Goal: Task Accomplishment & Management: Complete application form

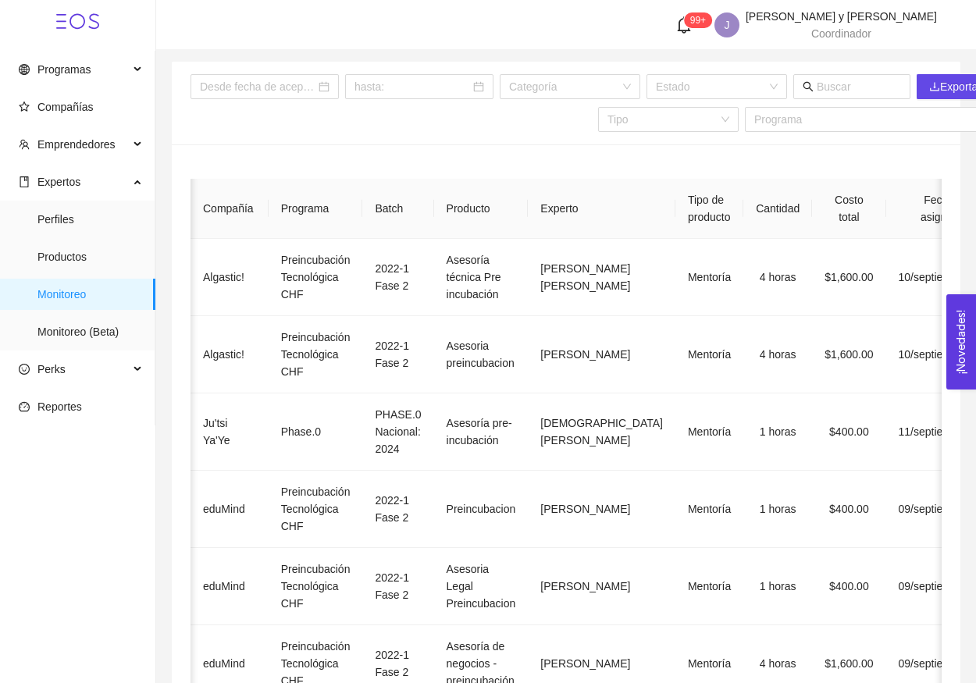
click at [210, 31] on div "99+ J [PERSON_NAME] y [PERSON_NAME] Coordinador" at bounding box center [566, 25] width 742 height 28
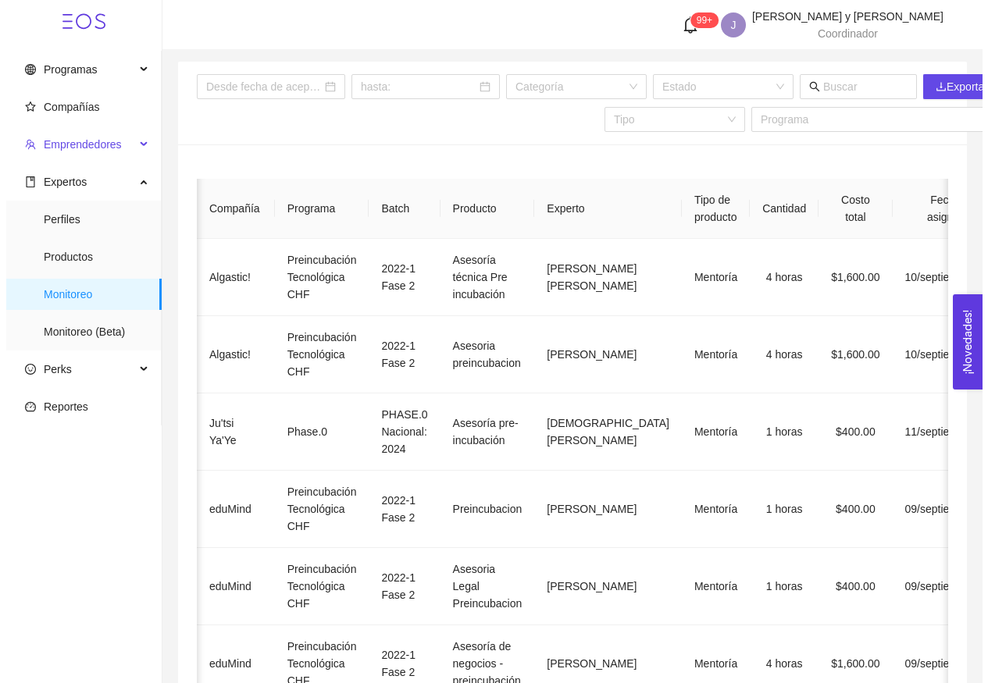
scroll to position [0, 312]
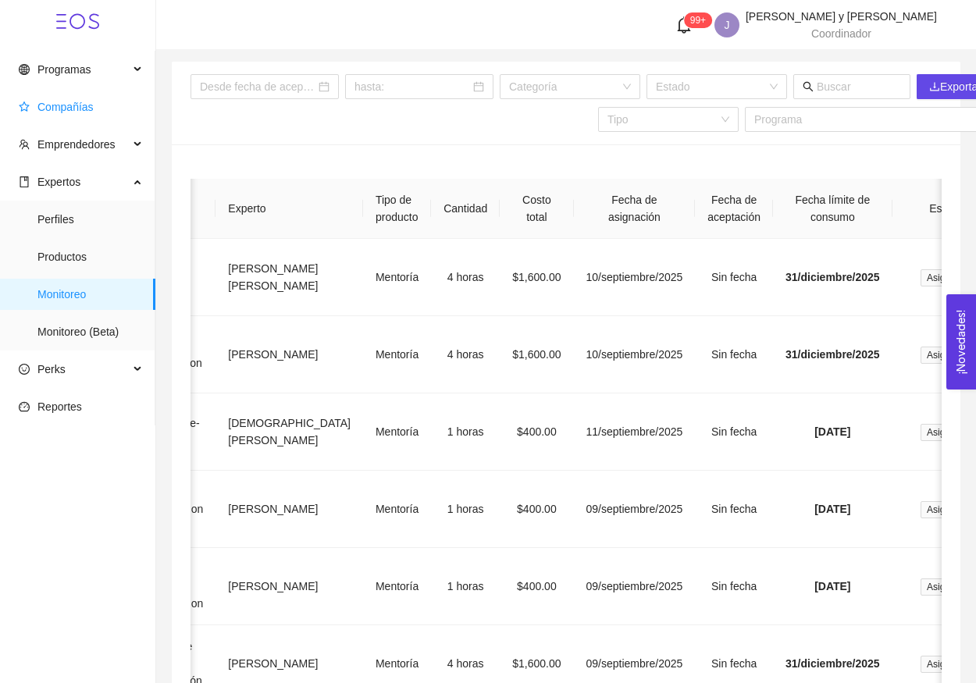
click at [100, 108] on span "Compañías" at bounding box center [81, 106] width 124 height 31
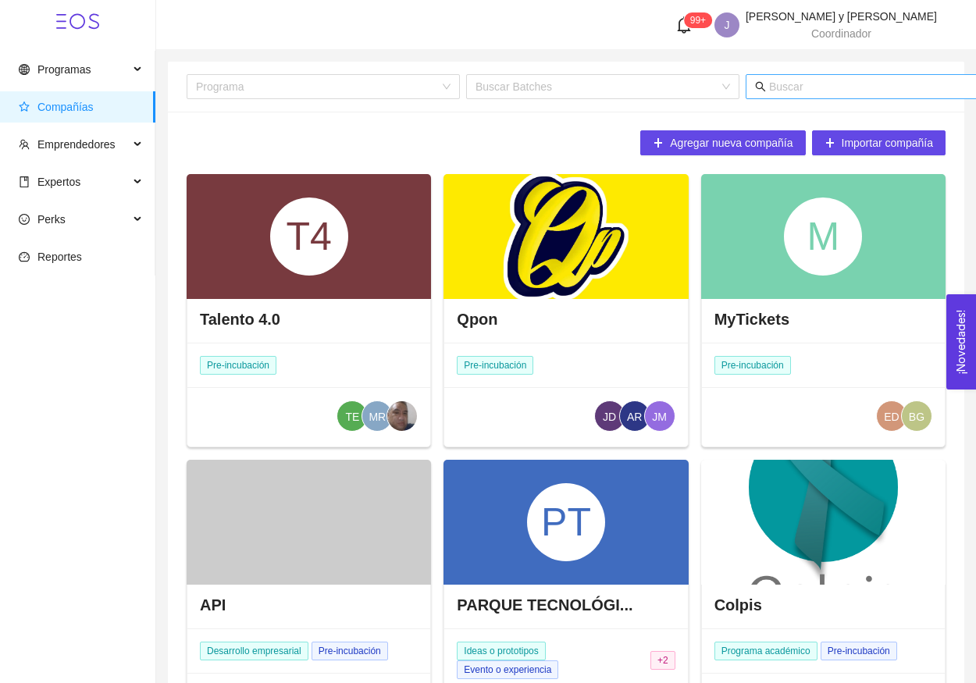
click at [828, 92] on input "text" at bounding box center [922, 86] width 307 height 17
type input "dinamo"
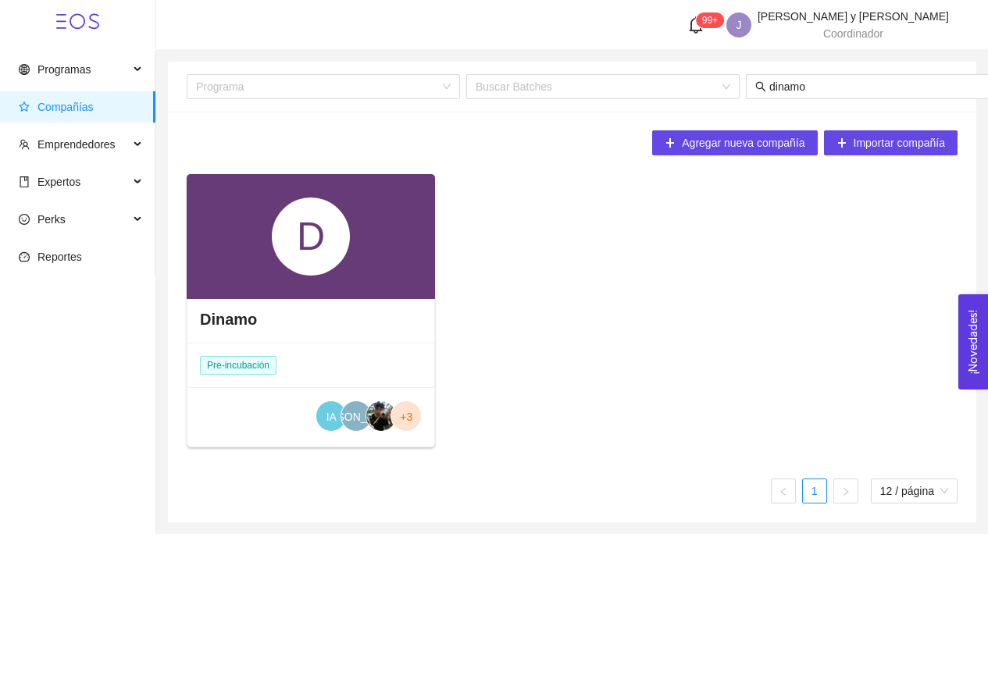
click at [385, 231] on div "D" at bounding box center [311, 236] width 248 height 125
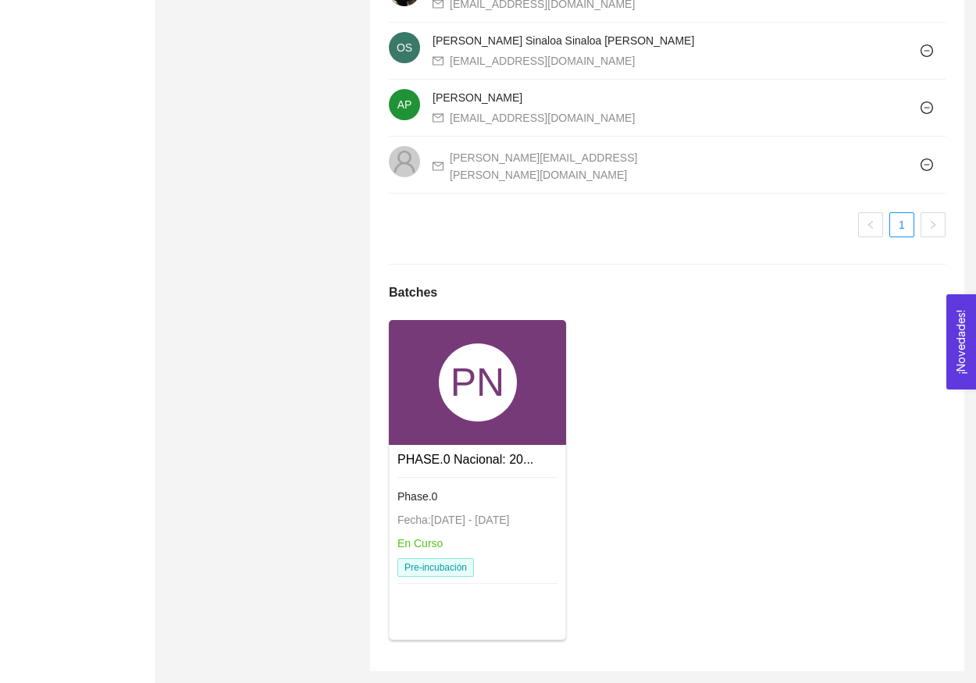
scroll to position [1246, 0]
click at [475, 378] on div "PN" at bounding box center [478, 383] width 78 height 78
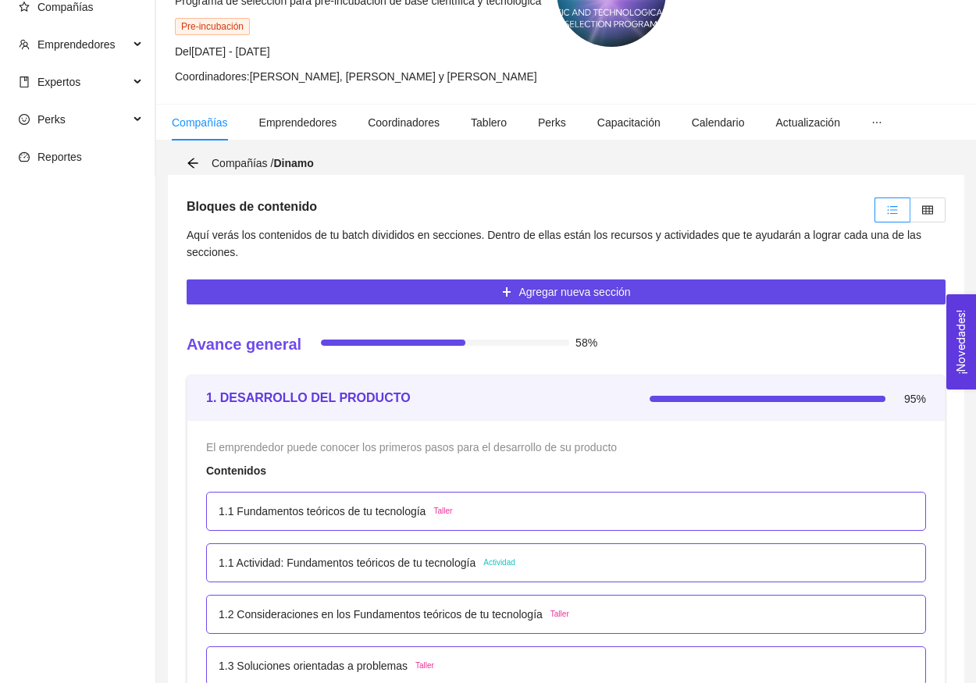
scroll to position [190, 0]
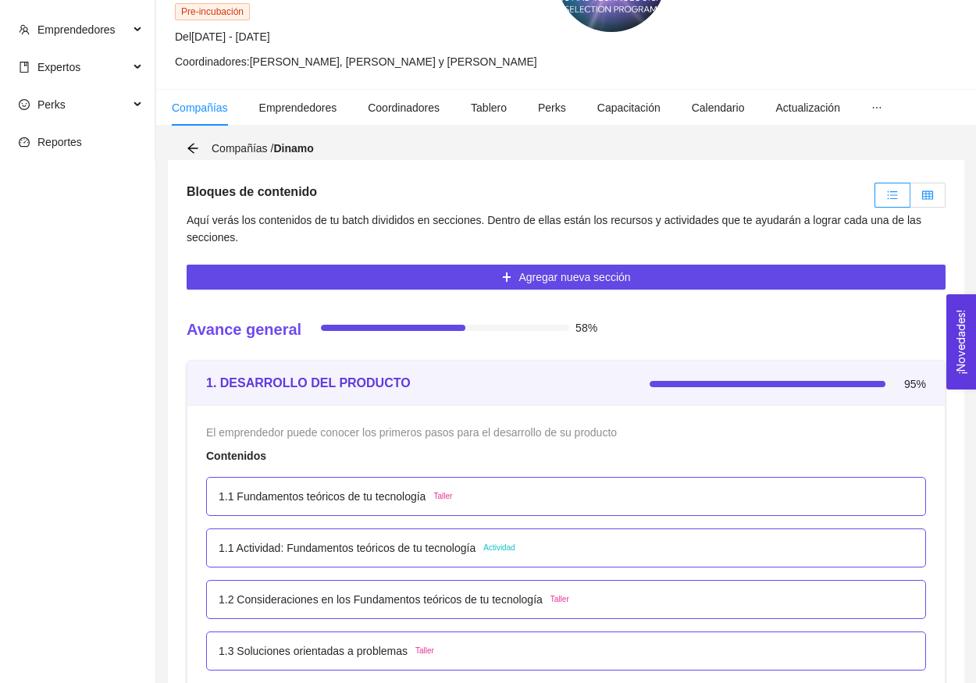
click at [919, 199] on label at bounding box center [928, 195] width 35 height 25
click at [911, 199] on input "radio" at bounding box center [911, 199] width 0 height 0
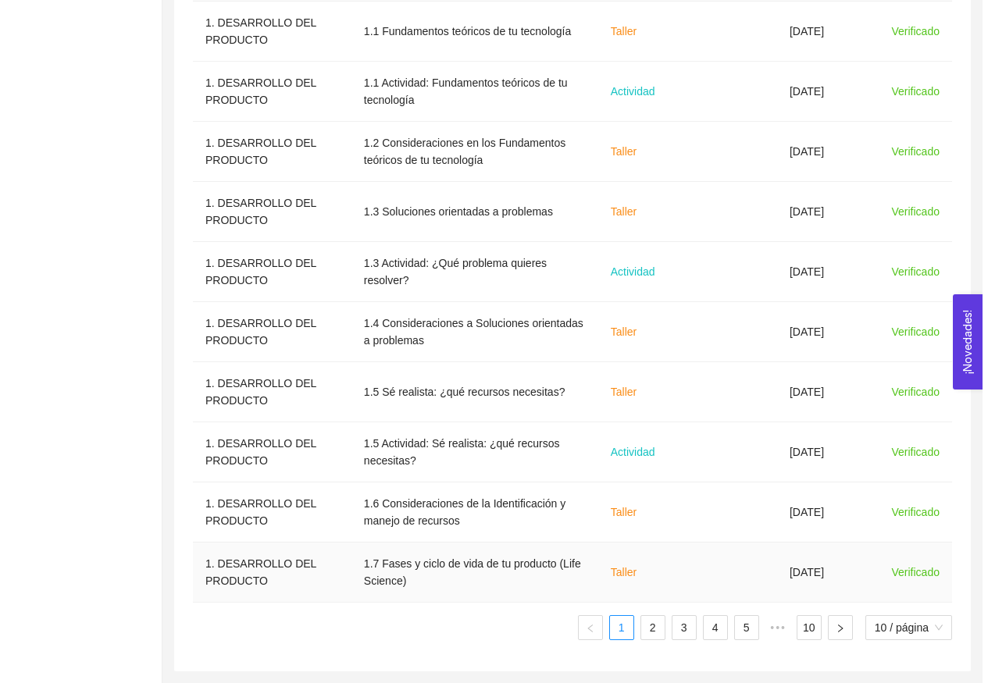
scroll to position [591, 0]
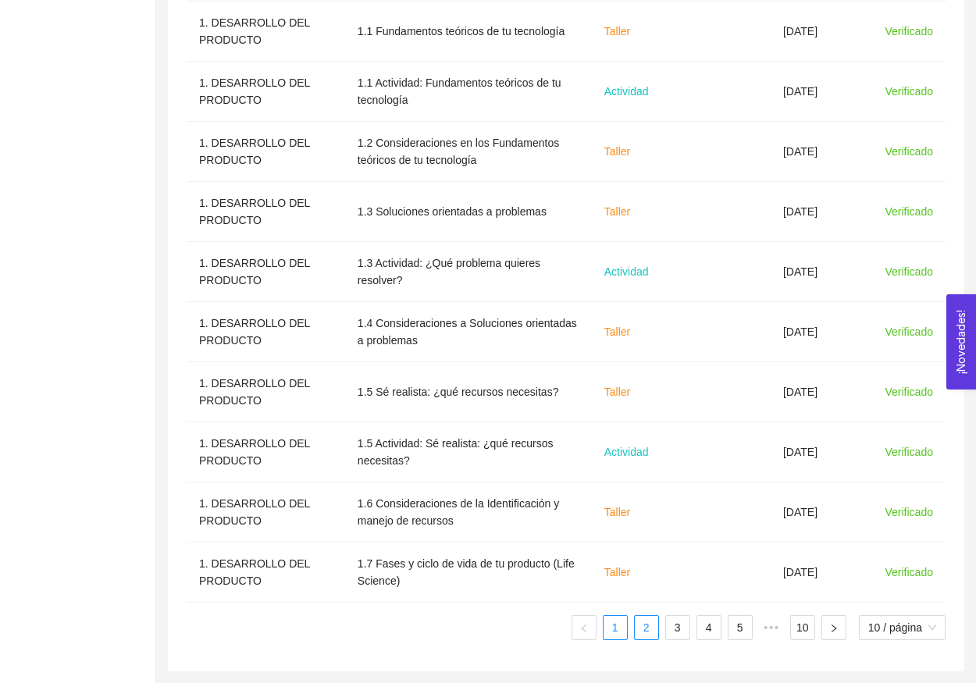
click at [642, 630] on link "2" at bounding box center [646, 627] width 23 height 23
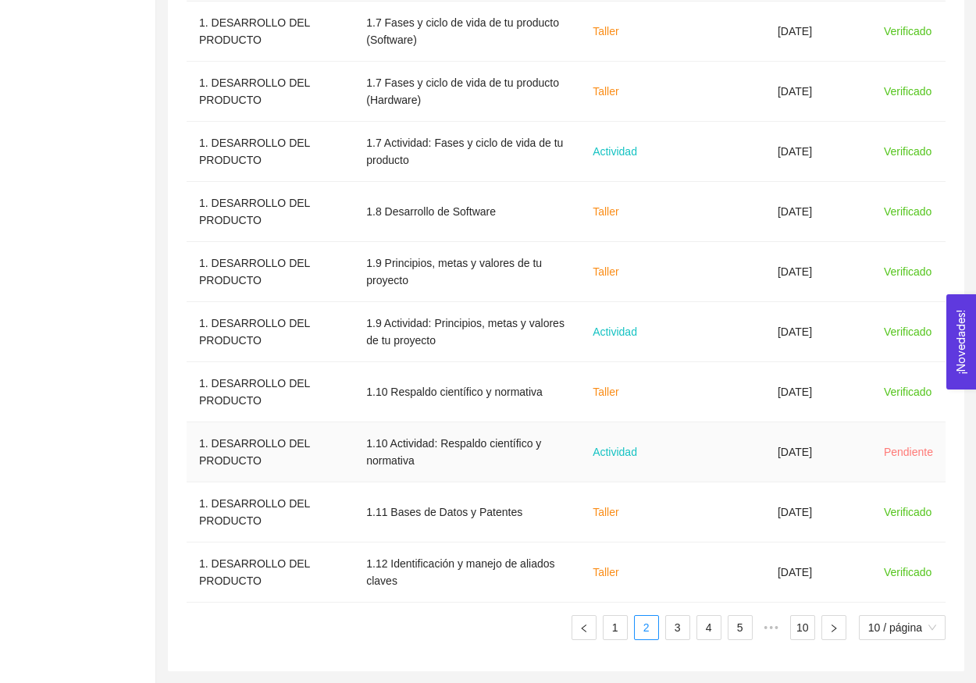
click at [675, 467] on td "Actividad" at bounding box center [629, 453] width 98 height 60
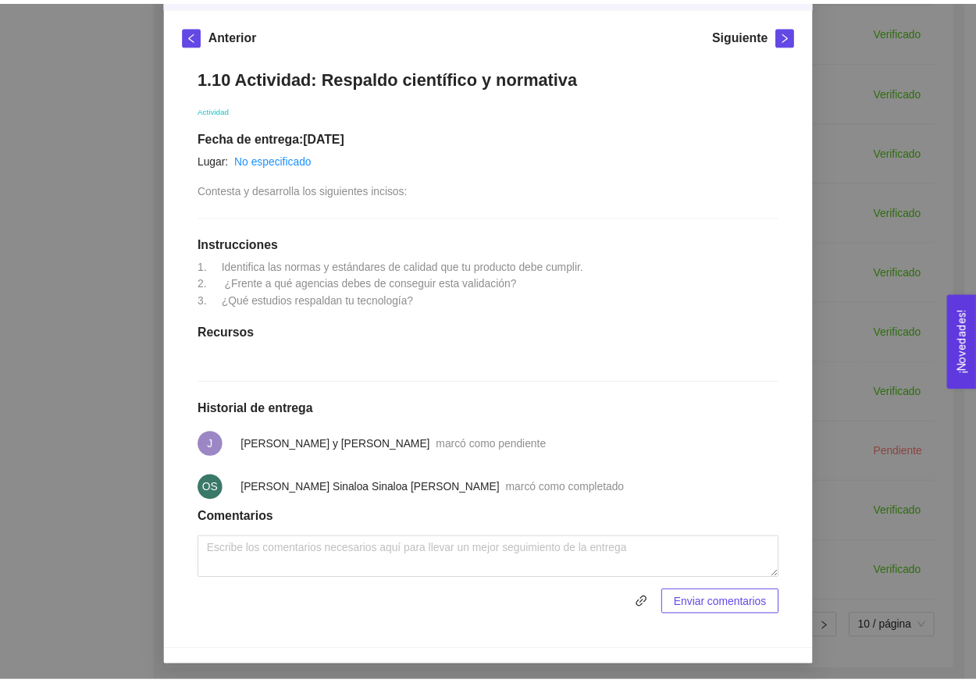
scroll to position [0, 0]
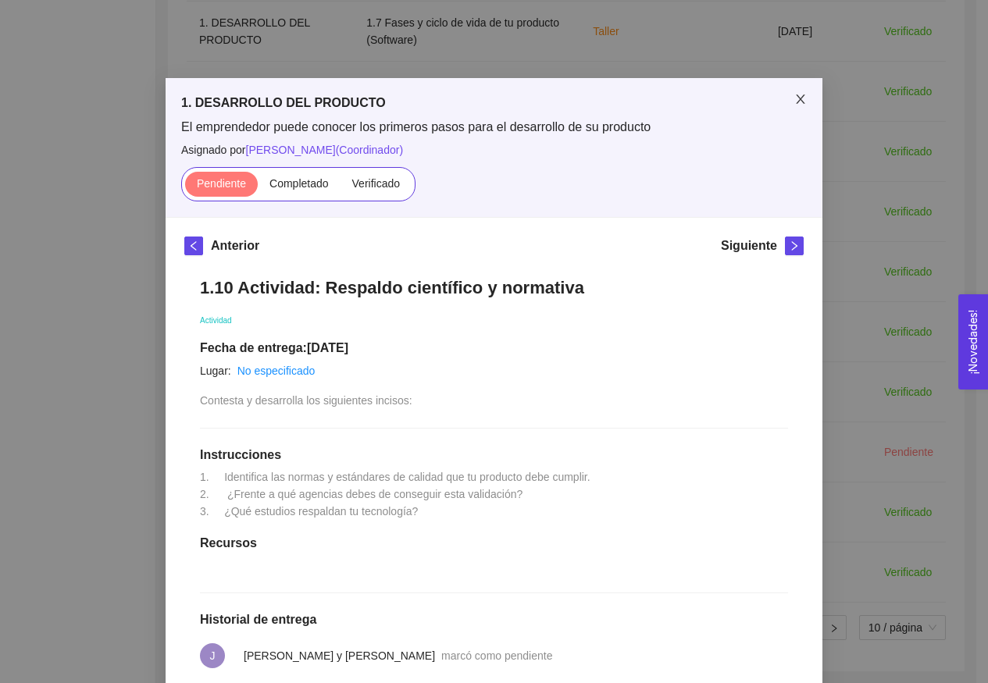
click at [797, 111] on span "Close" at bounding box center [801, 100] width 44 height 44
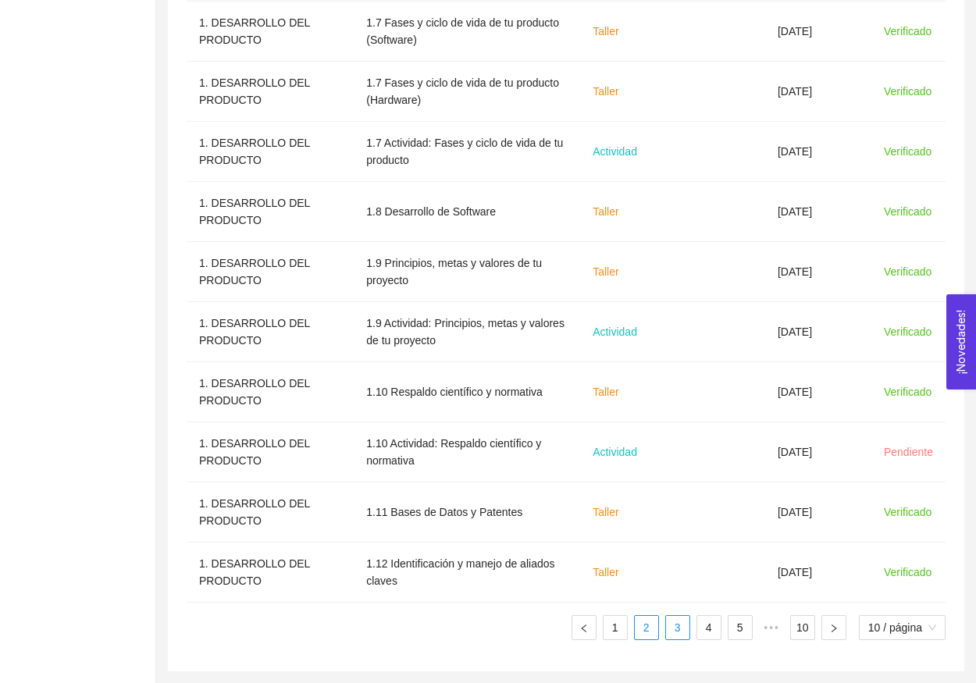
scroll to position [591, 0]
click at [670, 631] on link "3" at bounding box center [677, 627] width 23 height 23
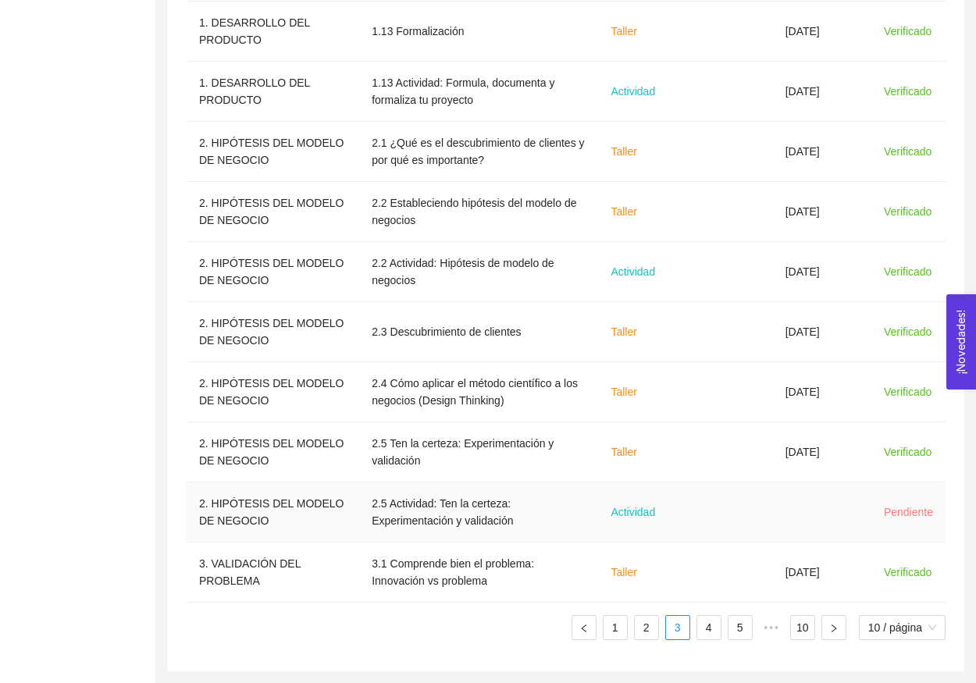
click at [624, 521] on td "Actividad" at bounding box center [644, 513] width 92 height 60
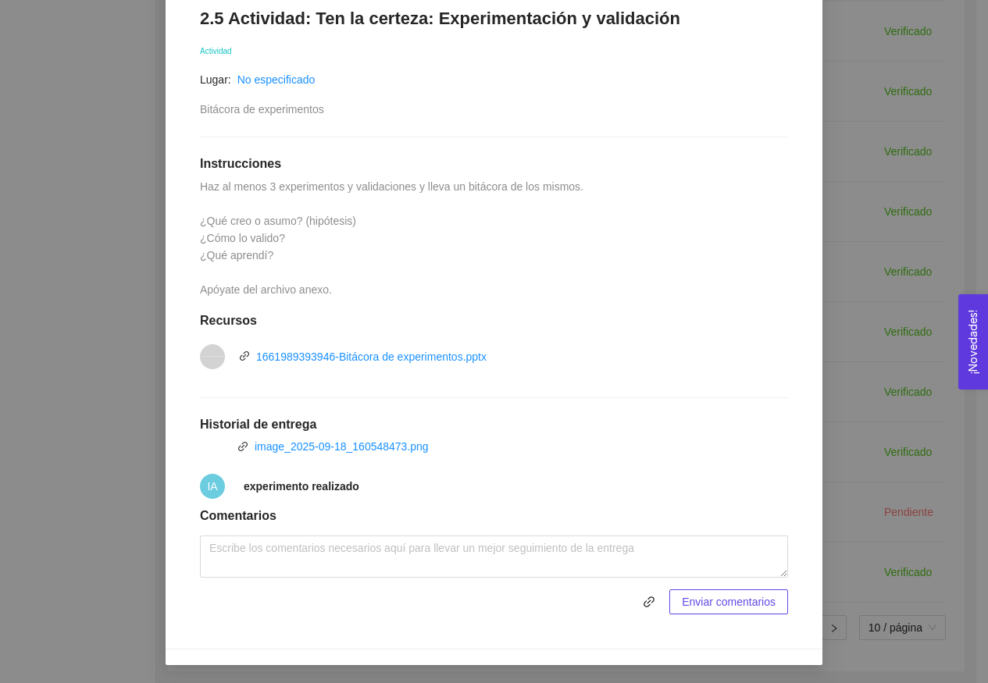
scroll to position [268, 0]
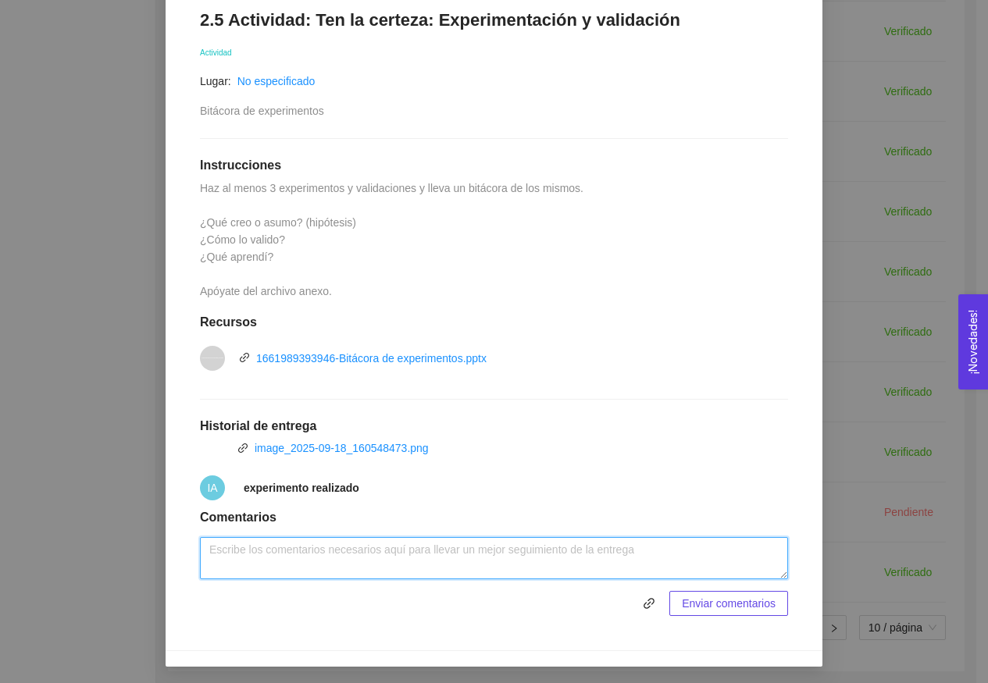
click at [315, 567] on textarea at bounding box center [494, 558] width 588 height 42
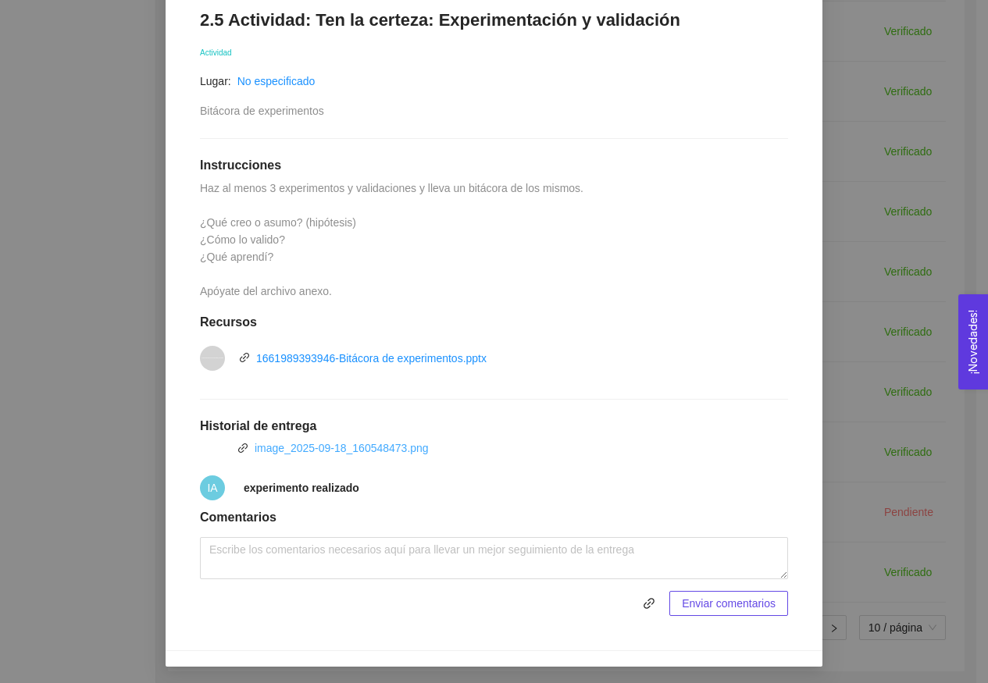
click at [352, 450] on link "image_2025-09-18_160548473.png" at bounding box center [342, 448] width 174 height 12
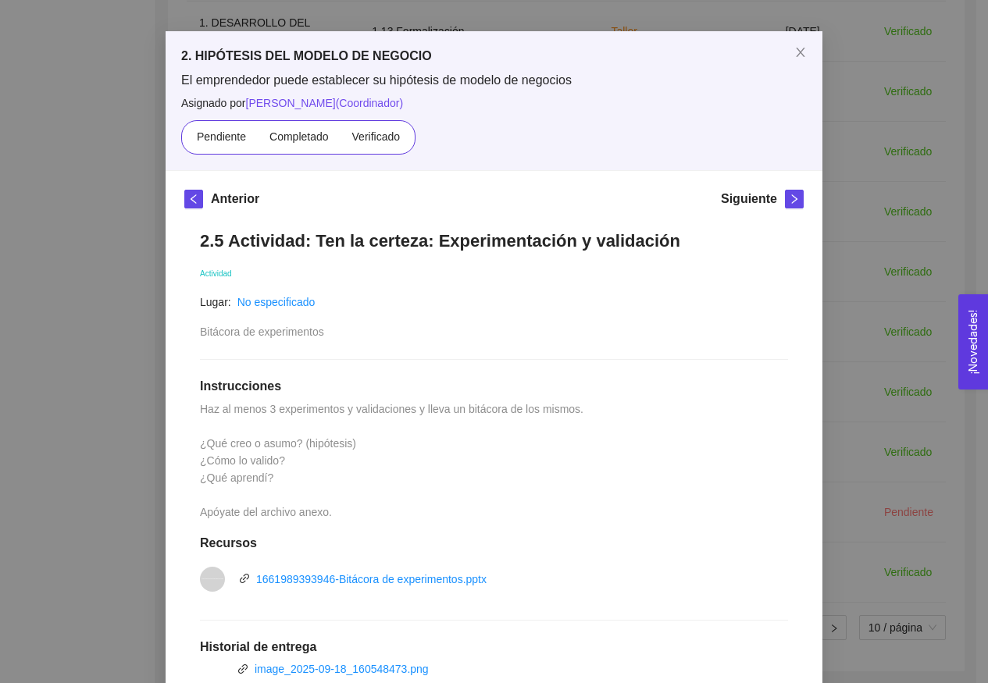
scroll to position [35, 0]
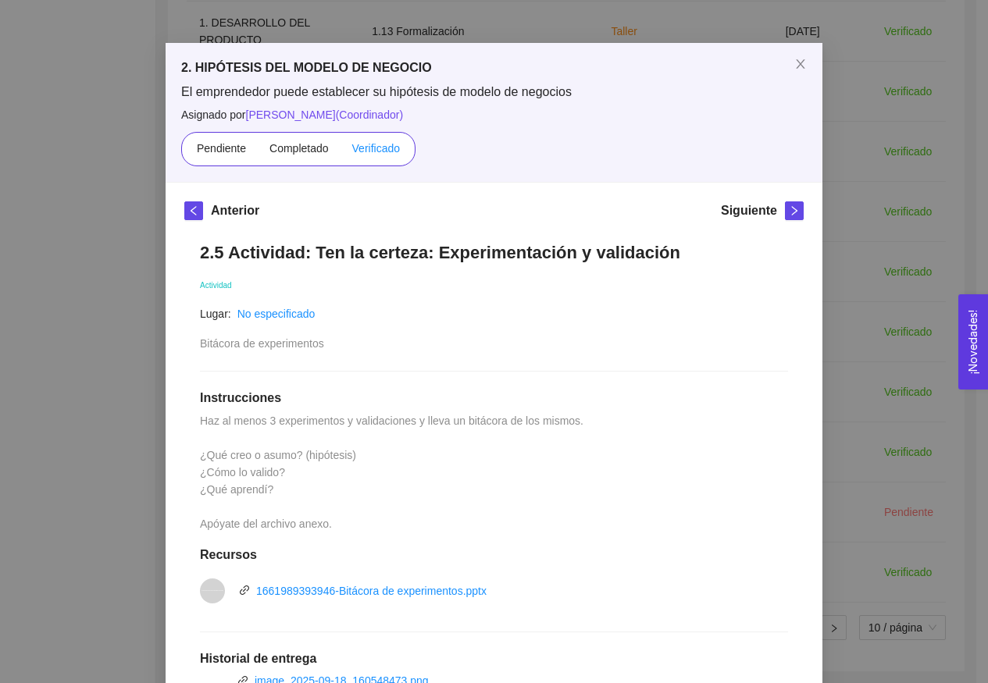
click at [387, 155] on label "Verificado" at bounding box center [376, 149] width 71 height 25
click at [341, 152] on input "Verificado" at bounding box center [341, 152] width 0 height 0
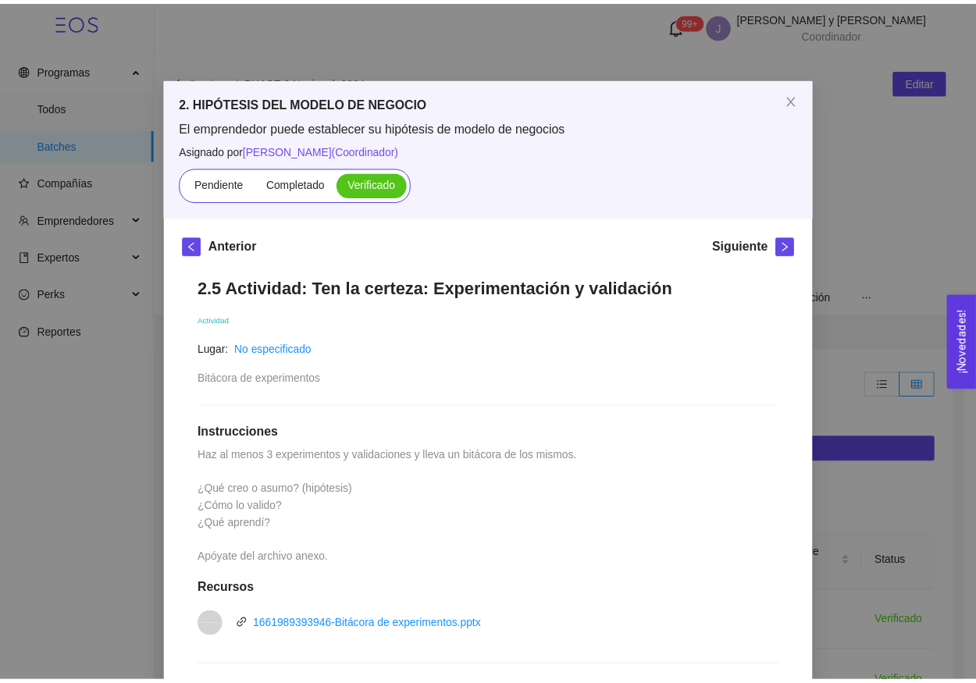
scroll to position [0, 0]
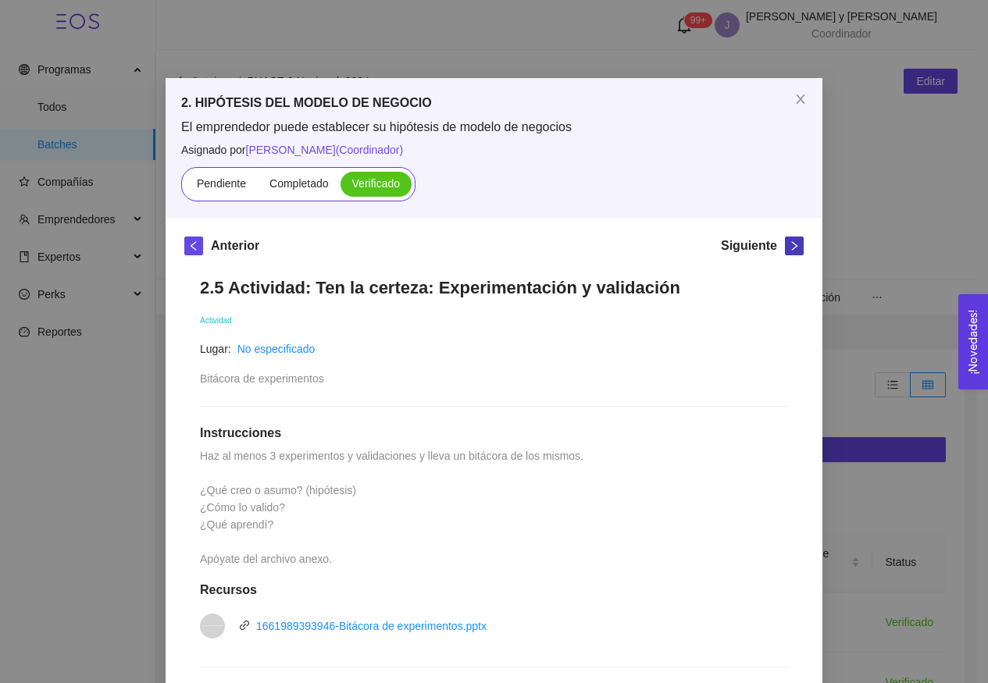
click at [792, 239] on button "button" at bounding box center [794, 246] width 19 height 19
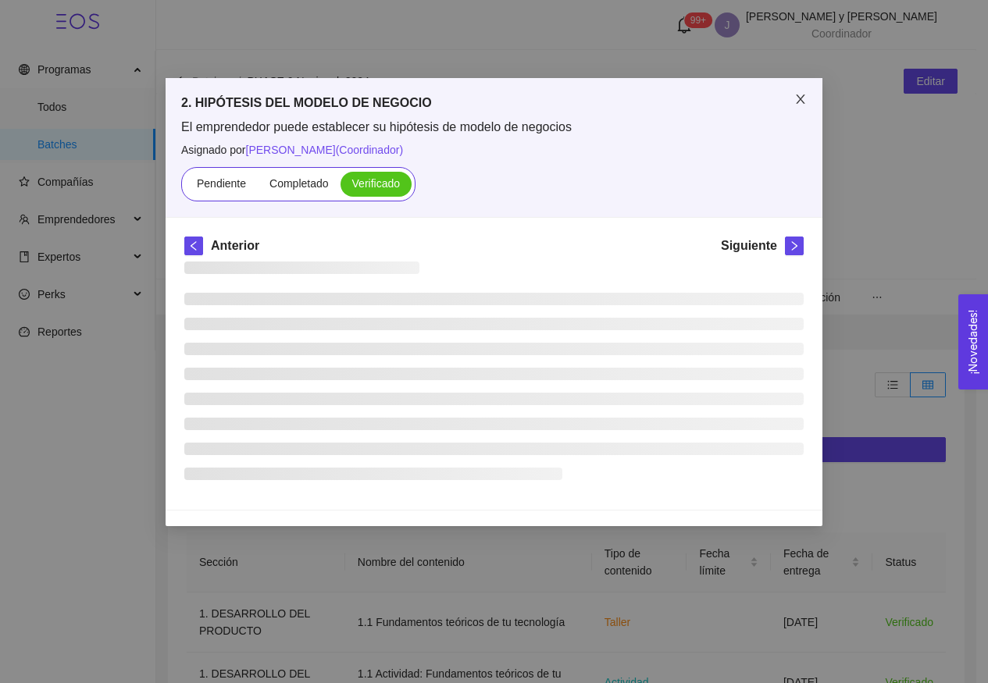
click at [799, 97] on icon "close" at bounding box center [800, 99] width 12 height 12
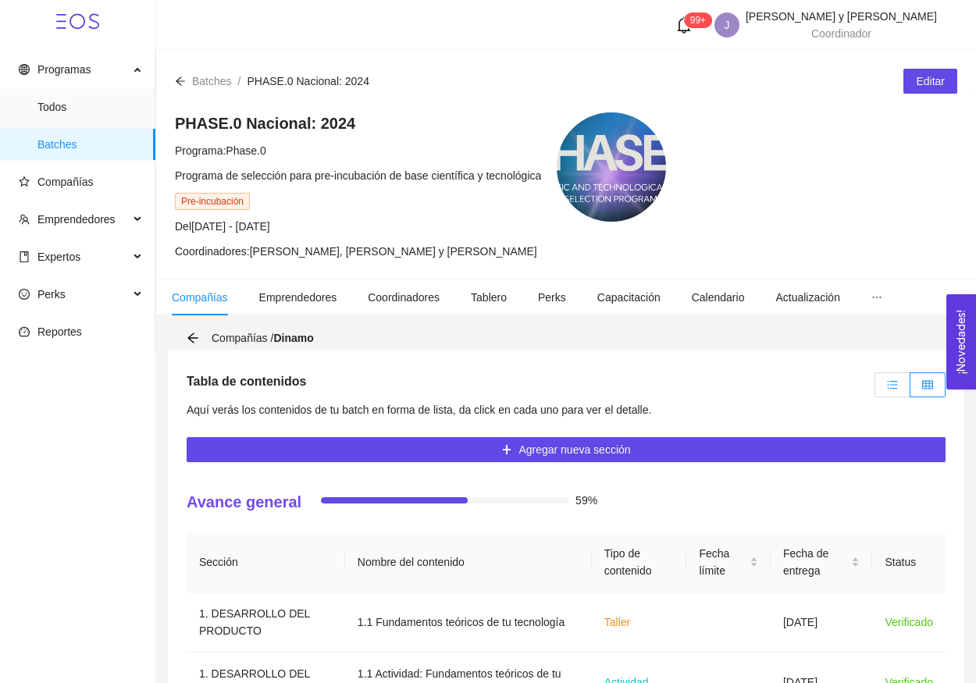
click at [893, 394] on label at bounding box center [893, 385] width 36 height 25
click at [876, 389] on input "radio" at bounding box center [876, 389] width 0 height 0
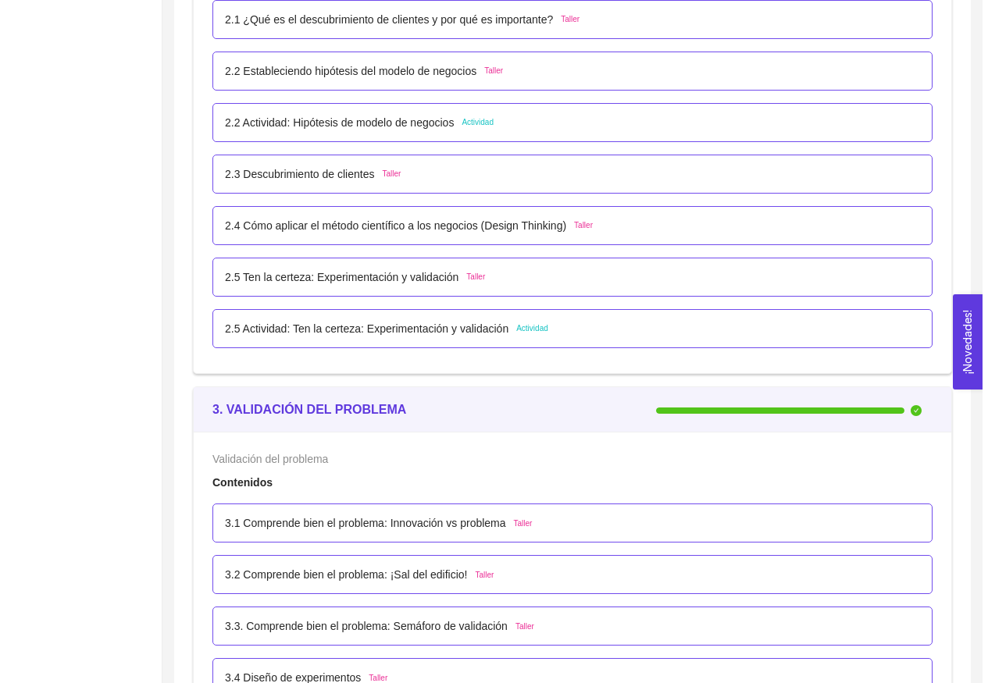
scroll to position [1896, 0]
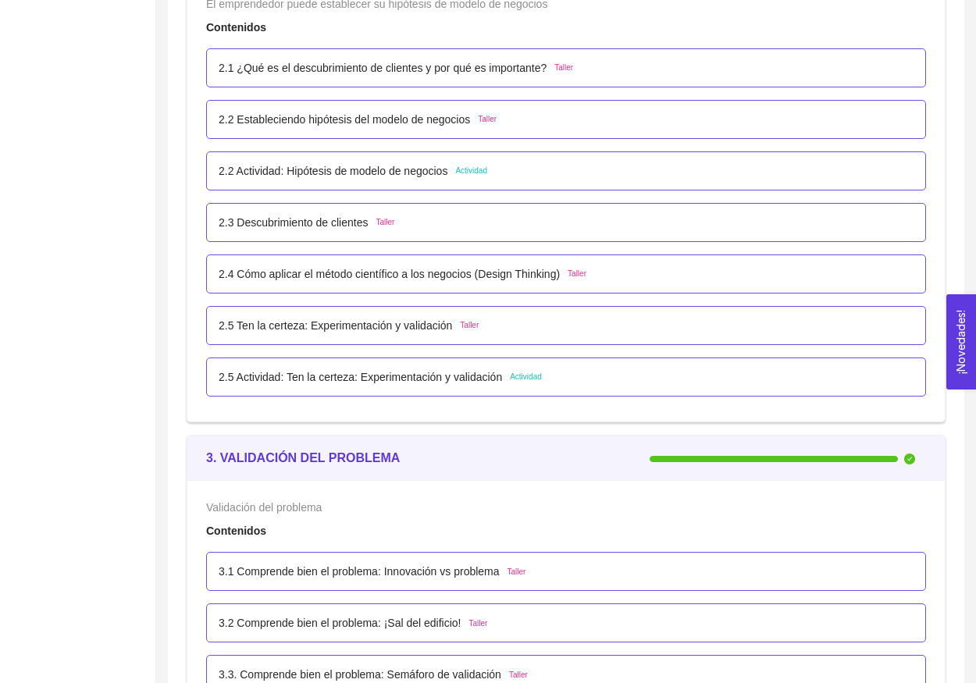
click at [432, 378] on p "2.5 Actividad: Ten la certeza: Experimentación y validación" at bounding box center [361, 377] width 284 height 17
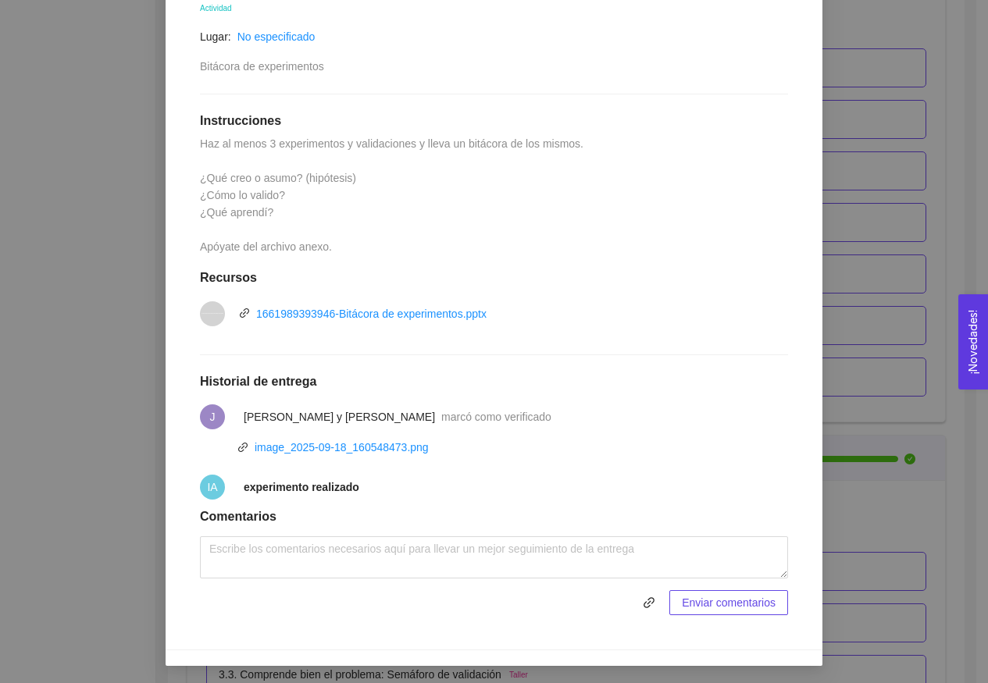
scroll to position [312, 0]
click at [851, 356] on div "2. HIPÓTESIS DEL MODELO DE NEGOCIO El emprendedor puede establecer su hipótesis…" at bounding box center [494, 341] width 988 height 683
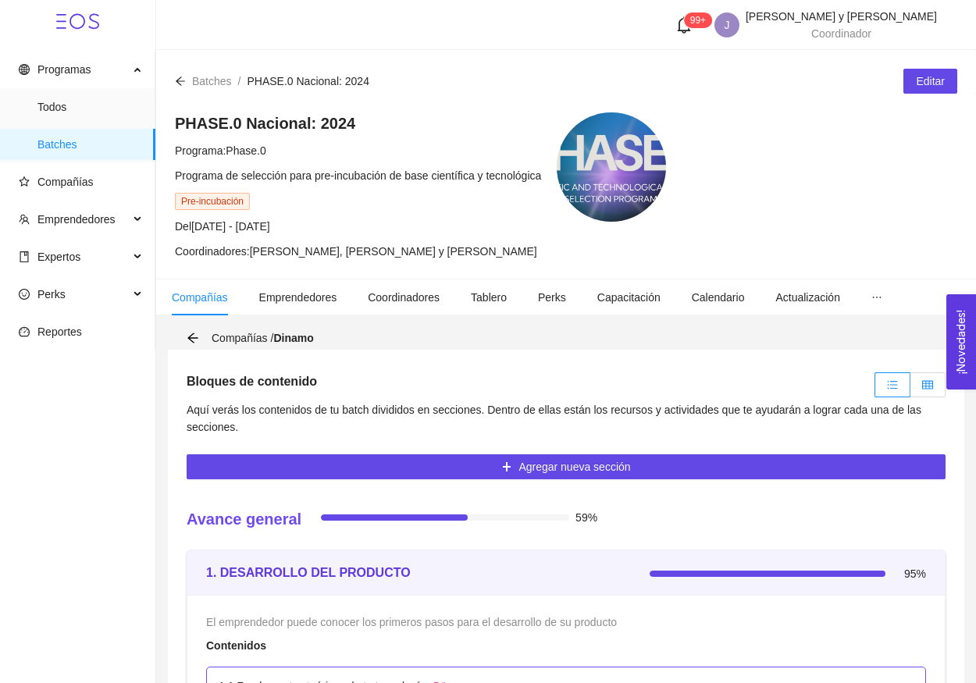
scroll to position [0, 0]
click at [915, 393] on label at bounding box center [928, 385] width 35 height 25
click at [911, 389] on input "radio" at bounding box center [911, 389] width 0 height 0
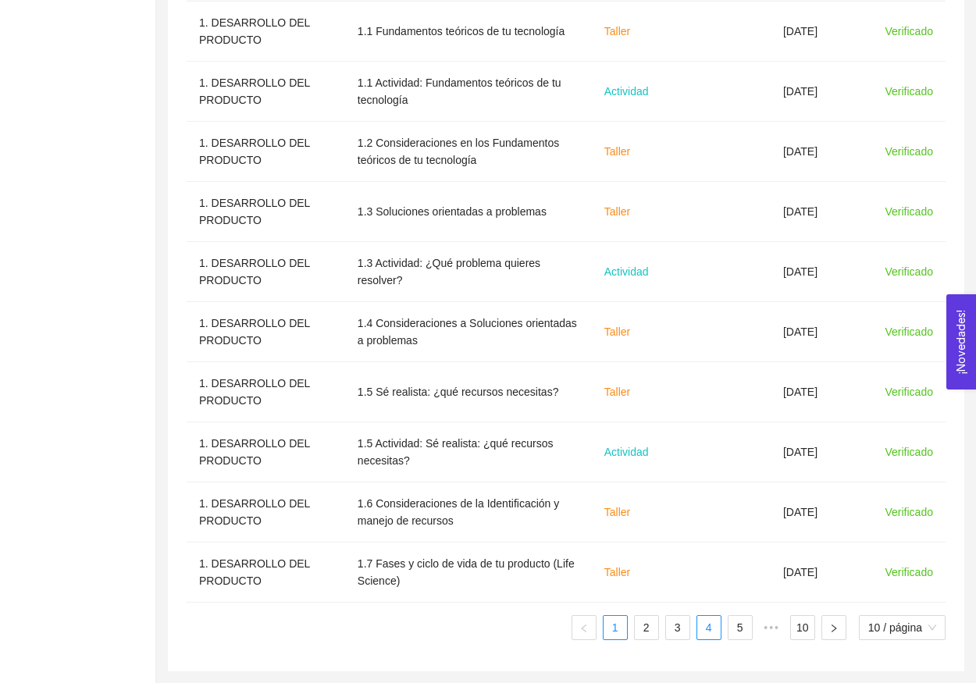
scroll to position [591, 0]
click at [714, 633] on link "4" at bounding box center [708, 627] width 23 height 23
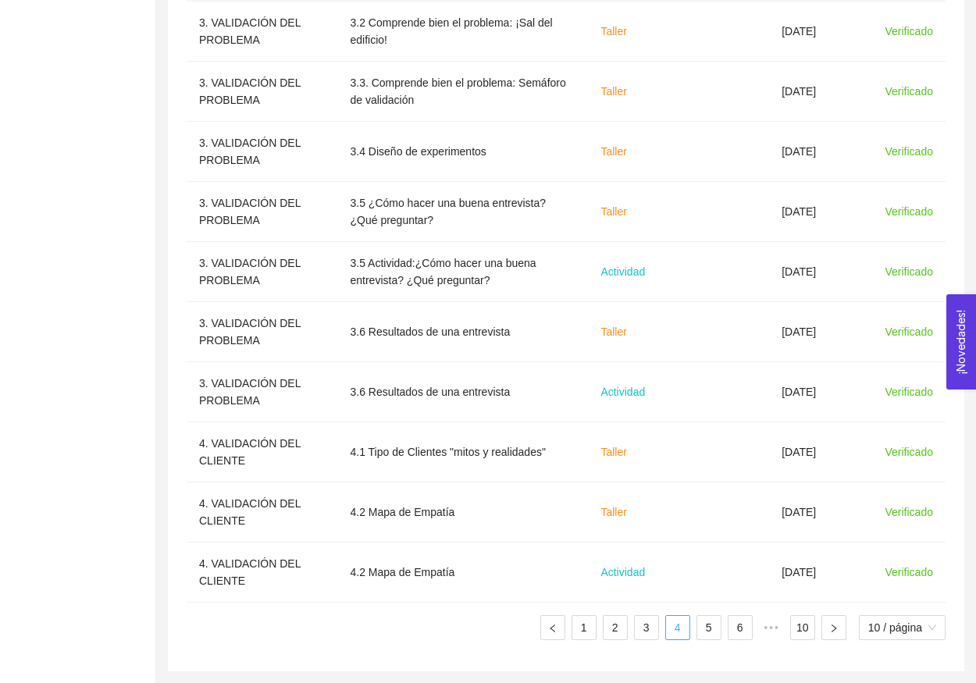
click at [714, 633] on link "5" at bounding box center [708, 627] width 23 height 23
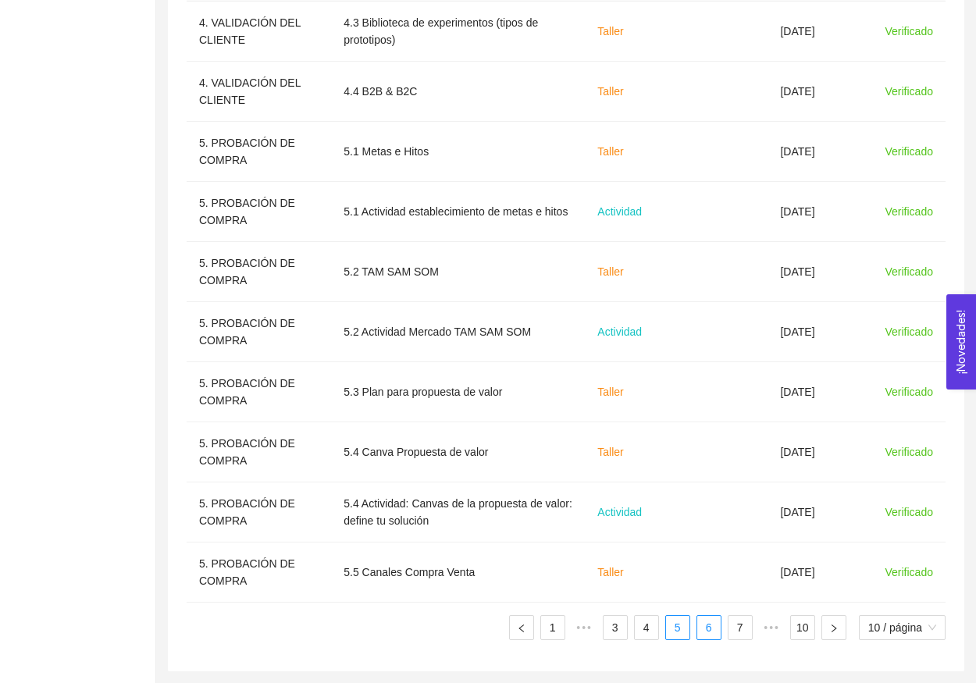
click at [704, 628] on link "6" at bounding box center [708, 627] width 23 height 23
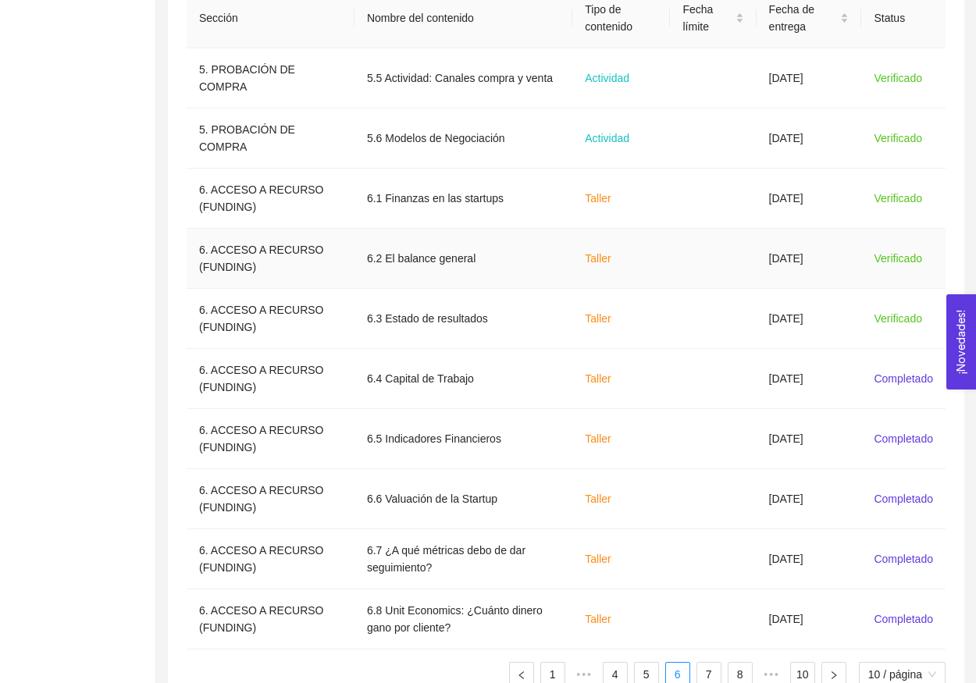
scroll to position [0, 0]
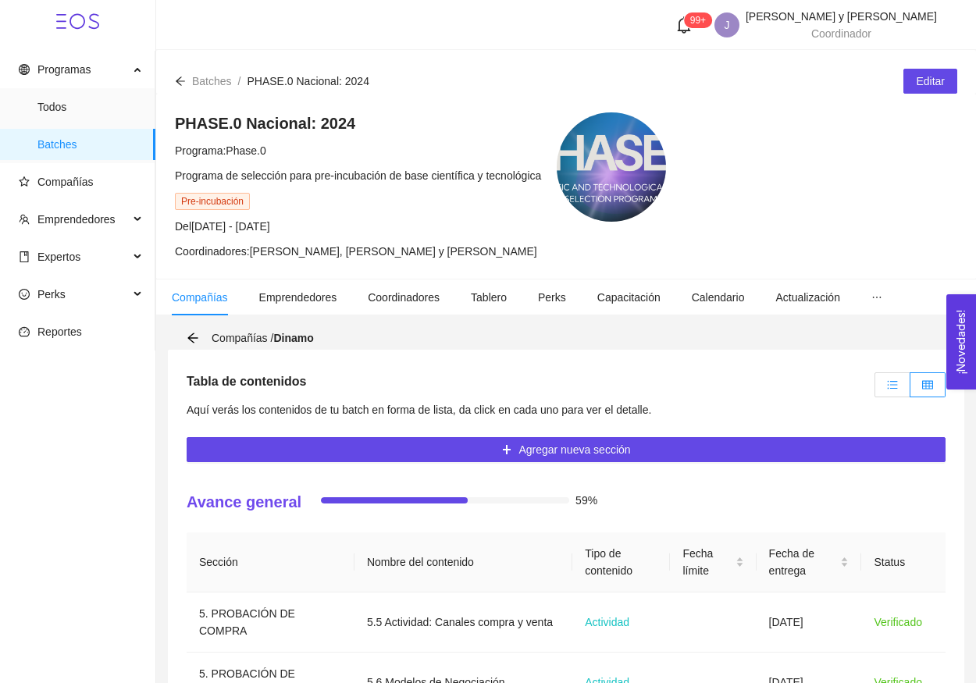
click at [904, 384] on label at bounding box center [893, 385] width 36 height 25
click at [876, 389] on input "radio" at bounding box center [876, 389] width 0 height 0
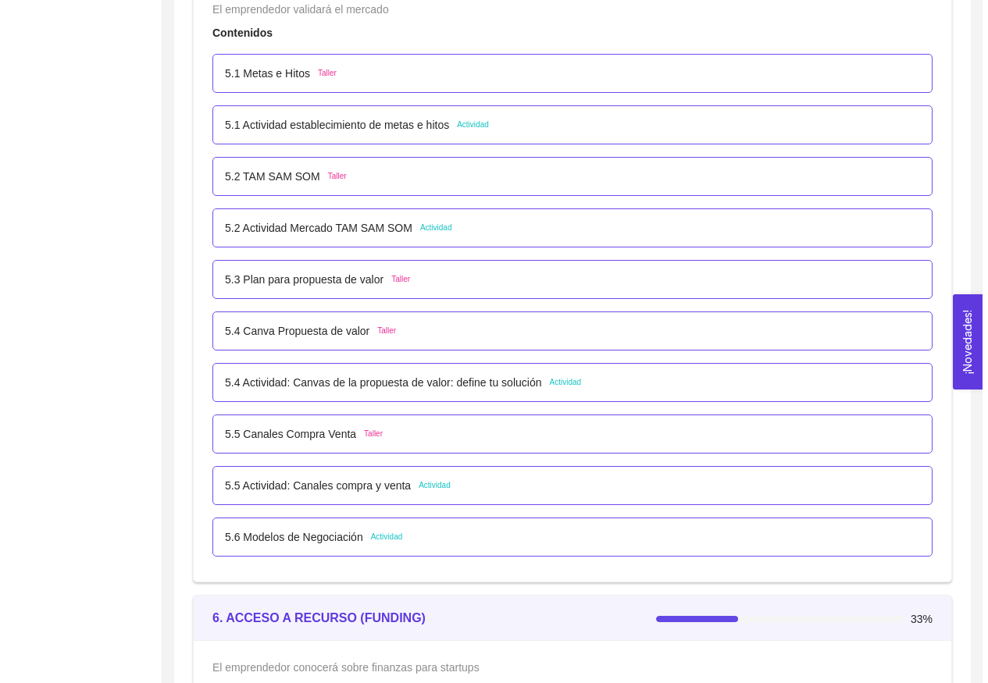
scroll to position [3808, 0]
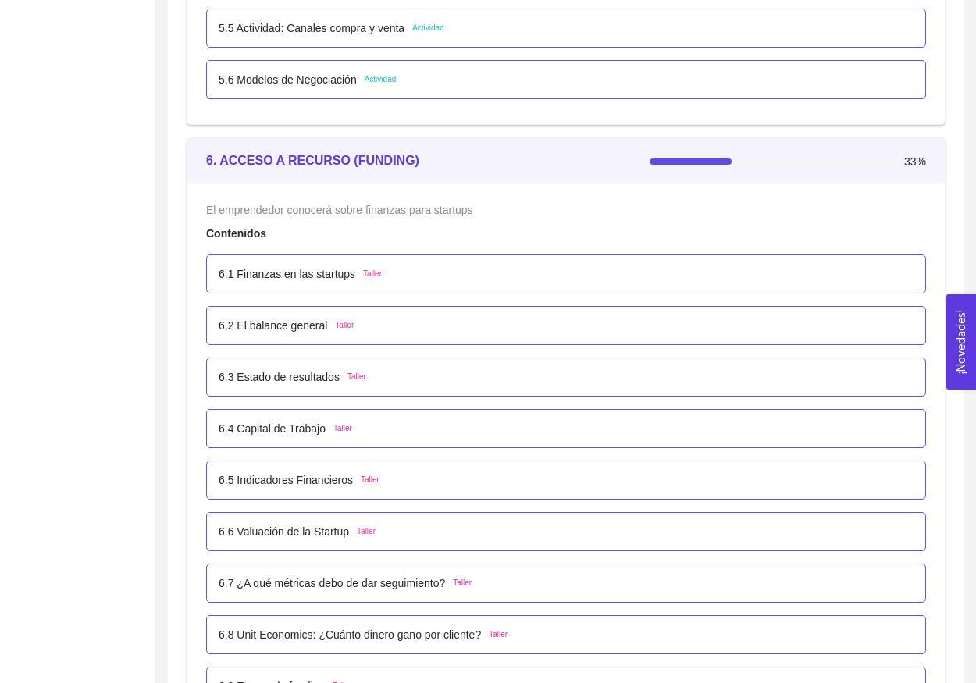
click at [290, 434] on p "6.4 Capital de Trabajo" at bounding box center [272, 428] width 107 height 17
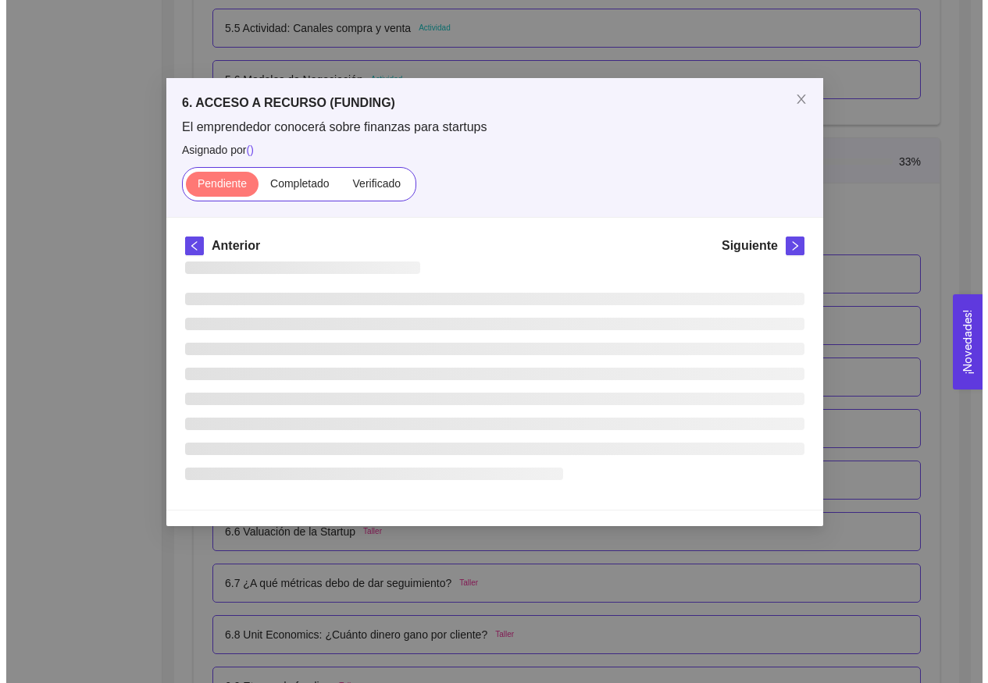
scroll to position [0, 0]
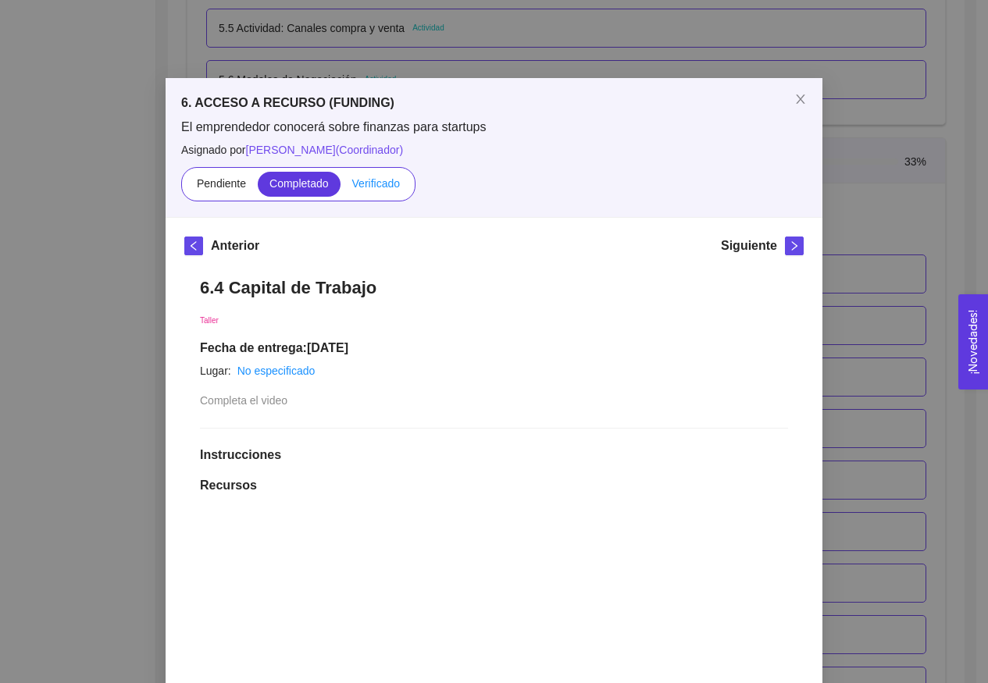
click at [381, 180] on span "Verificado" at bounding box center [376, 183] width 48 height 12
click at [341, 187] on input "Verificado" at bounding box center [341, 187] width 0 height 0
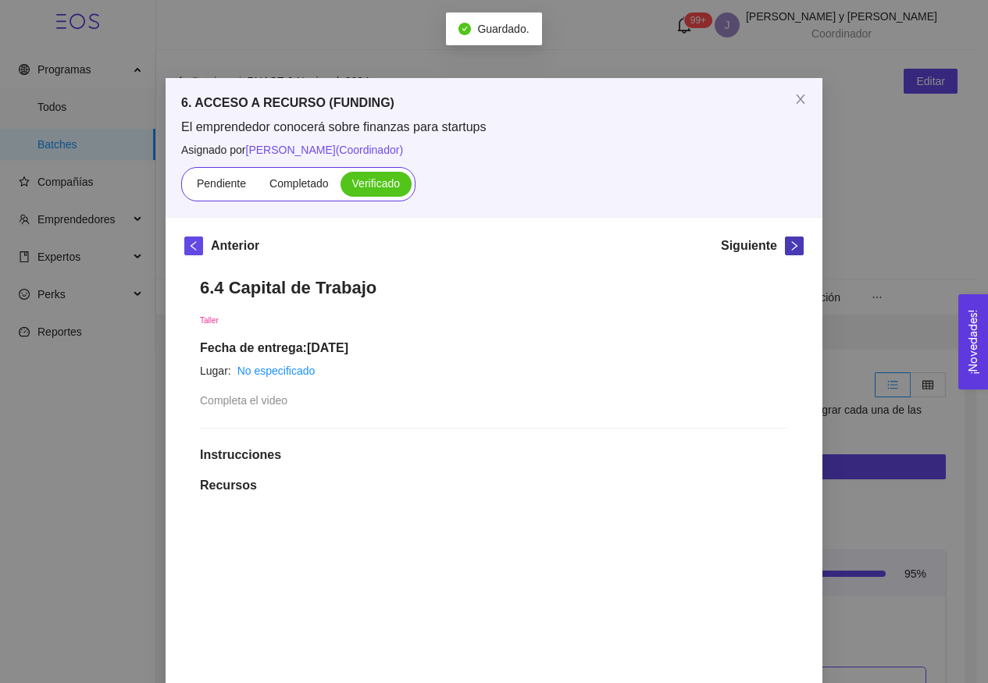
click at [789, 242] on icon "right" at bounding box center [794, 246] width 11 height 11
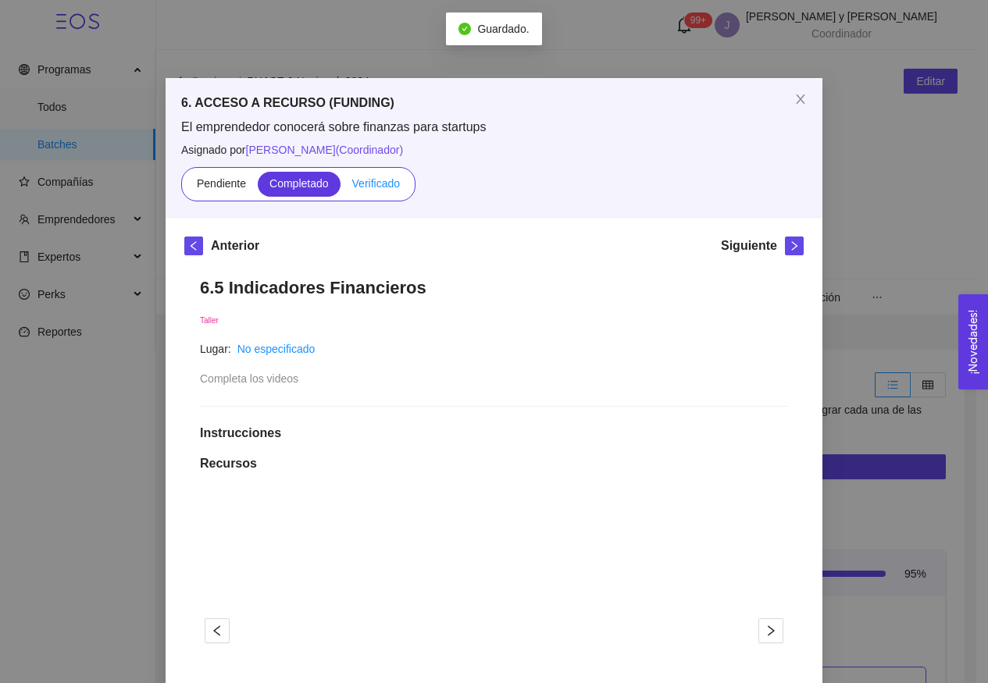
click at [380, 191] on label "Verificado" at bounding box center [376, 184] width 71 height 25
click at [341, 187] on input "Verificado" at bounding box center [341, 187] width 0 height 0
click at [789, 250] on icon "right" at bounding box center [794, 246] width 11 height 11
click at [375, 188] on span "Verificado" at bounding box center [376, 183] width 48 height 12
click at [341, 187] on input "Verificado" at bounding box center [341, 187] width 0 height 0
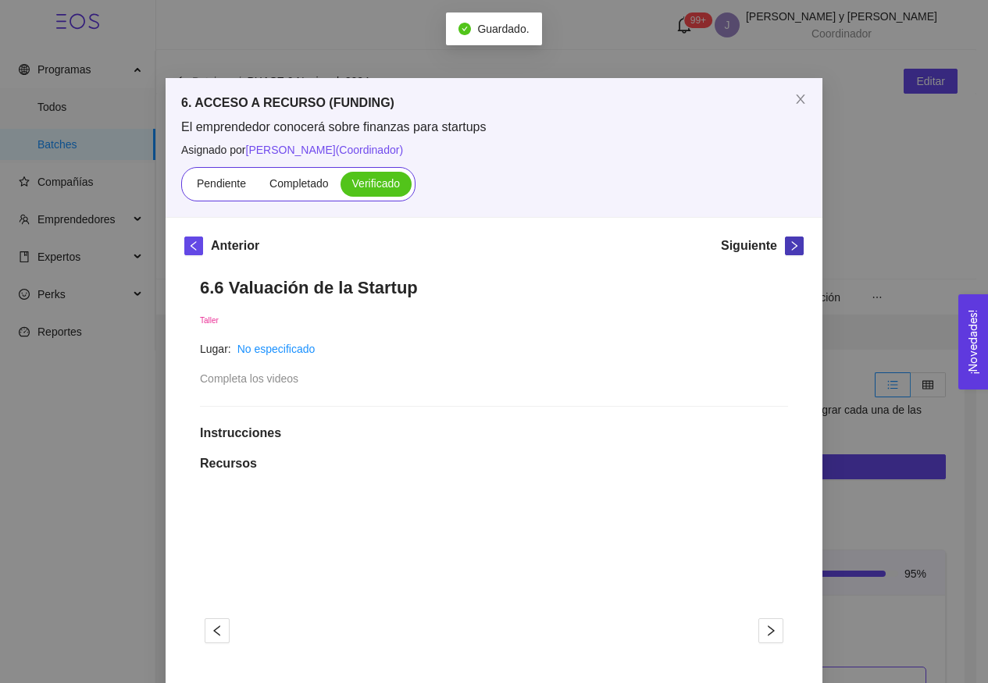
click at [792, 248] on icon "right" at bounding box center [794, 245] width 5 height 9
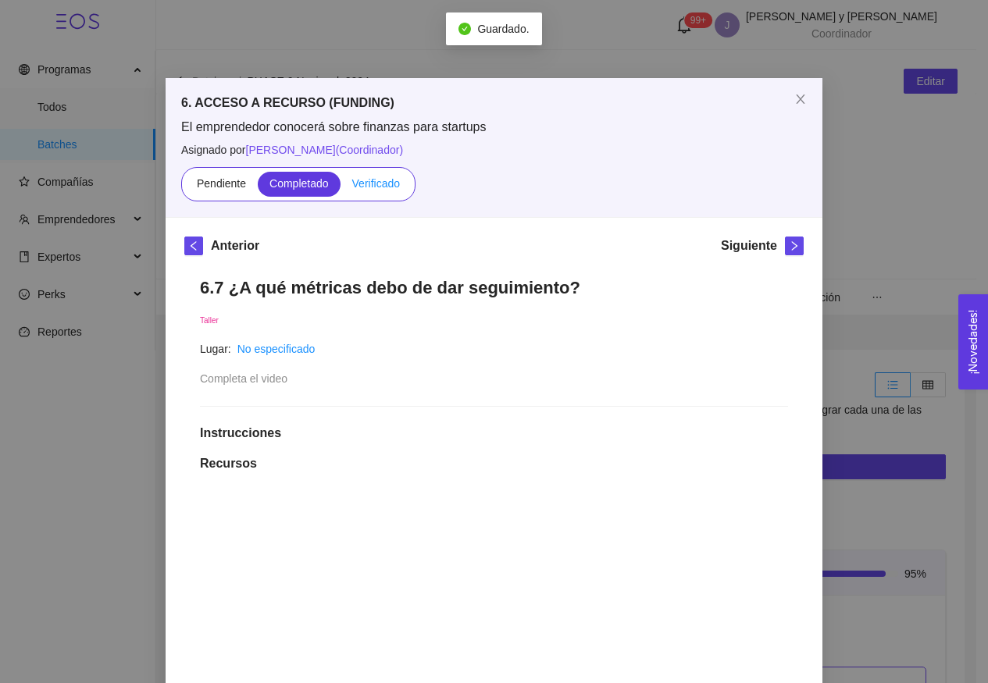
click at [371, 192] on label "Verificado" at bounding box center [376, 184] width 71 height 25
click at [341, 187] on input "Verificado" at bounding box center [341, 187] width 0 height 0
click at [785, 253] on button "button" at bounding box center [794, 246] width 19 height 19
click at [366, 183] on span "Verificado" at bounding box center [376, 183] width 48 height 12
click at [341, 187] on input "Verificado" at bounding box center [341, 187] width 0 height 0
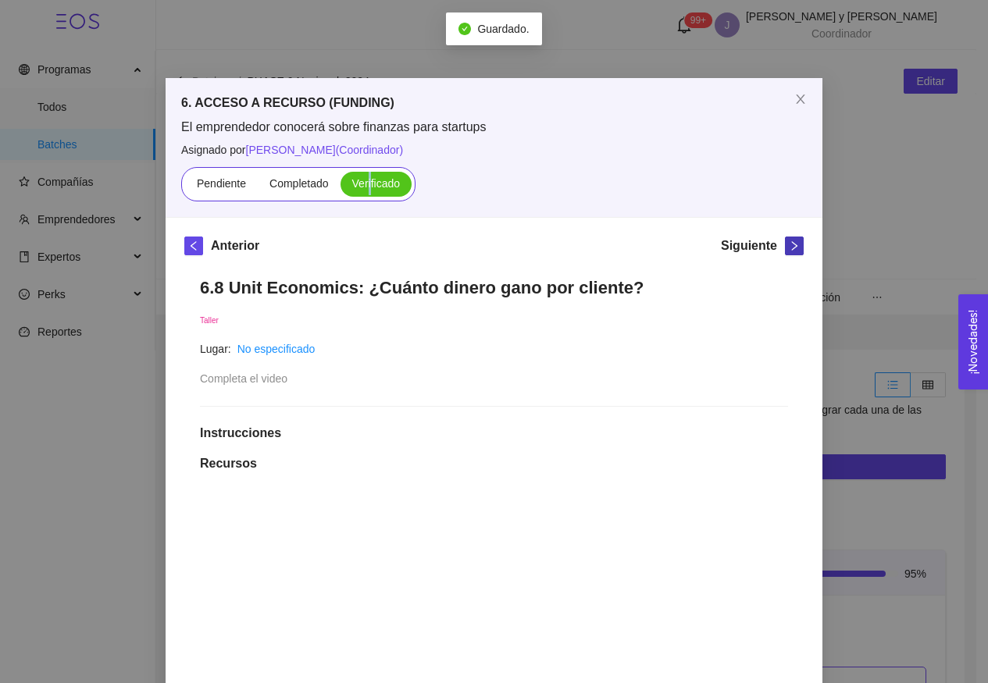
click at [785, 240] on button "button" at bounding box center [794, 246] width 19 height 19
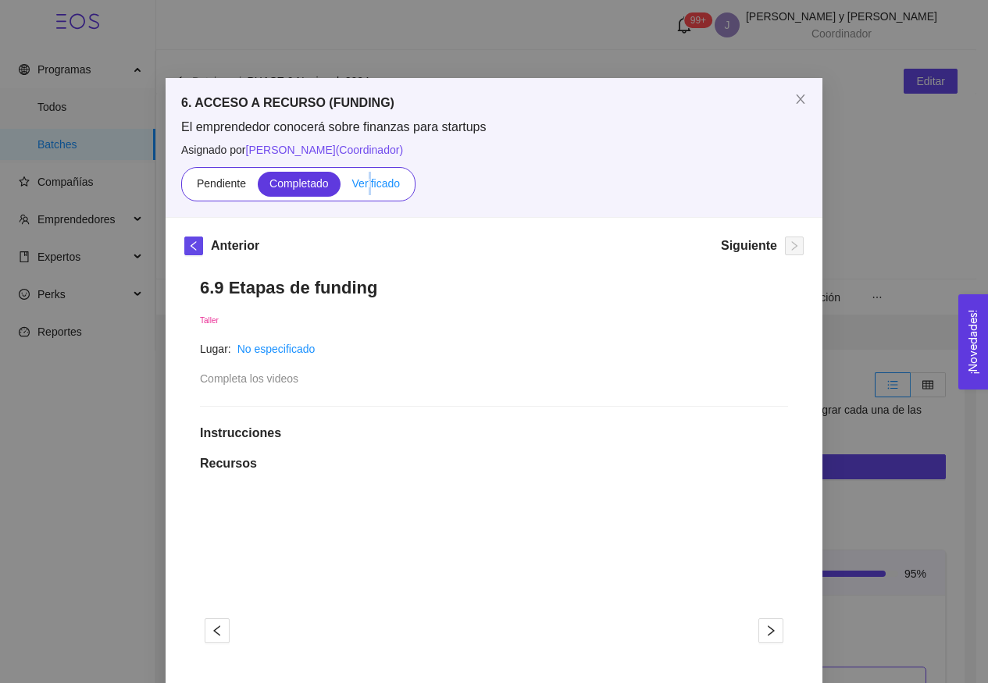
click at [380, 184] on span "Verificado" at bounding box center [376, 183] width 48 height 12
click at [341, 187] on input "Verificado" at bounding box center [341, 187] width 0 height 0
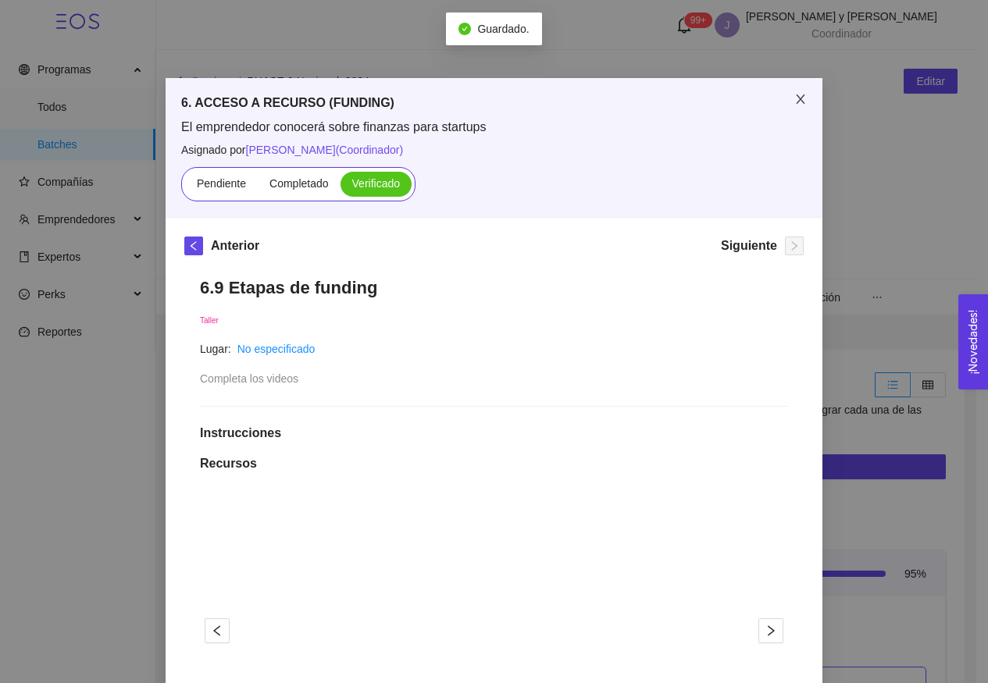
click at [794, 105] on icon "close" at bounding box center [800, 99] width 12 height 12
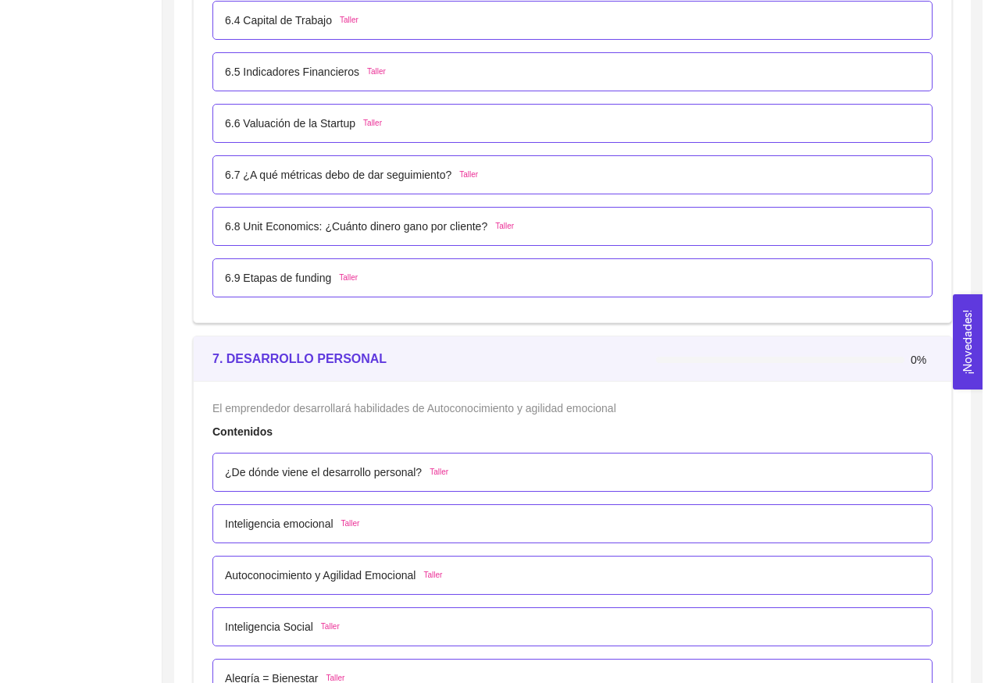
scroll to position [4214, 0]
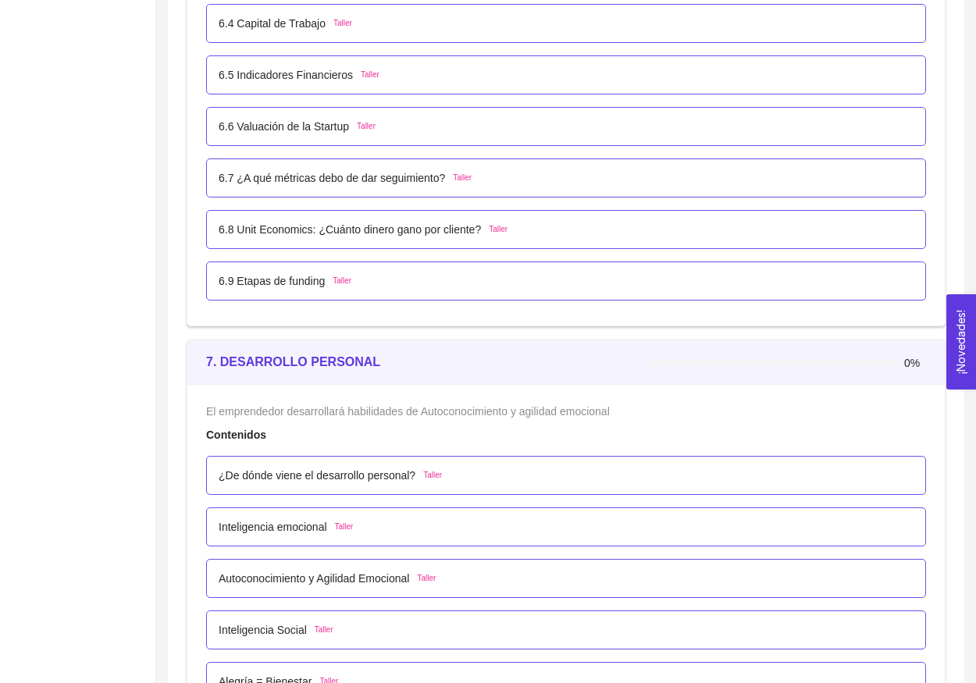
click at [415, 473] on p "¿De dónde viene el desarrollo personal?" at bounding box center [317, 475] width 197 height 17
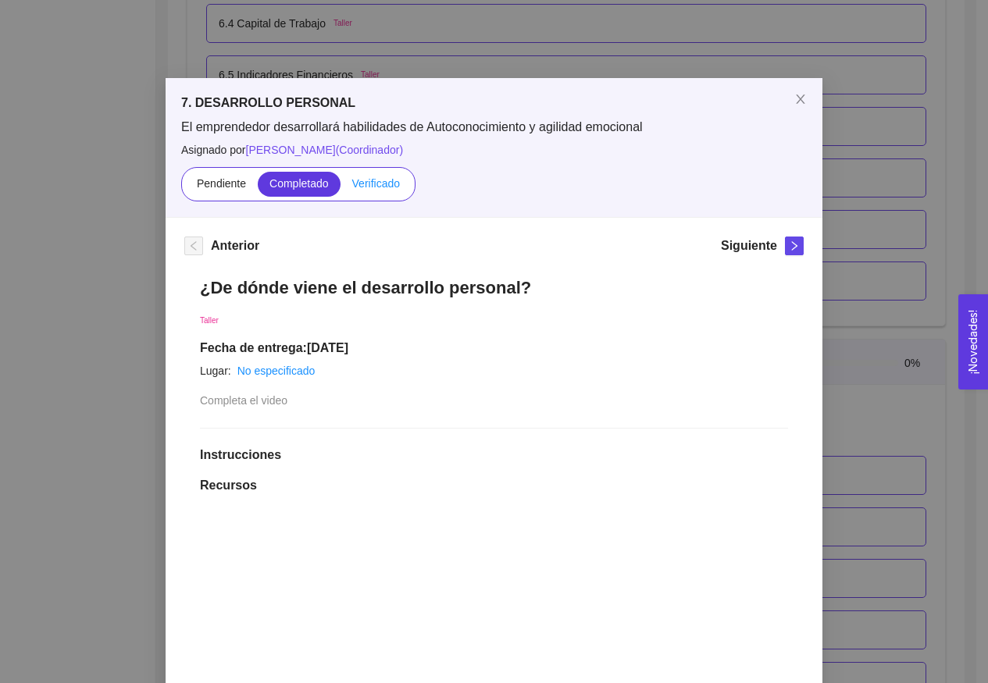
click at [351, 191] on label "Verificado" at bounding box center [376, 184] width 71 height 25
click at [341, 187] on input "Verificado" at bounding box center [341, 187] width 0 height 0
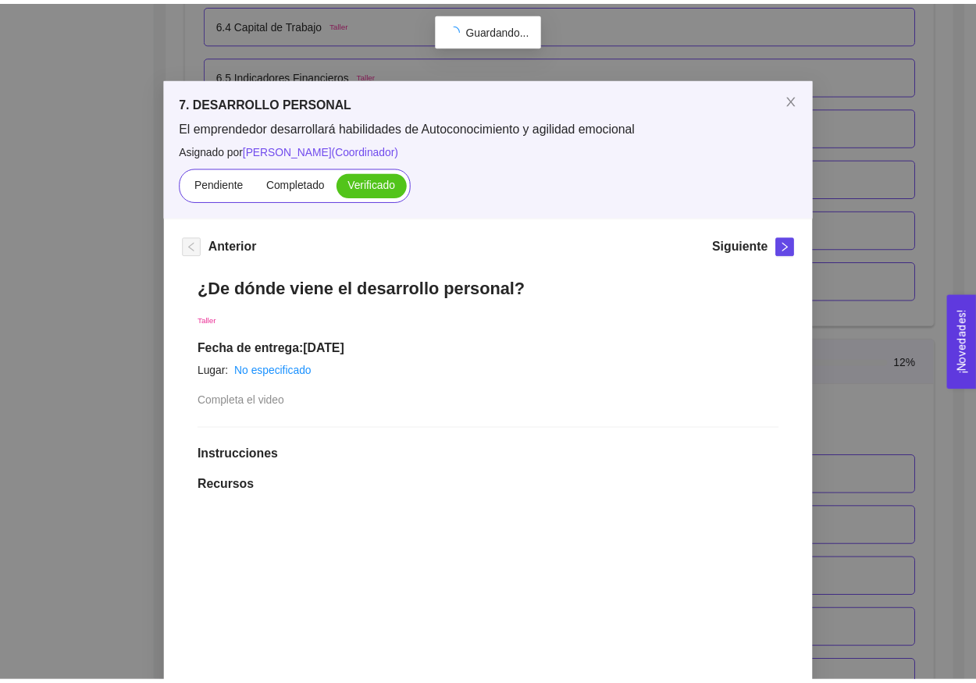
scroll to position [0, 0]
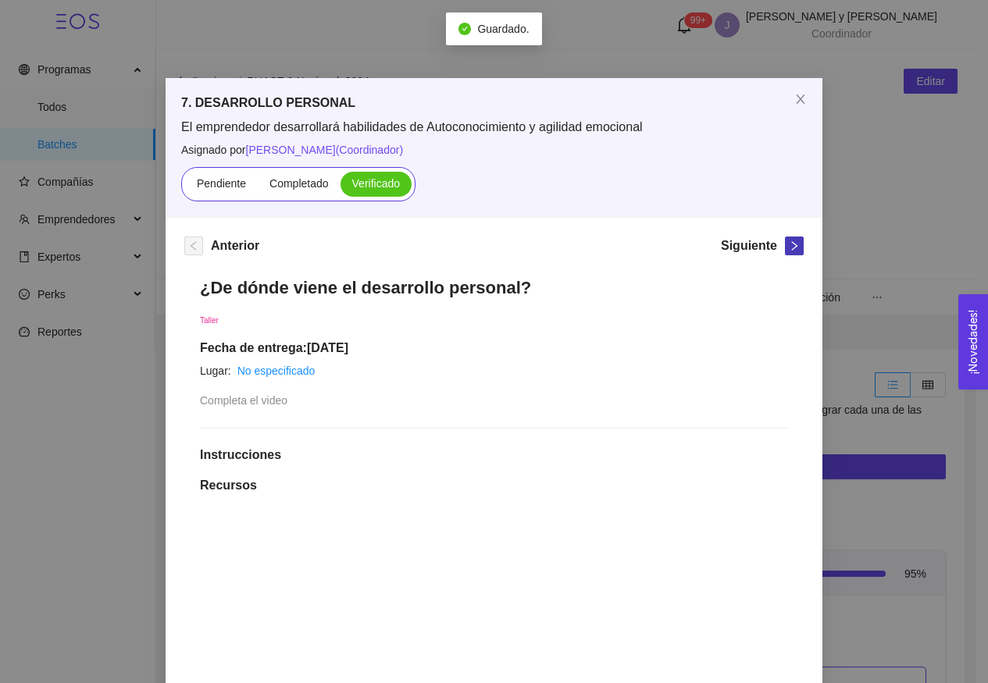
click at [789, 250] on icon "right" at bounding box center [794, 246] width 11 height 11
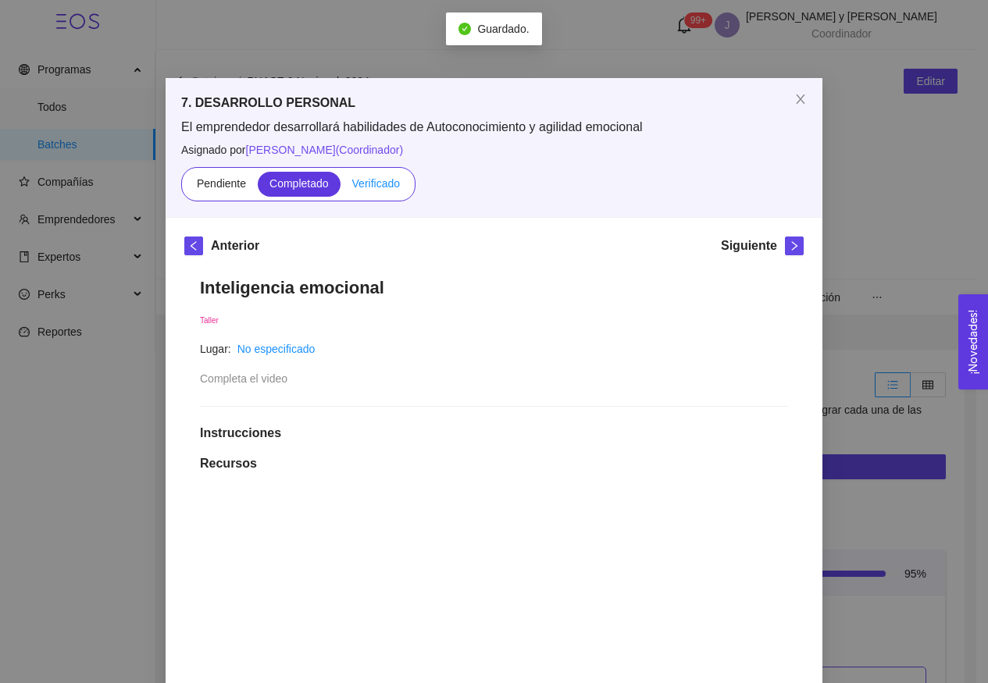
click at [388, 191] on label "Verificado" at bounding box center [376, 184] width 71 height 25
click at [341, 187] on input "Verificado" at bounding box center [341, 187] width 0 height 0
click at [789, 251] on icon "right" at bounding box center [794, 246] width 11 height 11
click at [378, 191] on label "Verificado" at bounding box center [376, 184] width 71 height 25
click at [341, 187] on input "Verificado" at bounding box center [341, 187] width 0 height 0
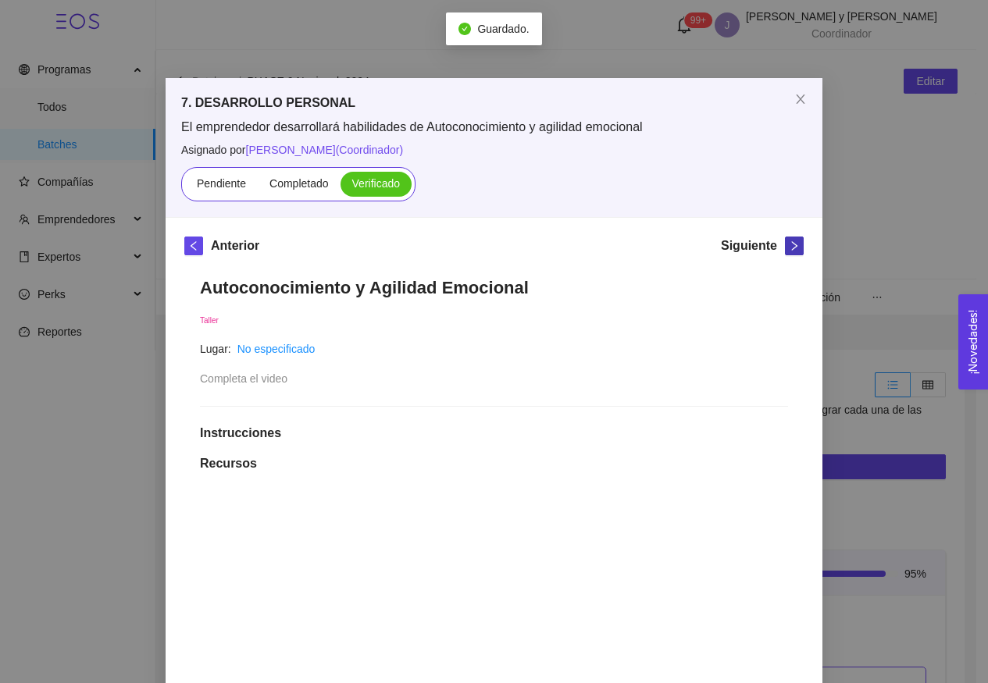
click at [790, 248] on icon "right" at bounding box center [794, 246] width 11 height 11
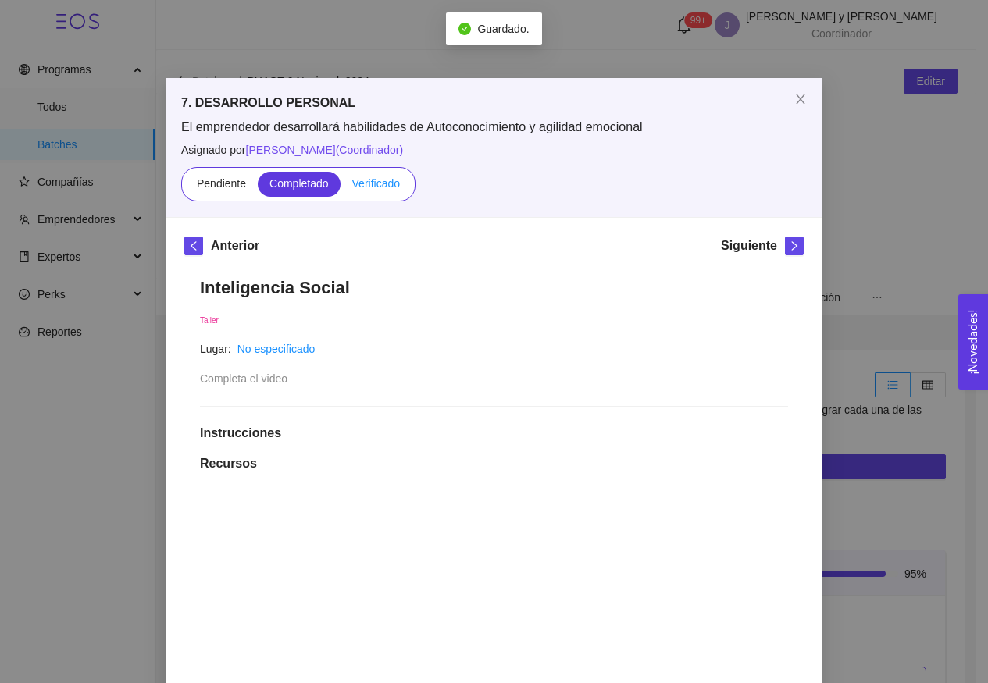
click at [374, 184] on span "Verificado" at bounding box center [376, 183] width 48 height 12
click at [341, 187] on input "Verificado" at bounding box center [341, 187] width 0 height 0
click at [790, 244] on icon "right" at bounding box center [794, 246] width 11 height 11
click at [365, 177] on span "Verificado" at bounding box center [376, 183] width 48 height 12
click at [341, 187] on input "Verificado" at bounding box center [341, 187] width 0 height 0
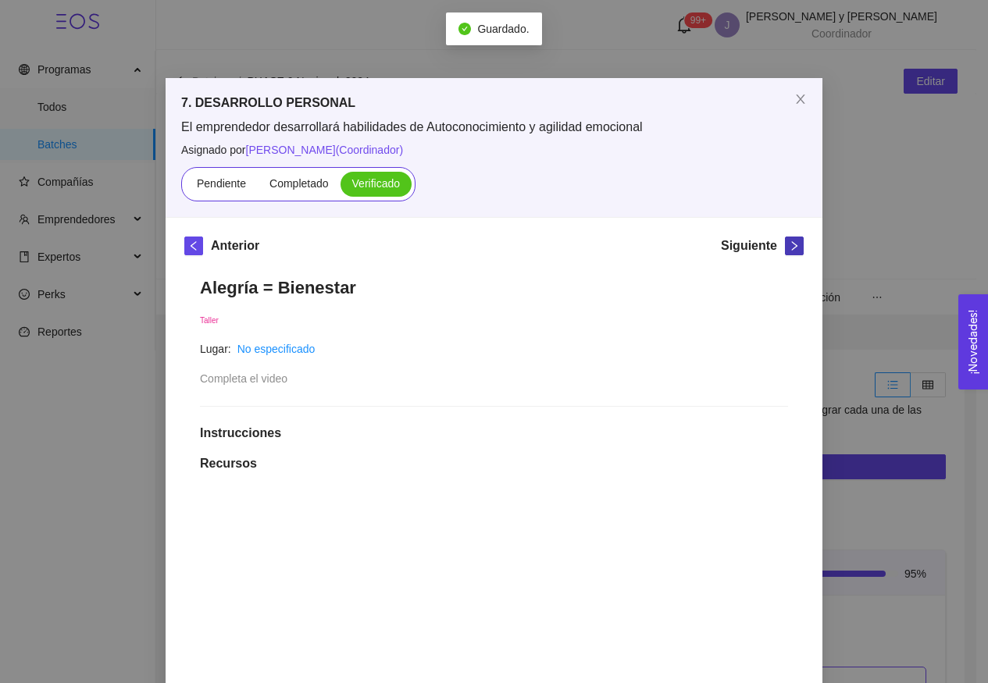
click at [789, 249] on icon "right" at bounding box center [794, 246] width 11 height 11
click at [379, 183] on span "Verificado" at bounding box center [376, 183] width 48 height 12
click at [341, 187] on input "Verificado" at bounding box center [341, 187] width 0 height 0
click at [793, 251] on icon "right" at bounding box center [794, 246] width 11 height 11
click at [399, 180] on label "Verificado" at bounding box center [376, 184] width 71 height 25
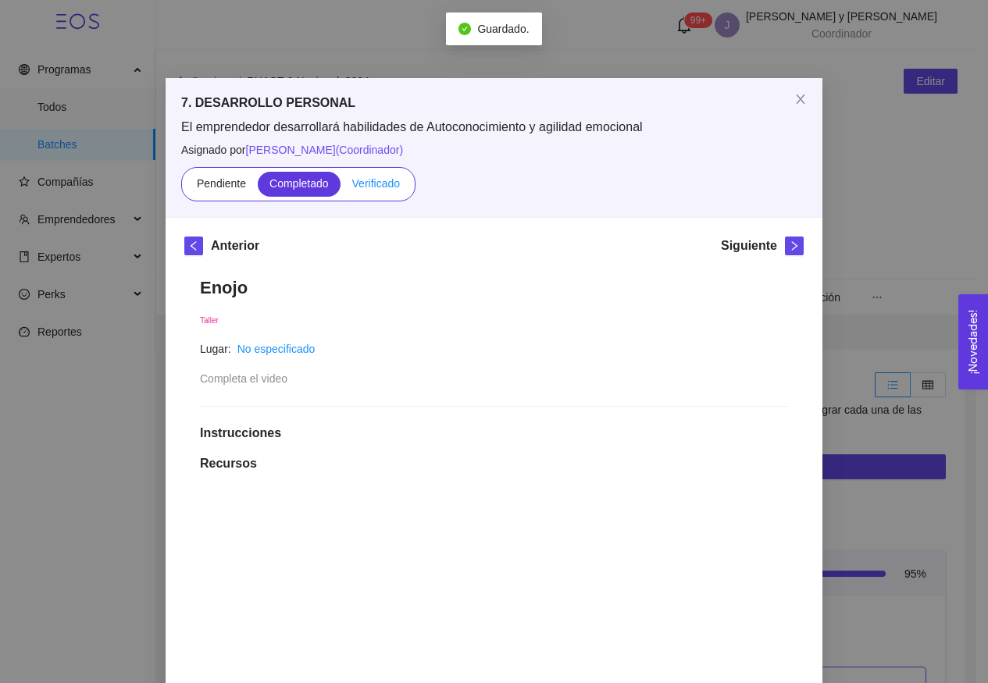
click at [341, 187] on input "Verificado" at bounding box center [341, 187] width 0 height 0
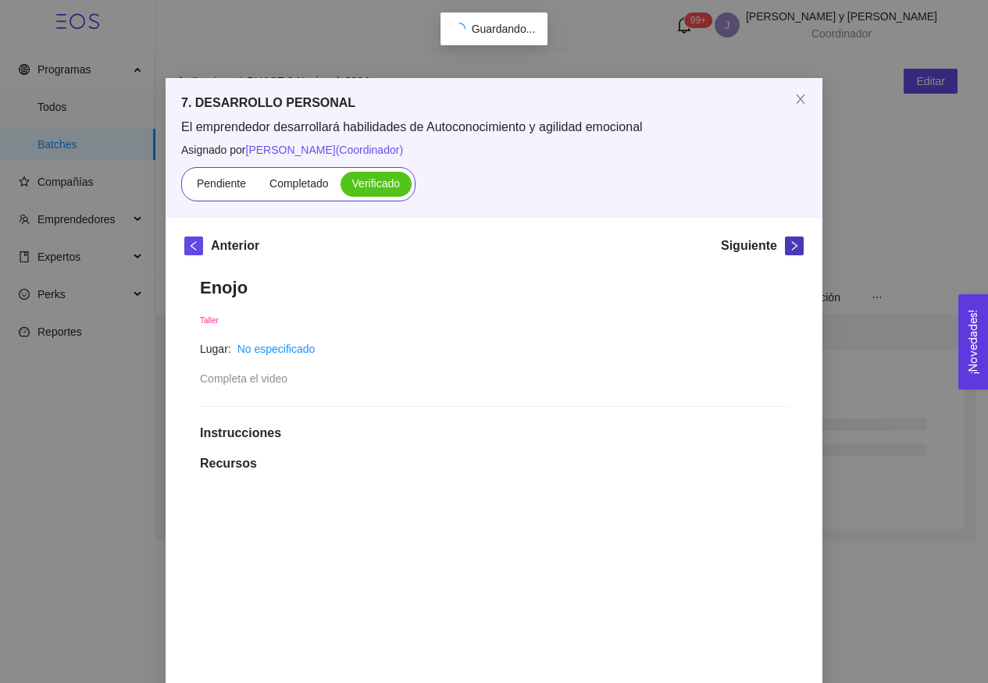
click at [789, 243] on icon "right" at bounding box center [794, 246] width 11 height 11
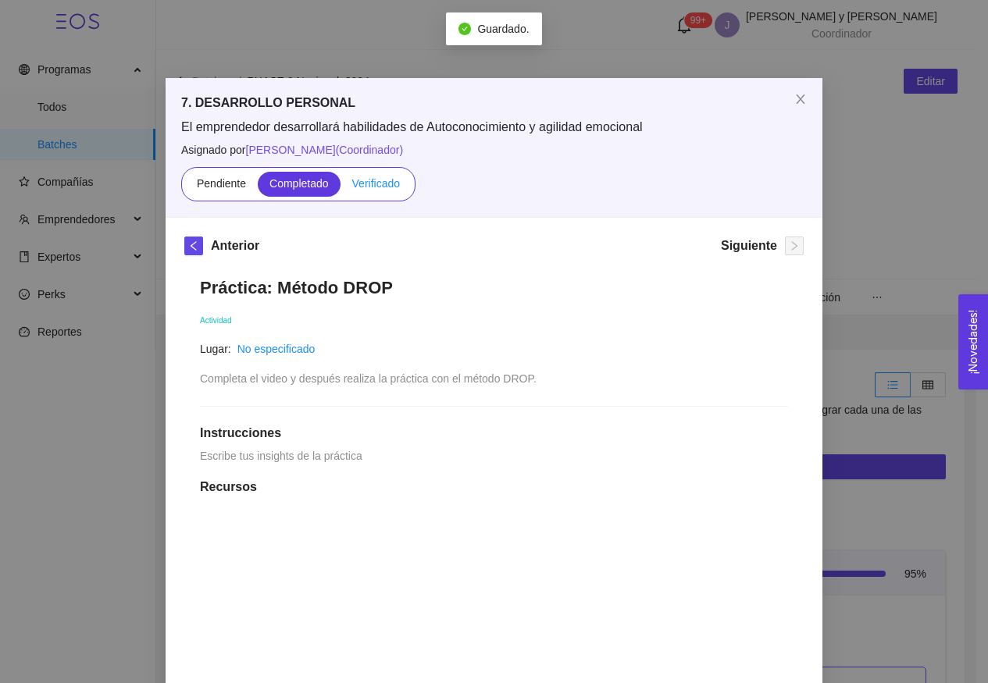
click at [380, 194] on label "Verificado" at bounding box center [376, 184] width 71 height 25
click at [341, 187] on input "Verificado" at bounding box center [341, 187] width 0 height 0
click at [799, 103] on icon "close" at bounding box center [800, 99] width 12 height 12
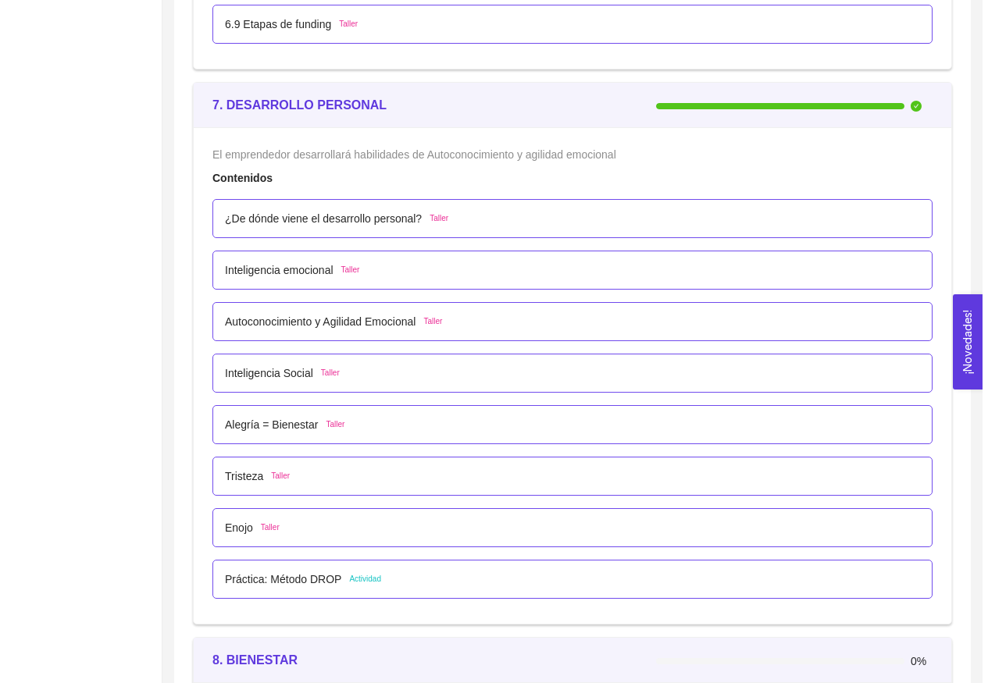
scroll to position [4919, 0]
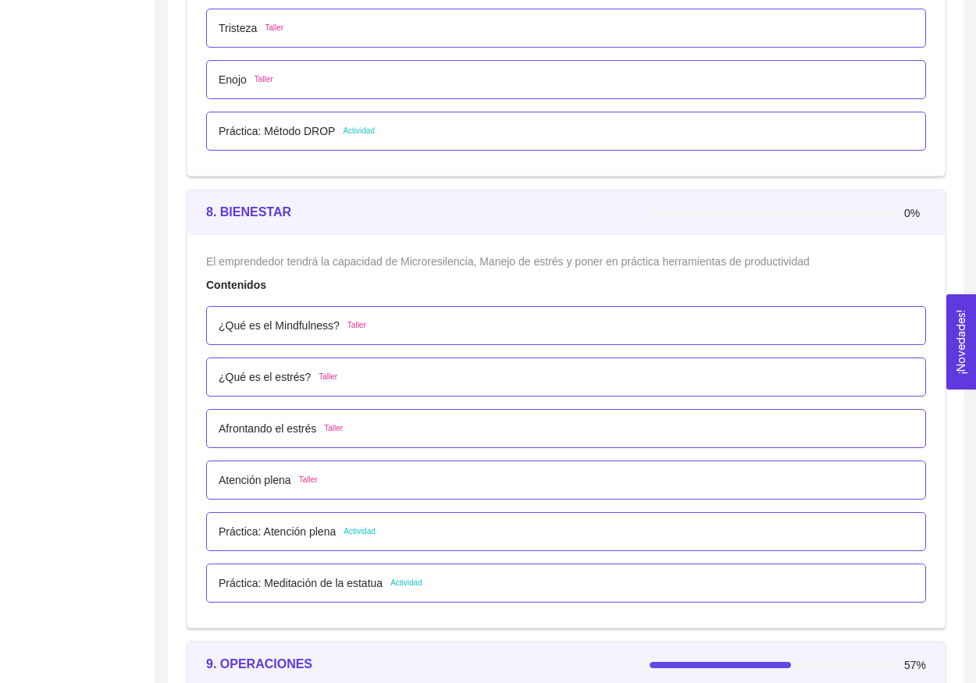
click at [348, 323] on span "Taller" at bounding box center [357, 325] width 19 height 12
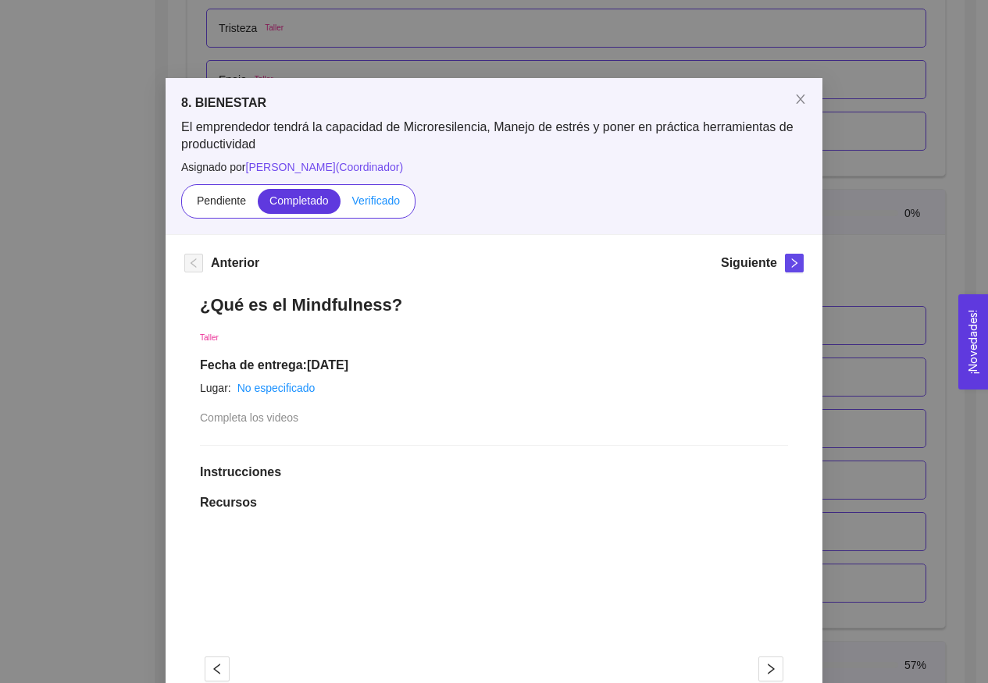
click at [379, 199] on span "Verificado" at bounding box center [376, 200] width 48 height 12
click at [341, 205] on input "Verificado" at bounding box center [341, 205] width 0 height 0
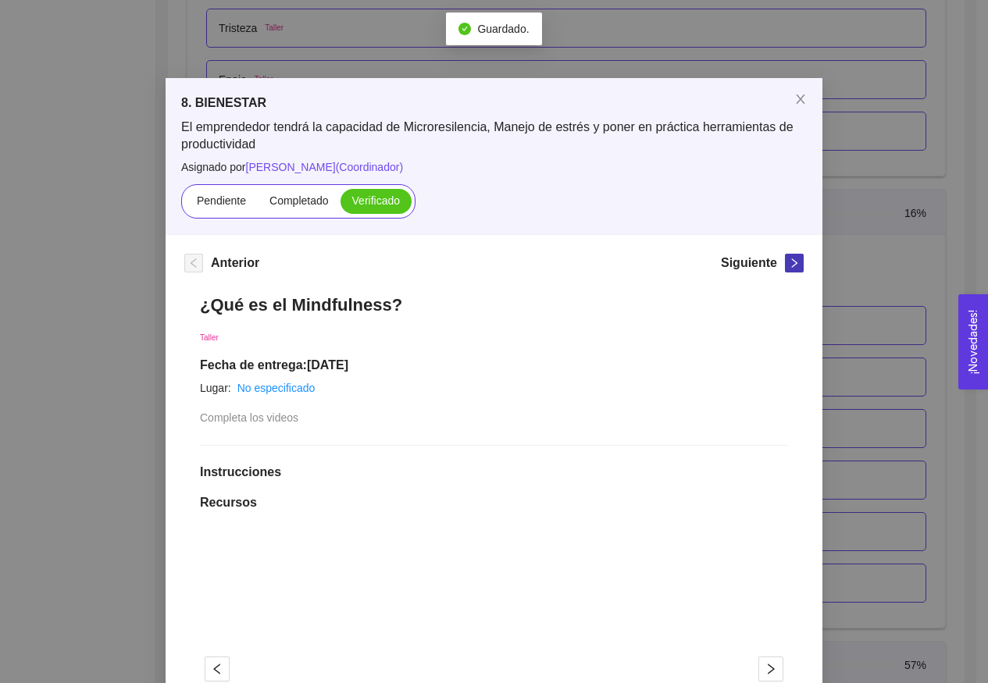
click at [785, 269] on button "button" at bounding box center [794, 263] width 19 height 19
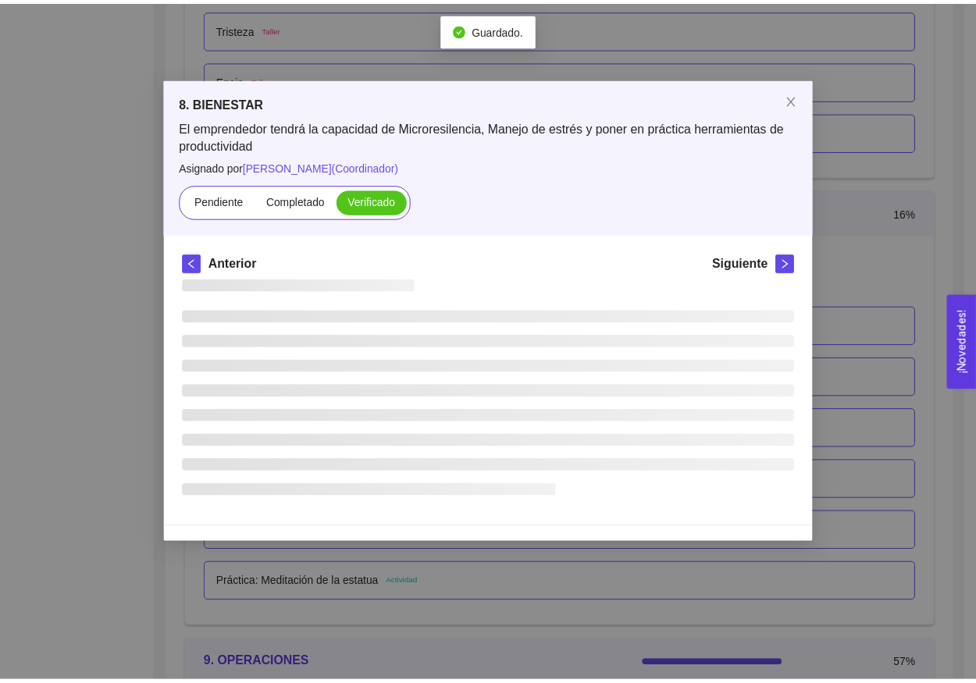
scroll to position [0, 0]
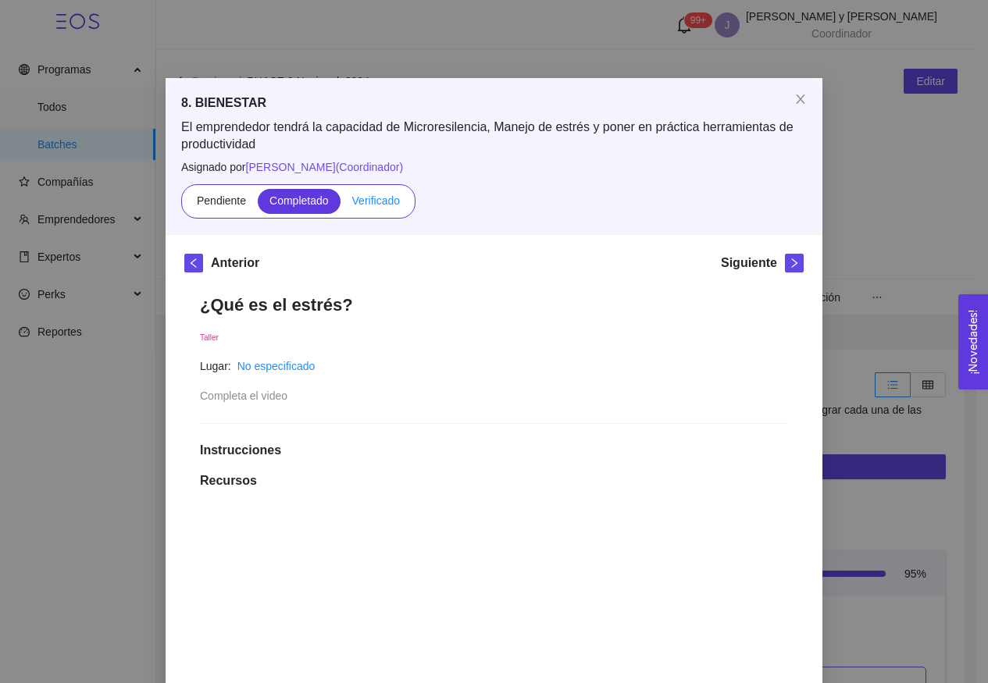
click at [362, 204] on span "Verificado" at bounding box center [376, 200] width 48 height 12
click at [341, 205] on input "Verificado" at bounding box center [341, 205] width 0 height 0
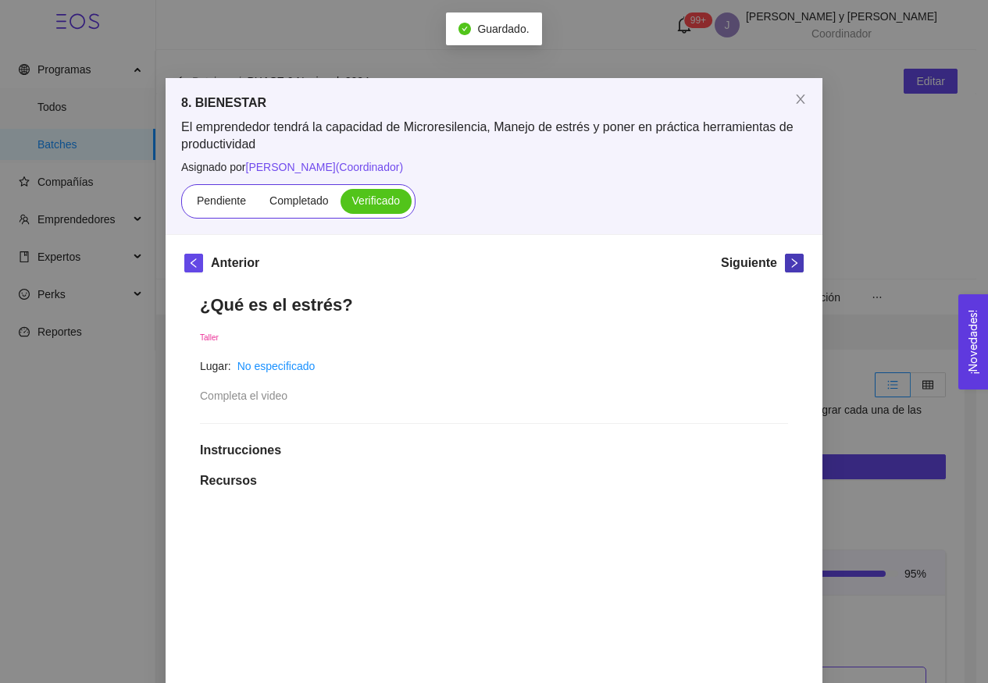
click at [789, 265] on icon "right" at bounding box center [794, 263] width 11 height 11
click at [367, 196] on span "Verificado" at bounding box center [376, 200] width 48 height 12
click at [341, 205] on input "Verificado" at bounding box center [341, 205] width 0 height 0
click at [792, 267] on icon "right" at bounding box center [794, 263] width 11 height 11
click at [366, 203] on span "Verificado" at bounding box center [376, 200] width 48 height 12
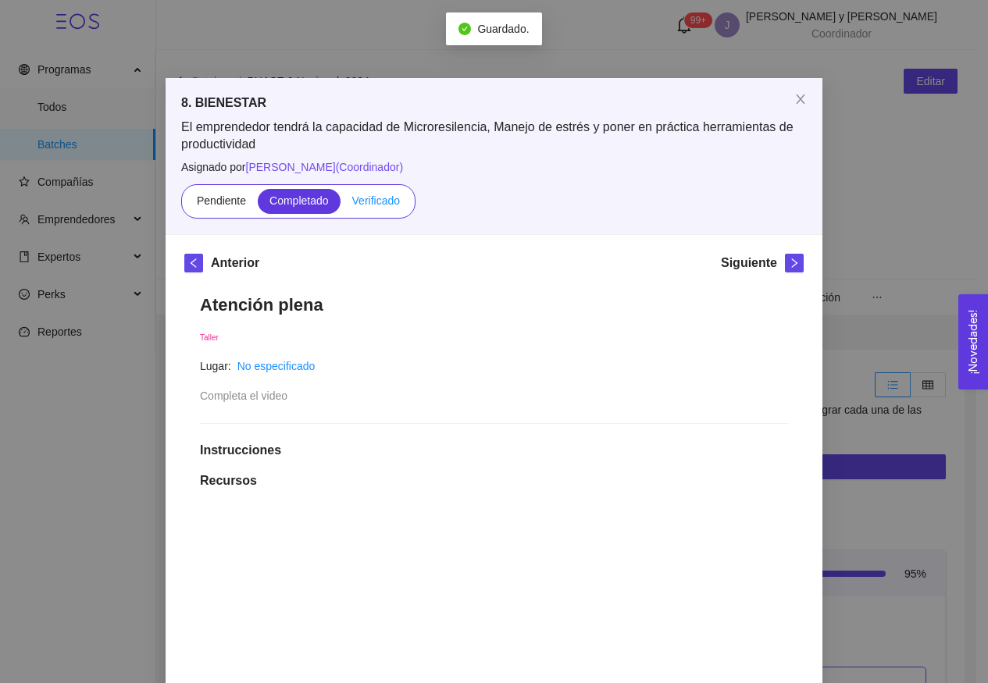
click at [341, 205] on input "Verificado" at bounding box center [341, 205] width 0 height 0
click at [792, 264] on icon "right" at bounding box center [794, 263] width 11 height 11
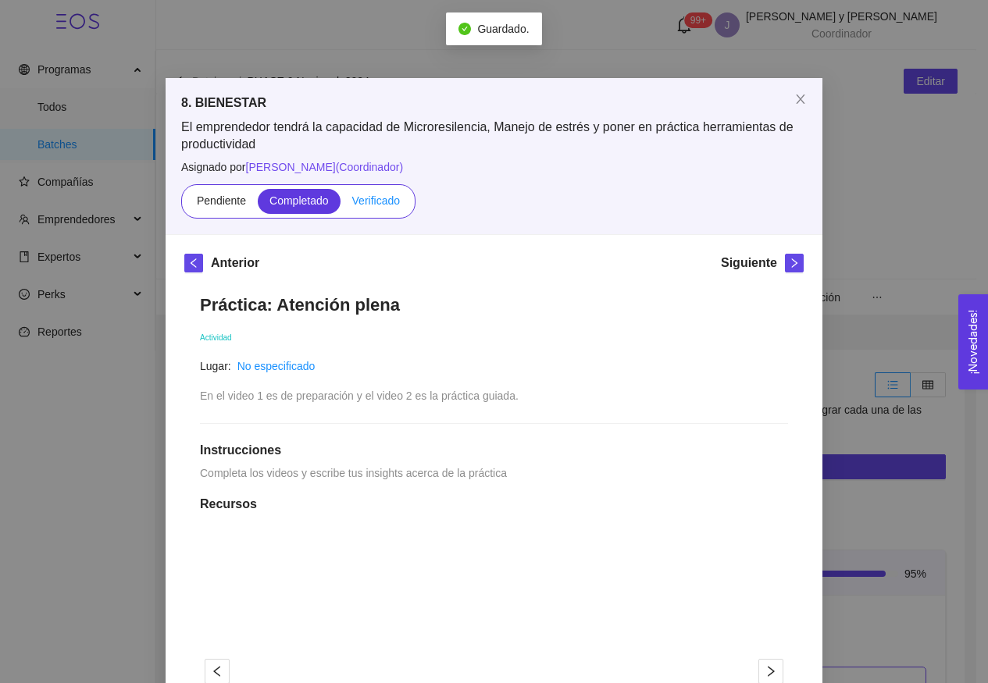
click at [382, 206] on span "Verificado" at bounding box center [376, 200] width 48 height 12
click at [341, 205] on input "Verificado" at bounding box center [341, 205] width 0 height 0
click at [789, 266] on icon "right" at bounding box center [794, 263] width 11 height 11
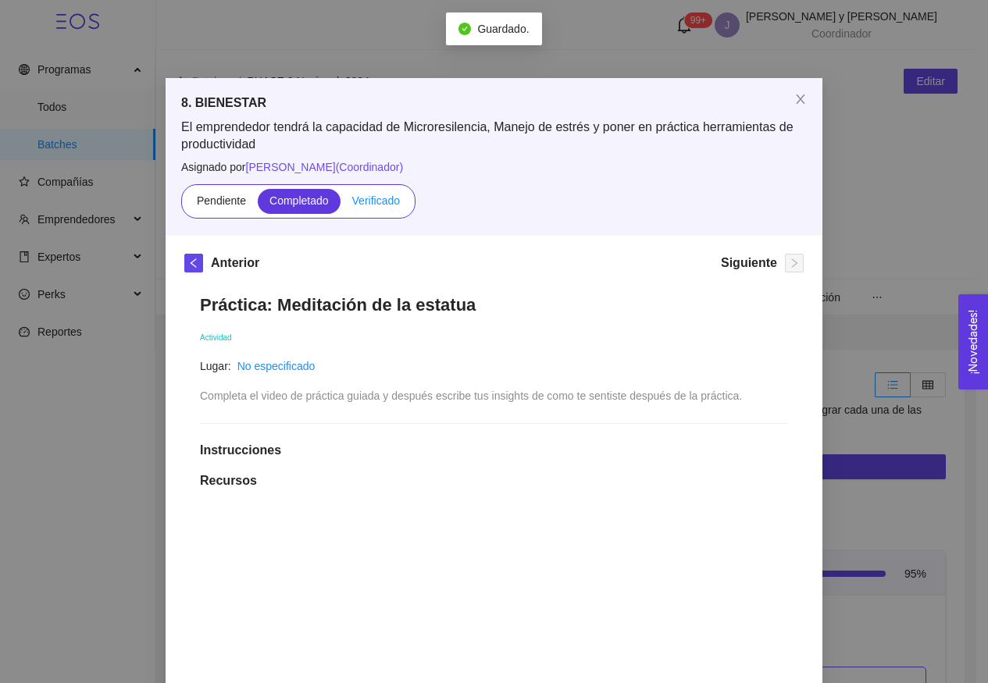
click at [382, 201] on span "Verificado" at bounding box center [376, 200] width 48 height 12
click at [341, 205] on input "Verificado" at bounding box center [341, 205] width 0 height 0
click at [804, 102] on span "Close" at bounding box center [801, 100] width 44 height 44
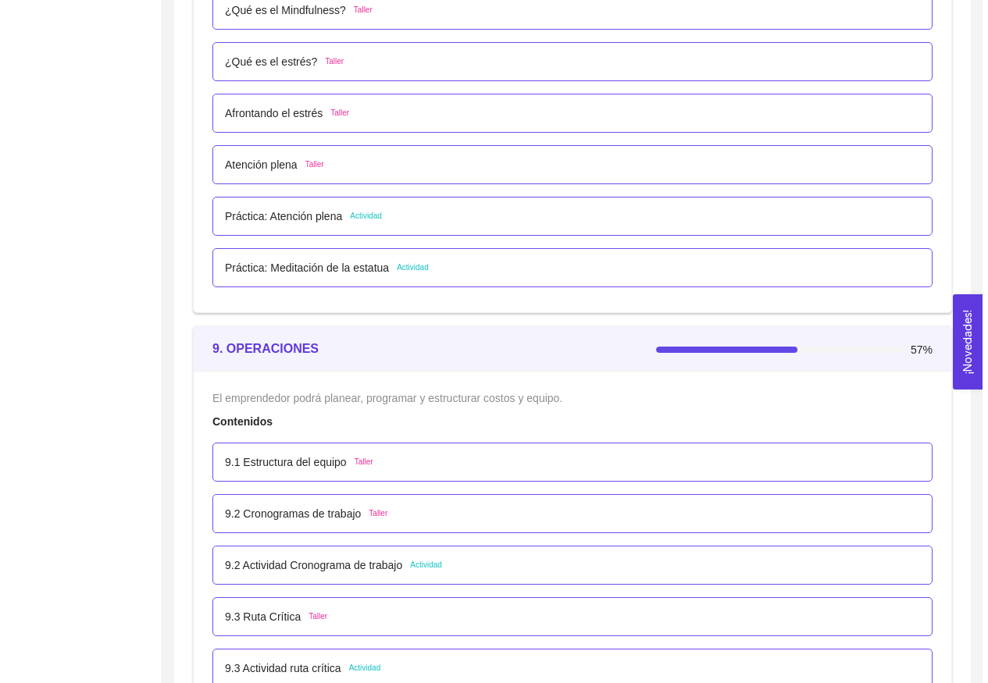
scroll to position [5434, 0]
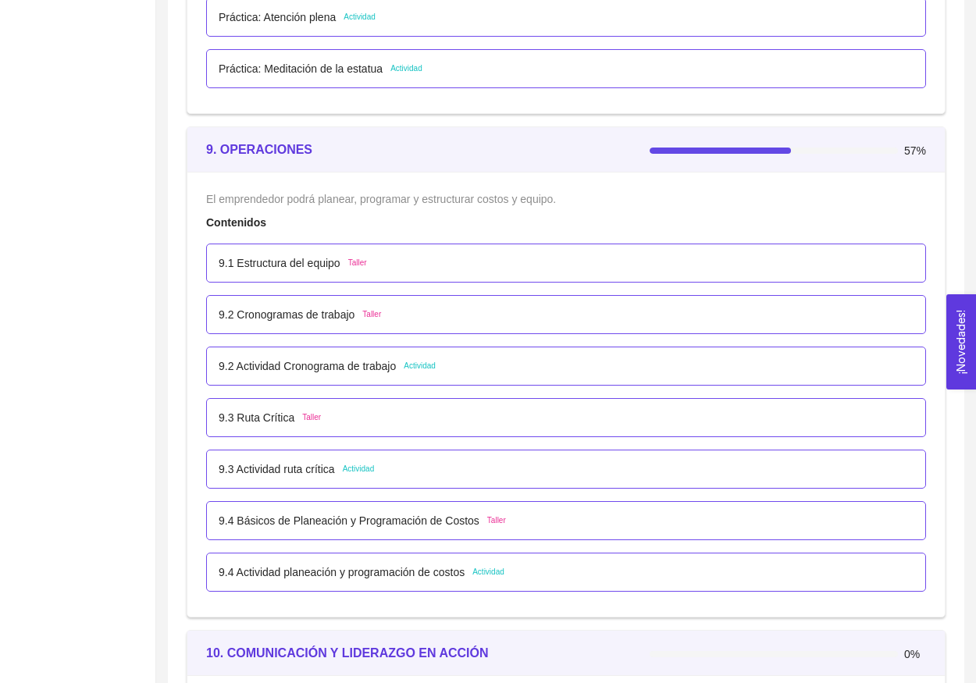
click at [391, 358] on p "9.2 Actividad Cronograma de trabajo" at bounding box center [307, 366] width 177 height 17
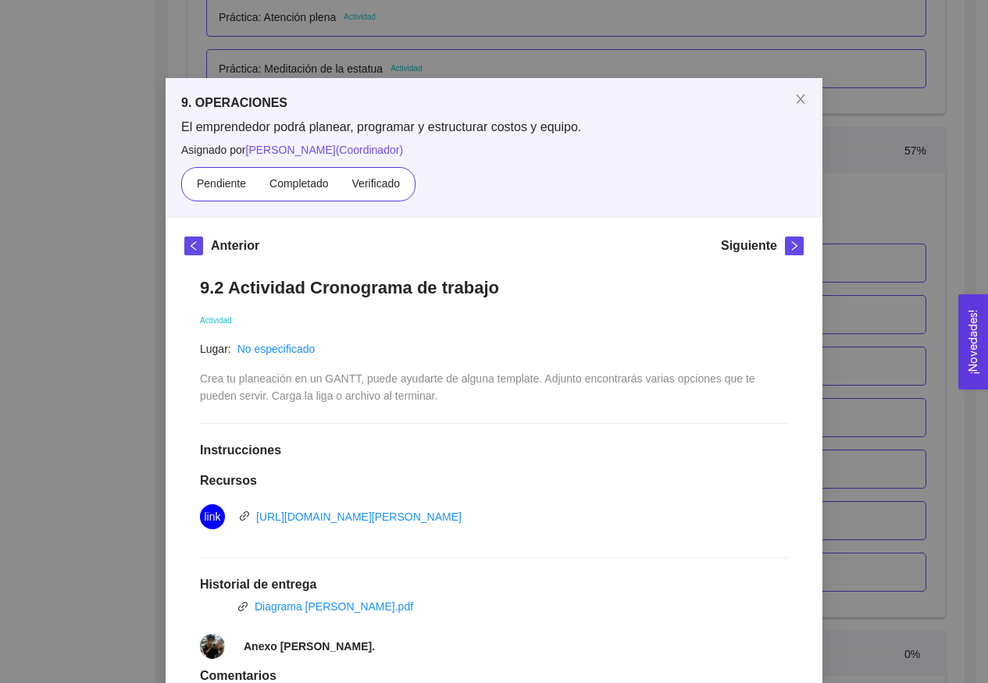
click at [389, 375] on span "Crea tu planeación en un GANTT, puede ayudarte de alguna template. Adjunto enco…" at bounding box center [479, 388] width 558 height 30
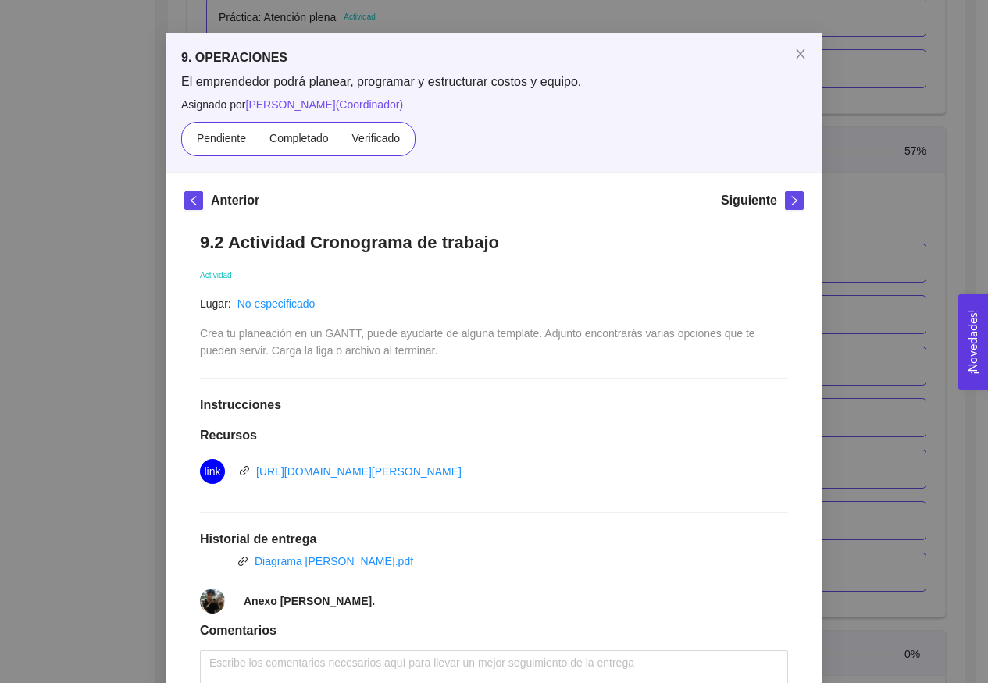
scroll to position [39, 0]
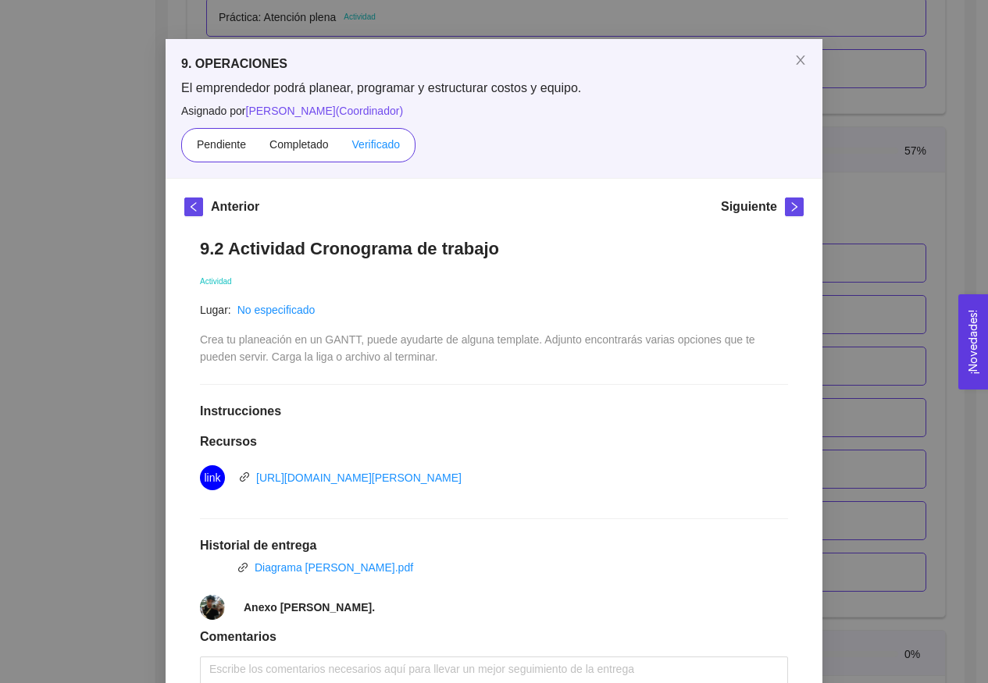
click at [381, 148] on span "Verificado" at bounding box center [376, 144] width 48 height 12
click at [341, 148] on input "Verificado" at bounding box center [341, 148] width 0 height 0
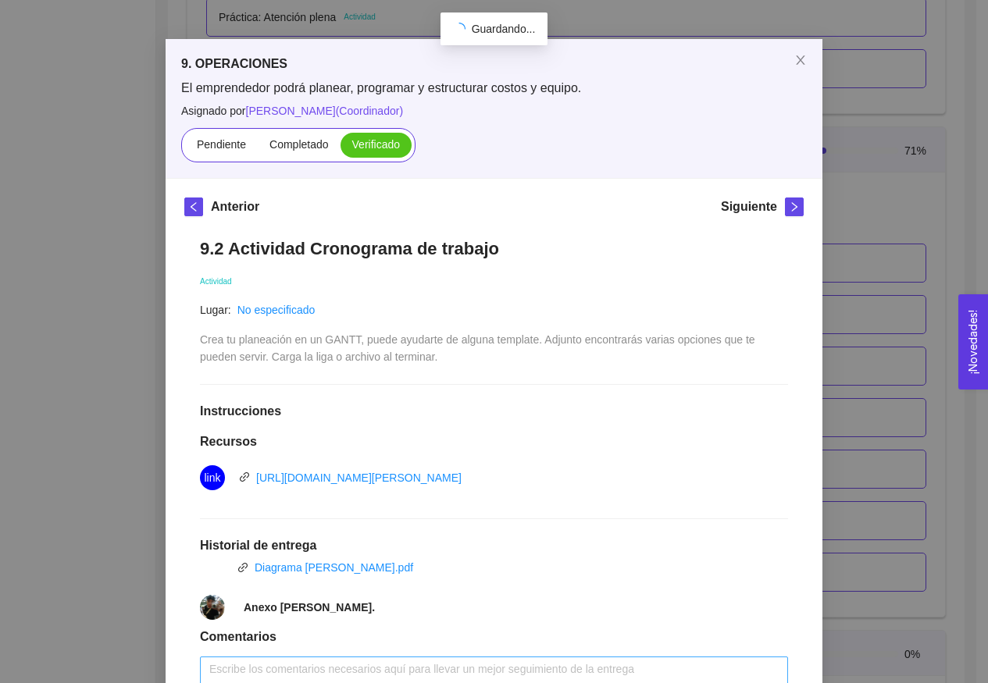
scroll to position [0, 0]
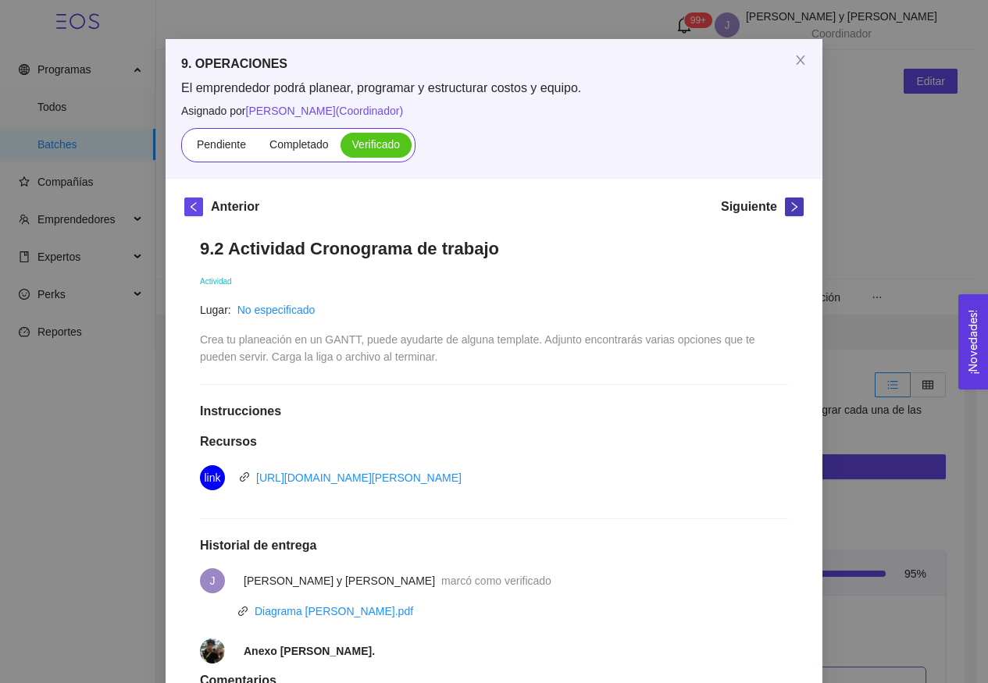
click at [789, 212] on icon "right" at bounding box center [794, 207] width 11 height 11
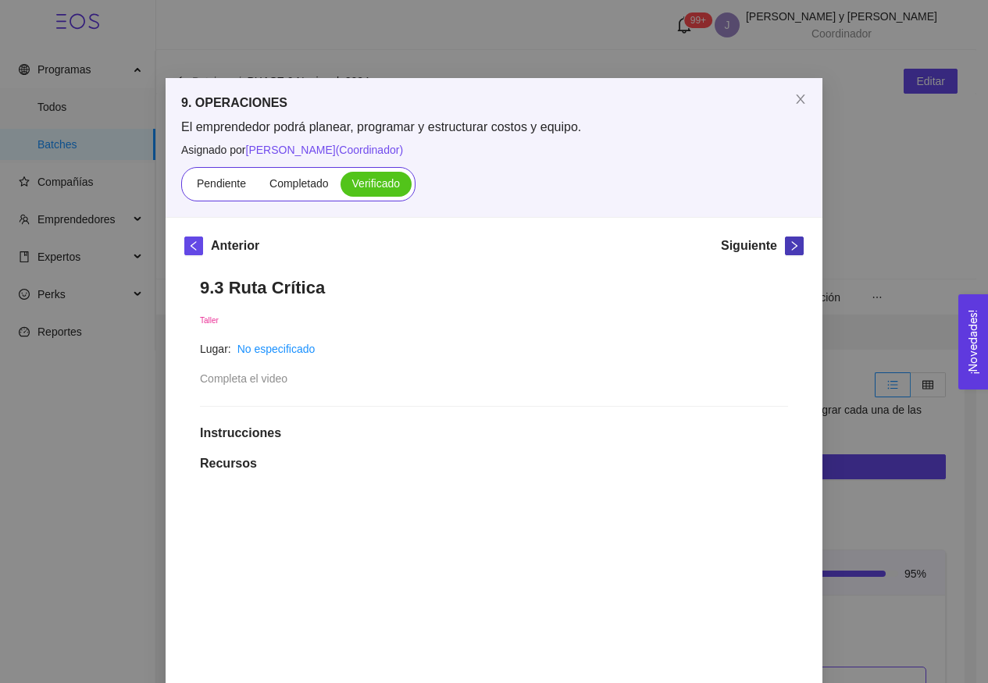
click at [789, 245] on icon "right" at bounding box center [794, 246] width 11 height 11
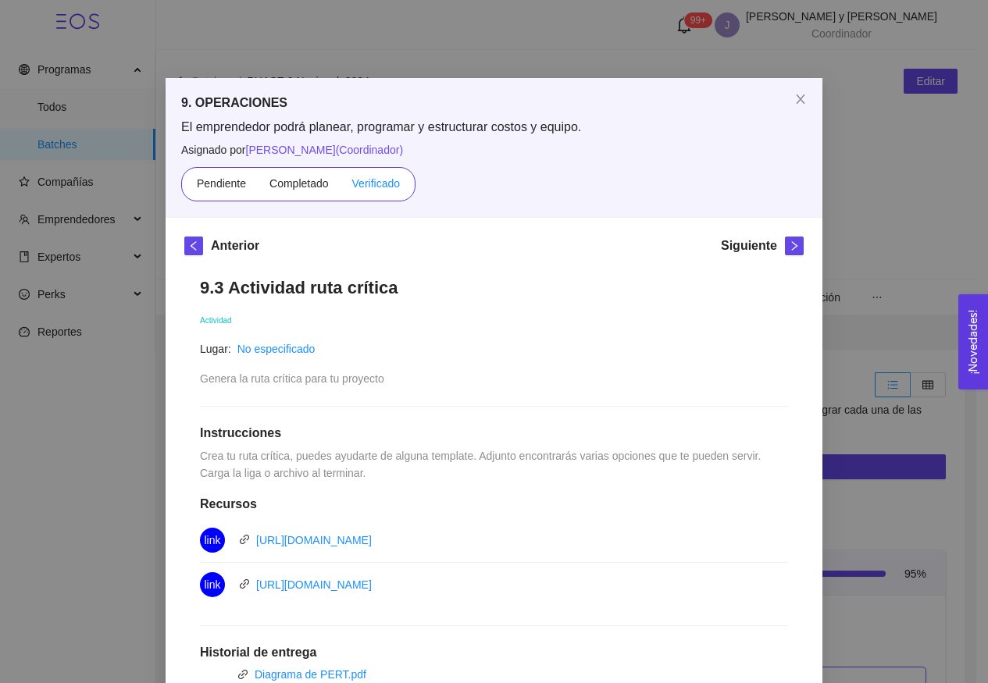
click at [387, 188] on span "Verificado" at bounding box center [376, 183] width 48 height 12
click at [341, 187] on input "Verificado" at bounding box center [341, 187] width 0 height 0
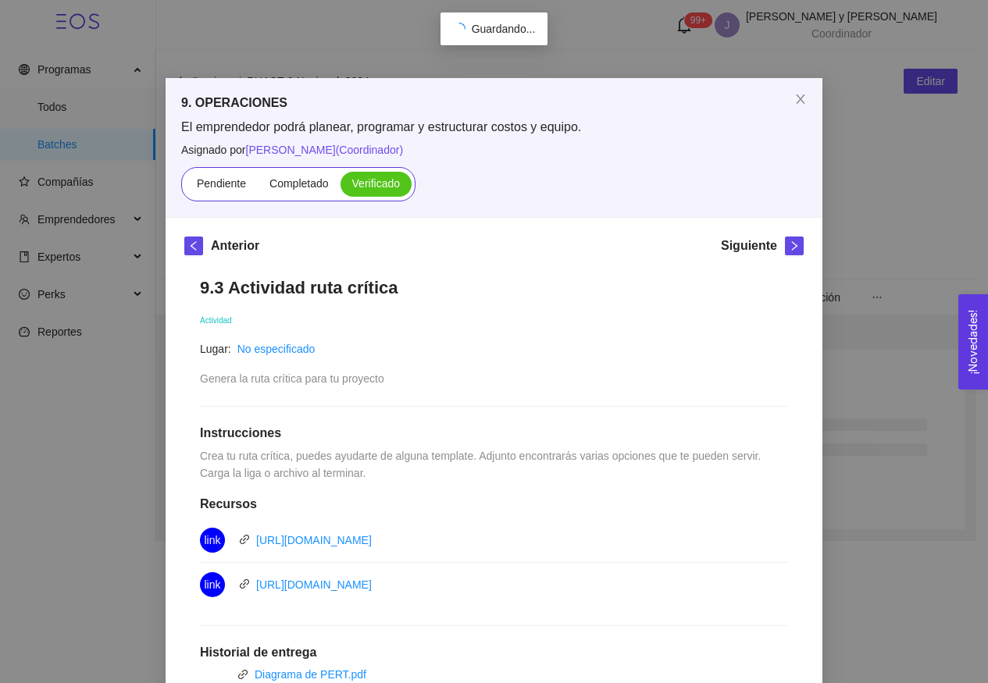
scroll to position [110, 0]
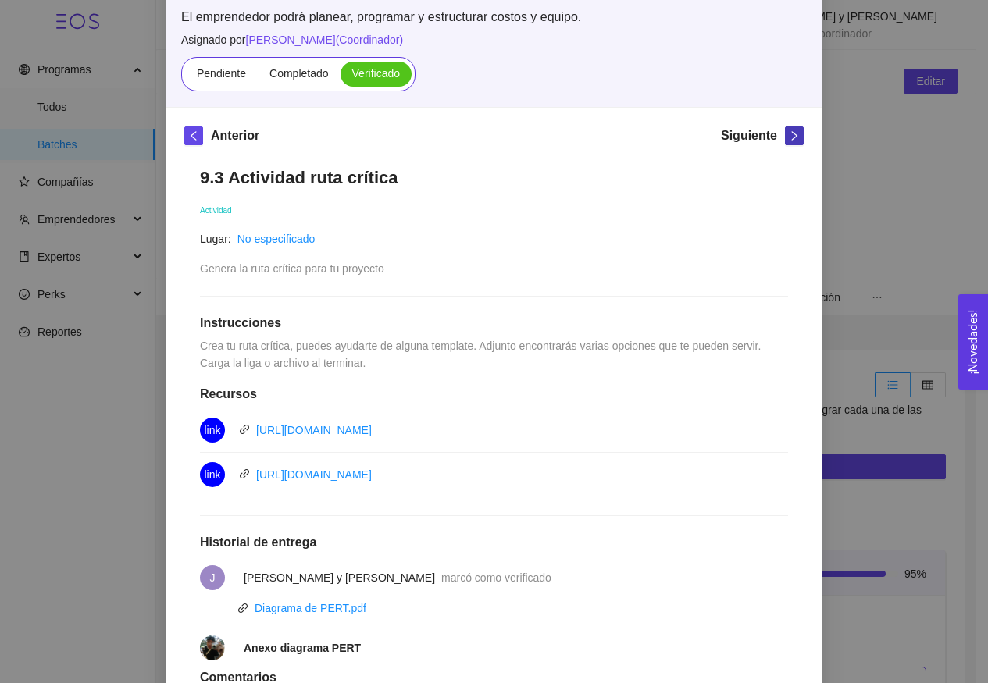
click at [789, 132] on icon "right" at bounding box center [794, 135] width 11 height 11
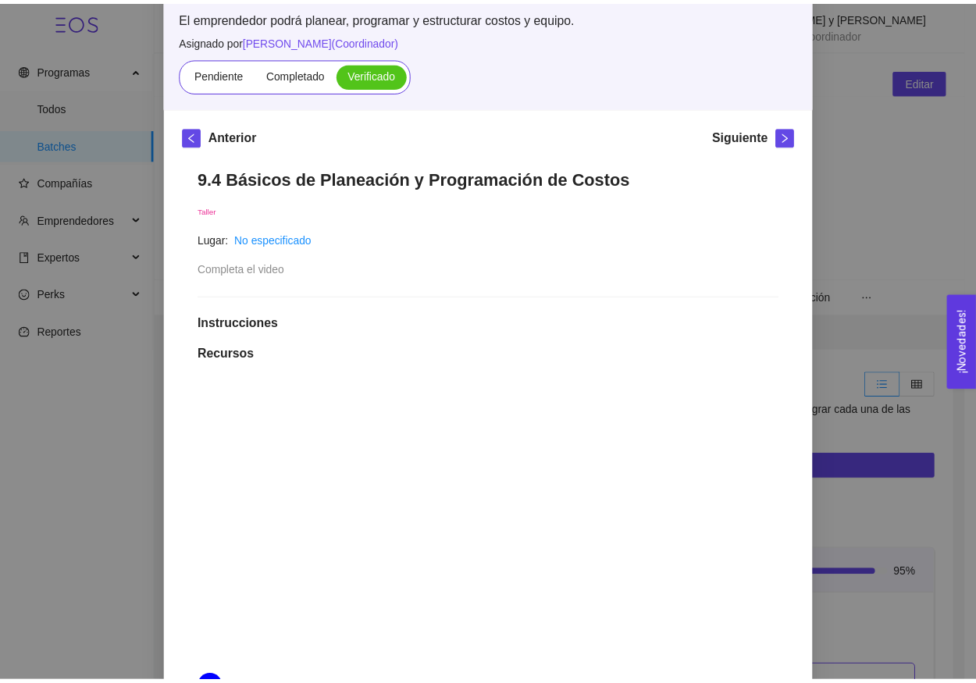
scroll to position [0, 0]
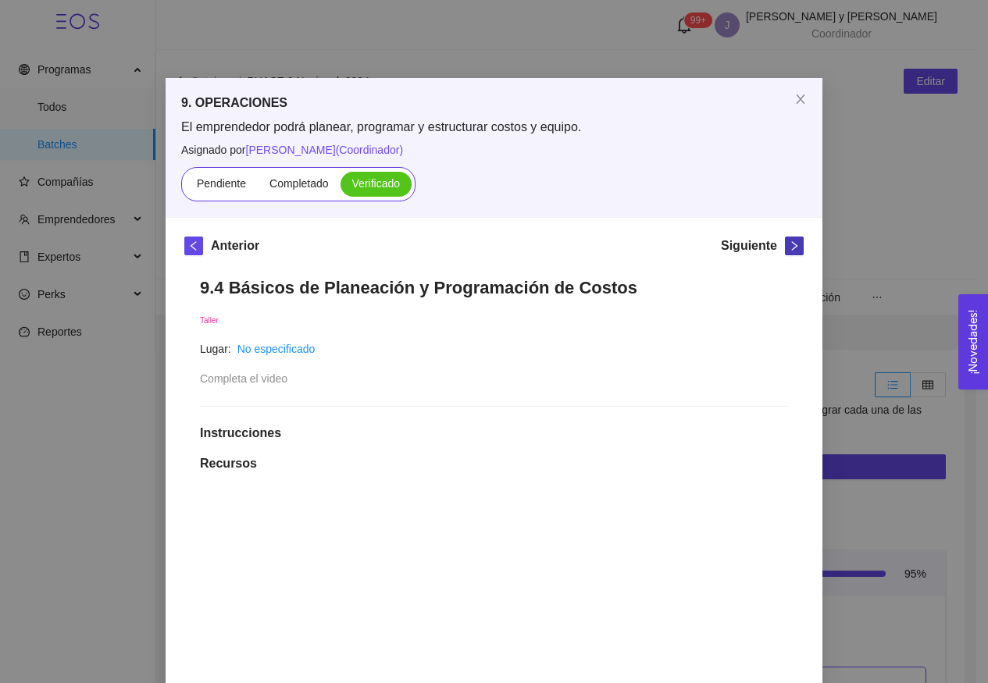
click at [791, 244] on icon "right" at bounding box center [794, 246] width 11 height 11
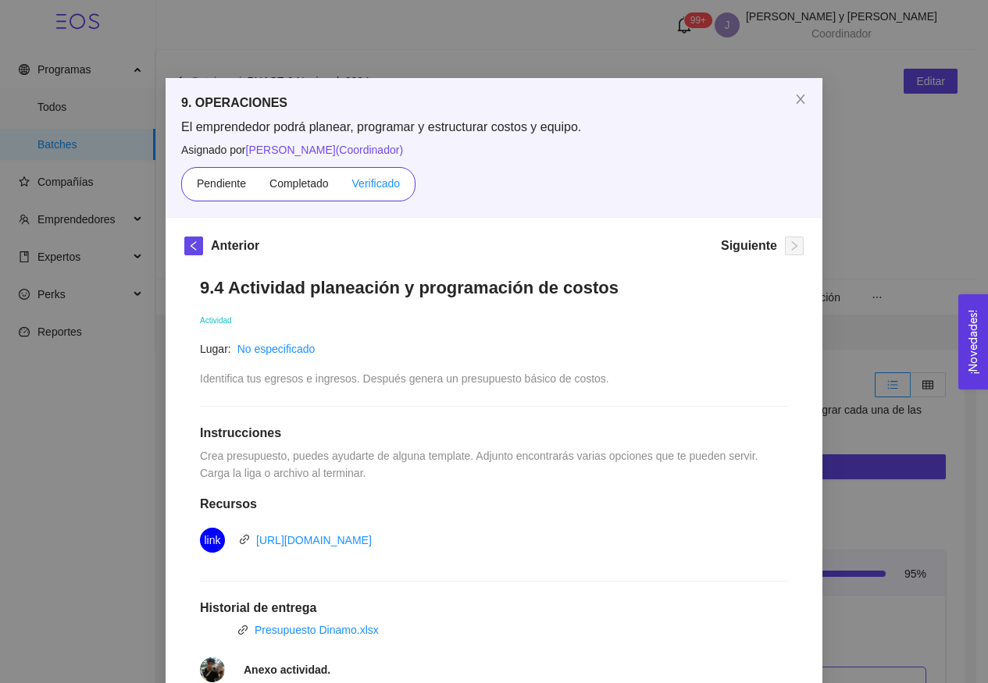
click at [391, 189] on span "Verificado" at bounding box center [376, 183] width 48 height 12
click at [341, 187] on input "Verificado" at bounding box center [341, 187] width 0 height 0
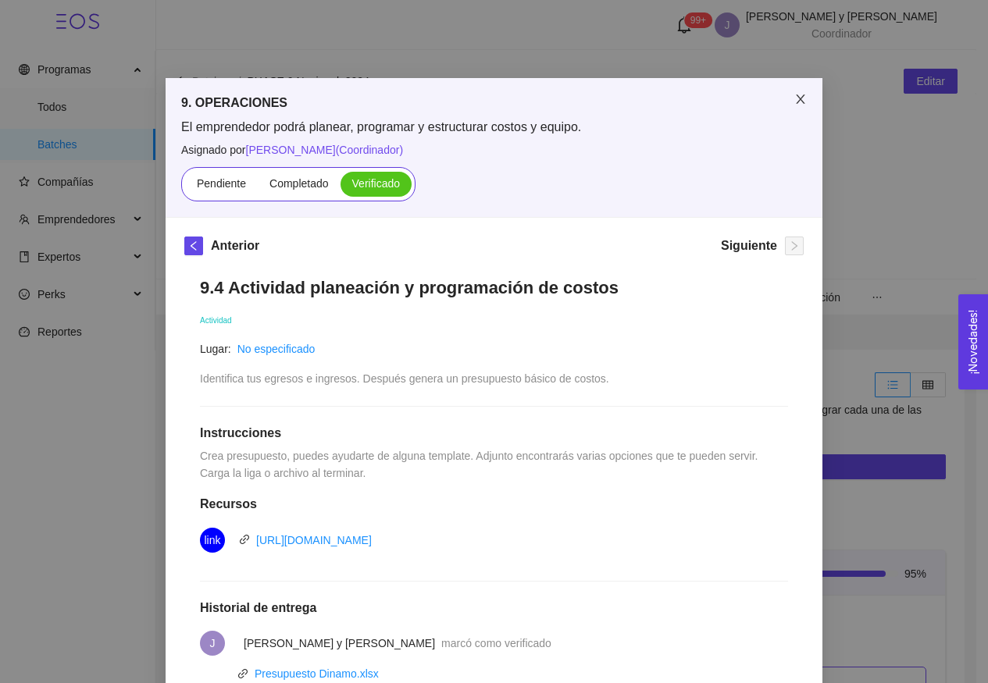
click at [799, 102] on icon "close" at bounding box center [800, 99] width 12 height 12
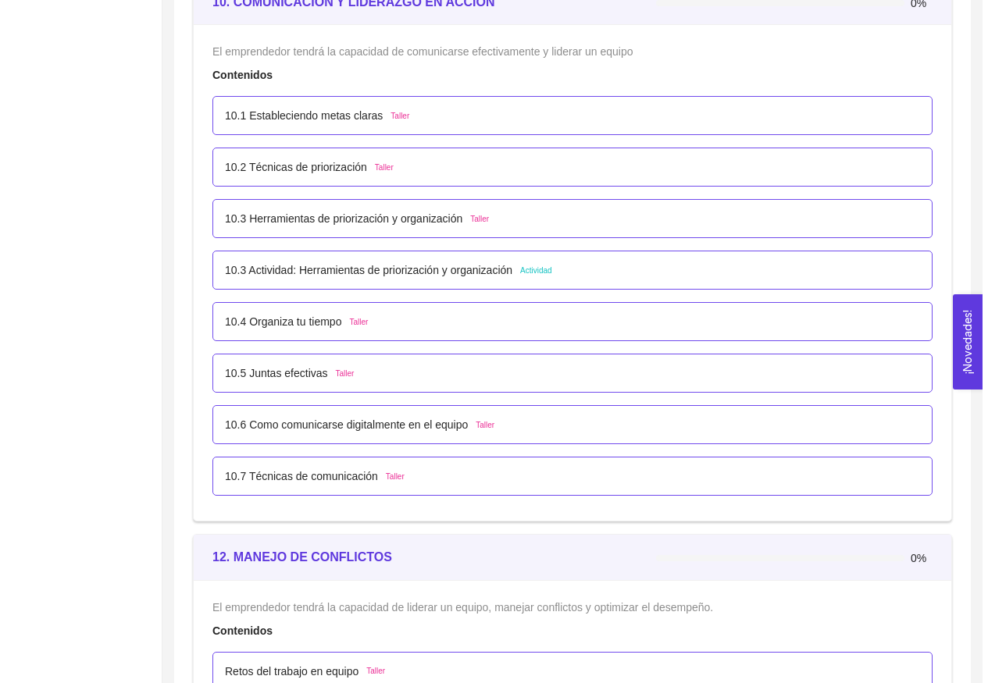
scroll to position [5893, 0]
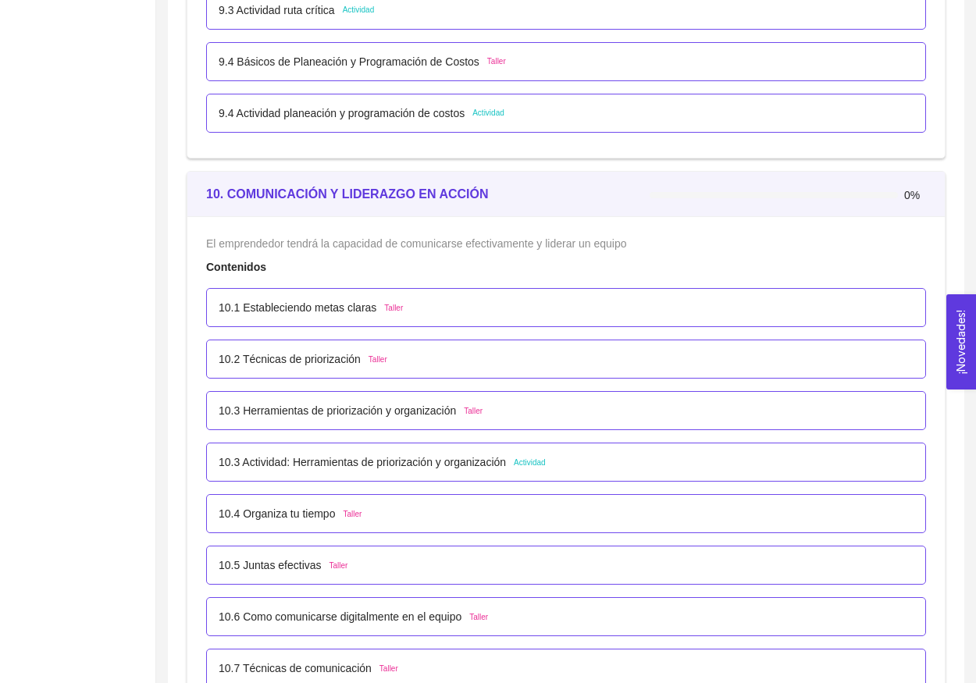
click at [394, 306] on span "Taller" at bounding box center [393, 308] width 19 height 12
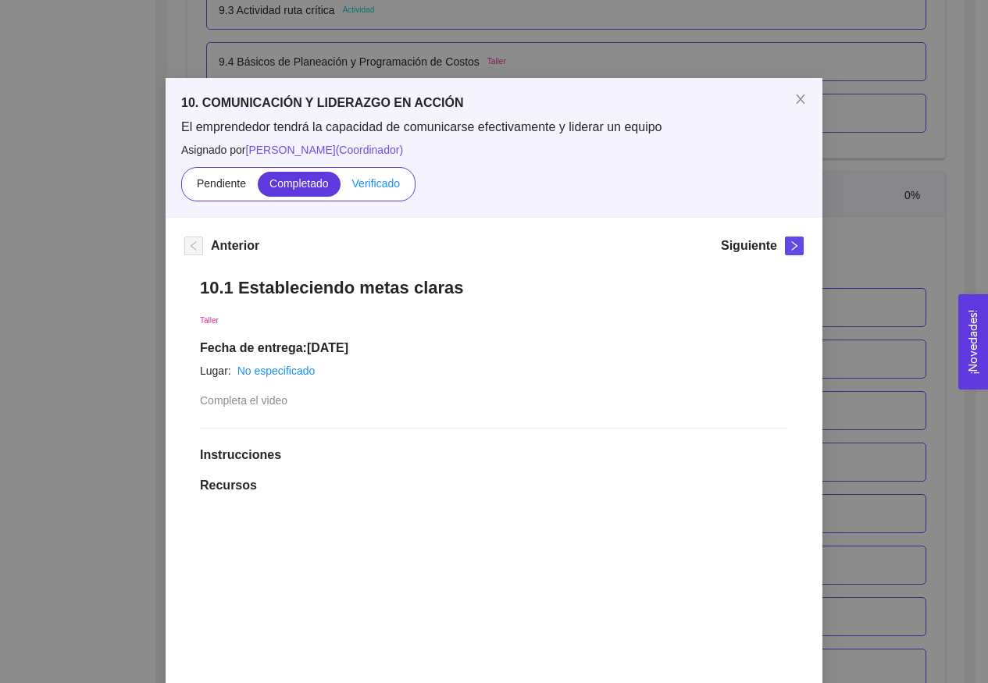
click at [398, 184] on label "Verificado" at bounding box center [376, 184] width 71 height 25
click at [341, 187] on input "Verificado" at bounding box center [341, 187] width 0 height 0
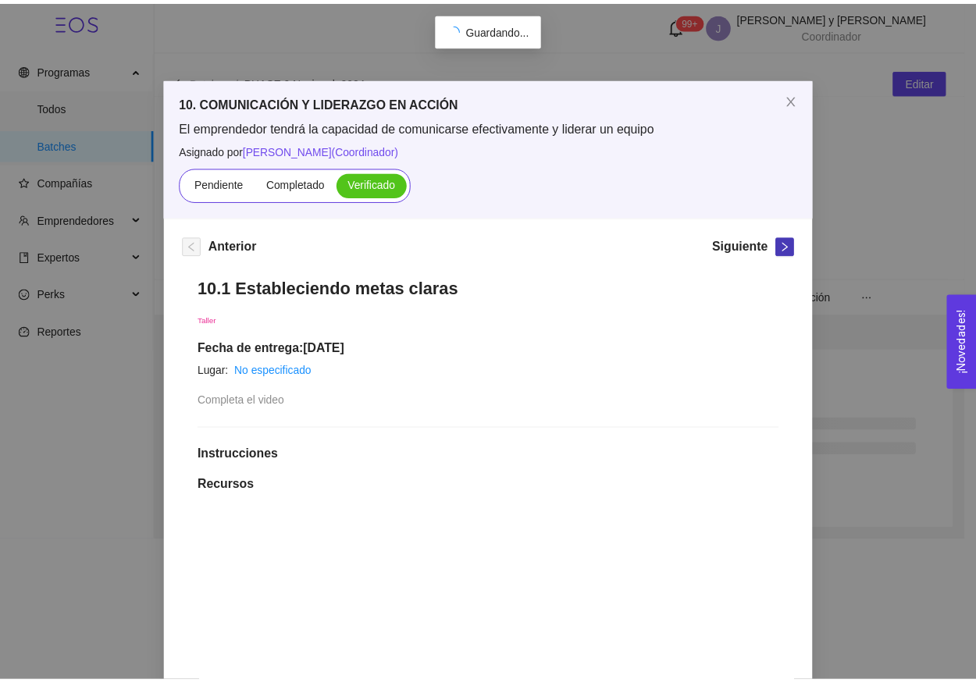
scroll to position [0, 0]
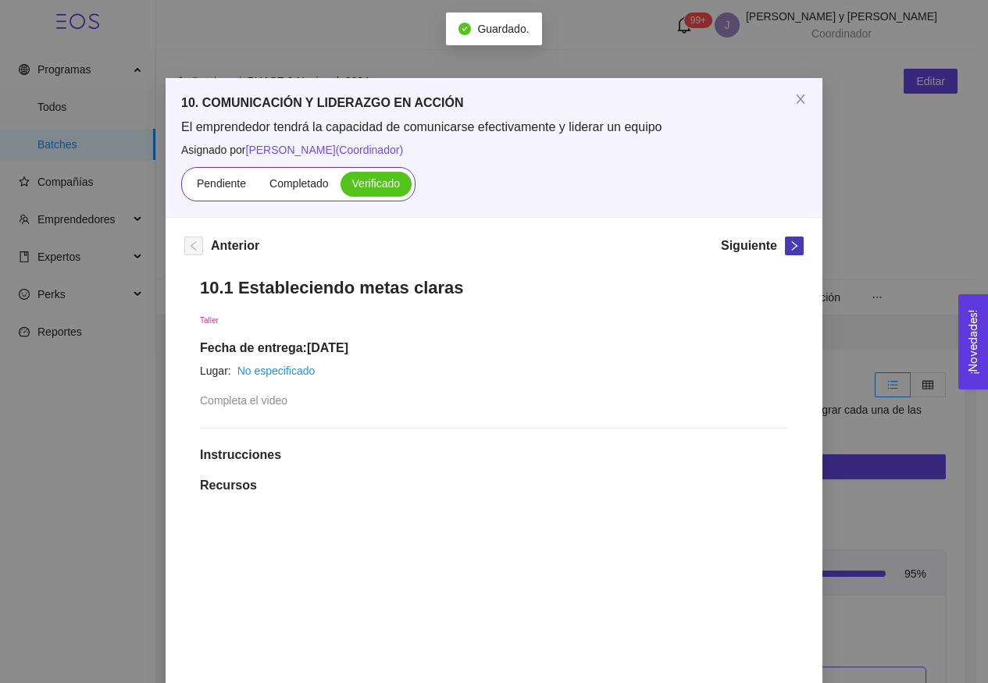
click at [790, 240] on button "button" at bounding box center [794, 246] width 19 height 19
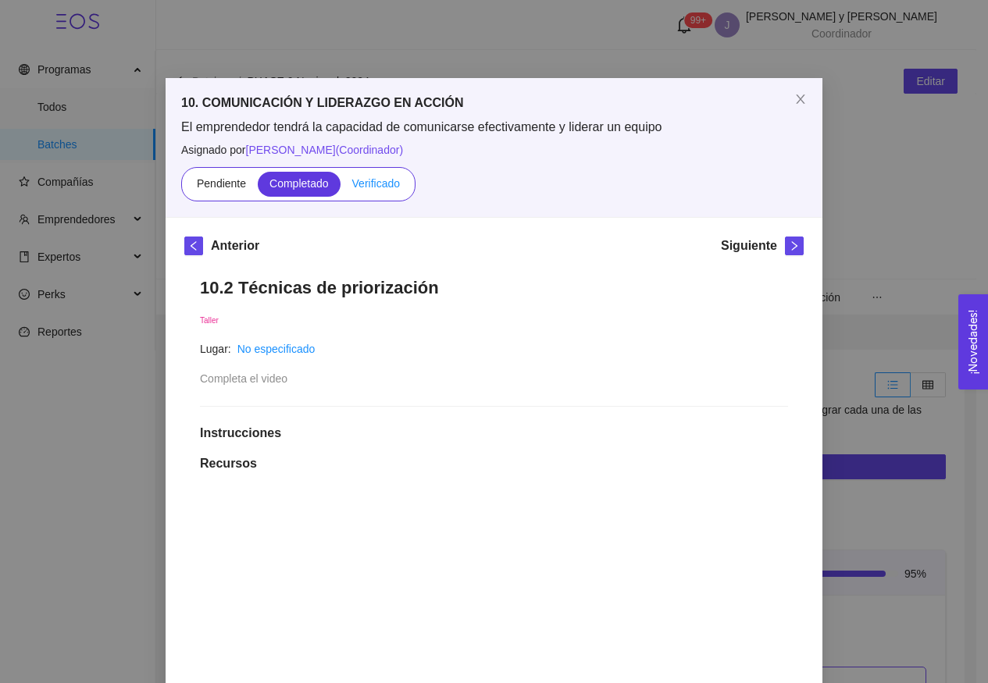
click at [375, 190] on label "Verificado" at bounding box center [376, 184] width 71 height 25
click at [341, 187] on input "Verificado" at bounding box center [341, 187] width 0 height 0
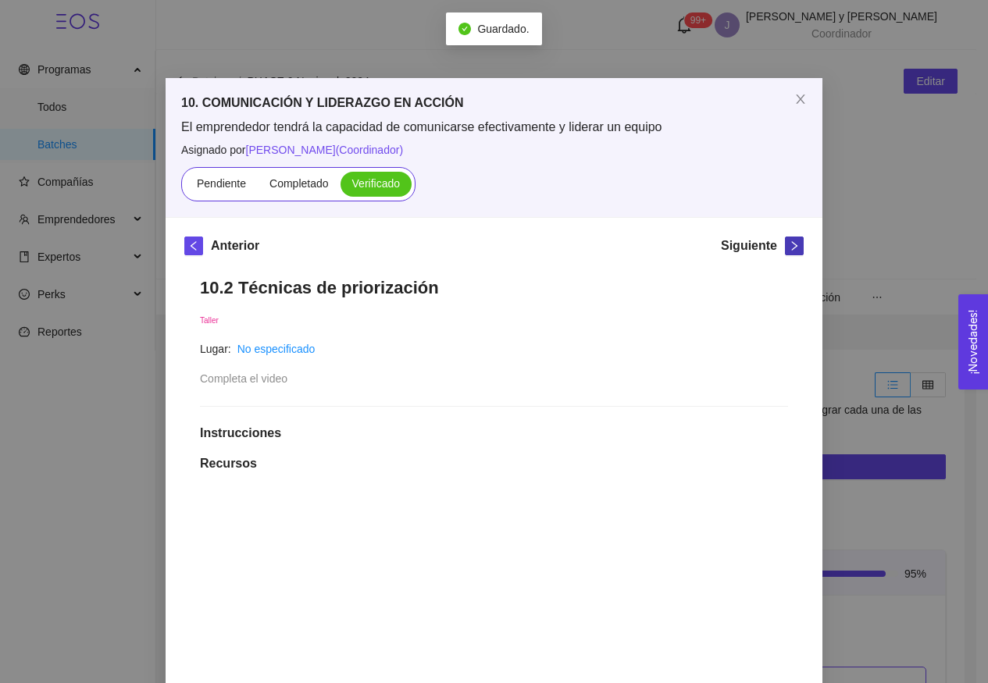
click at [789, 249] on icon "right" at bounding box center [794, 246] width 11 height 11
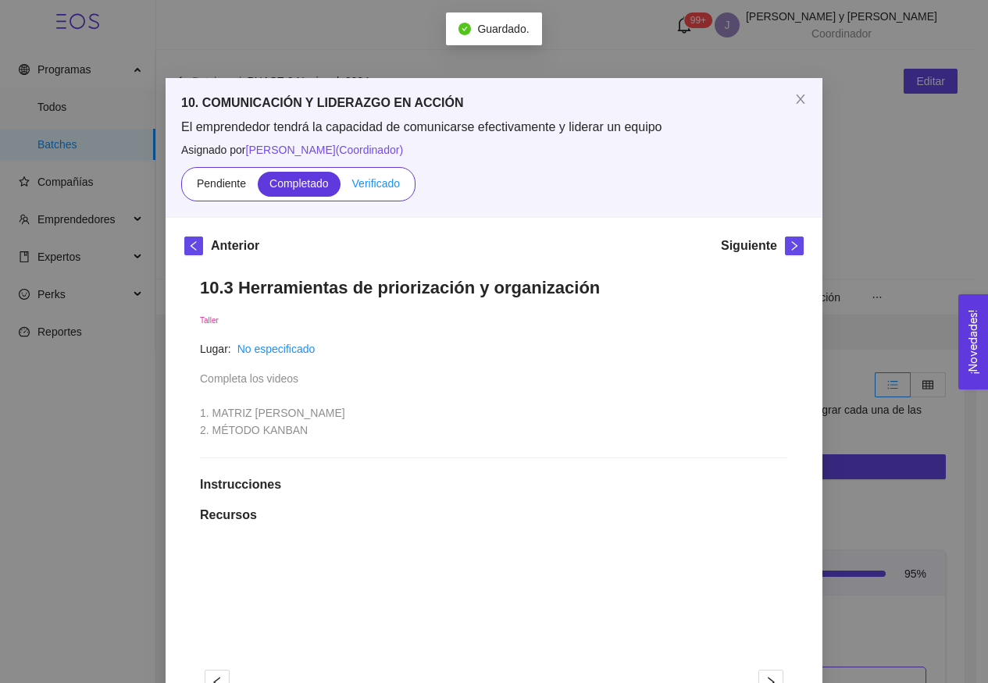
click at [383, 193] on label "Verificado" at bounding box center [376, 184] width 71 height 25
click at [341, 187] on input "Verificado" at bounding box center [341, 187] width 0 height 0
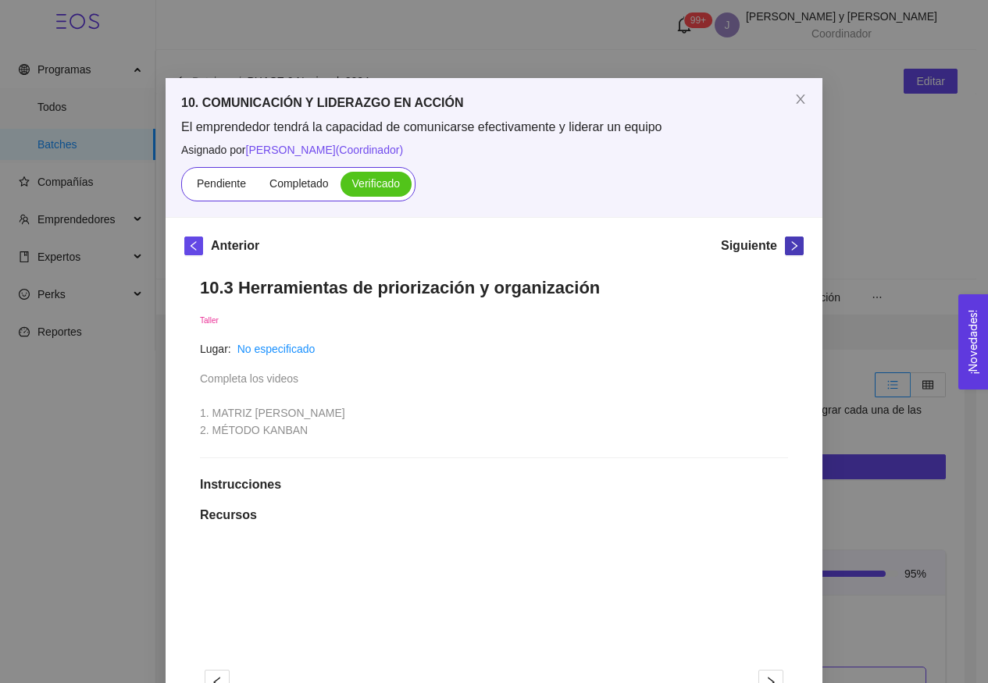
click at [789, 249] on icon "right" at bounding box center [794, 246] width 11 height 11
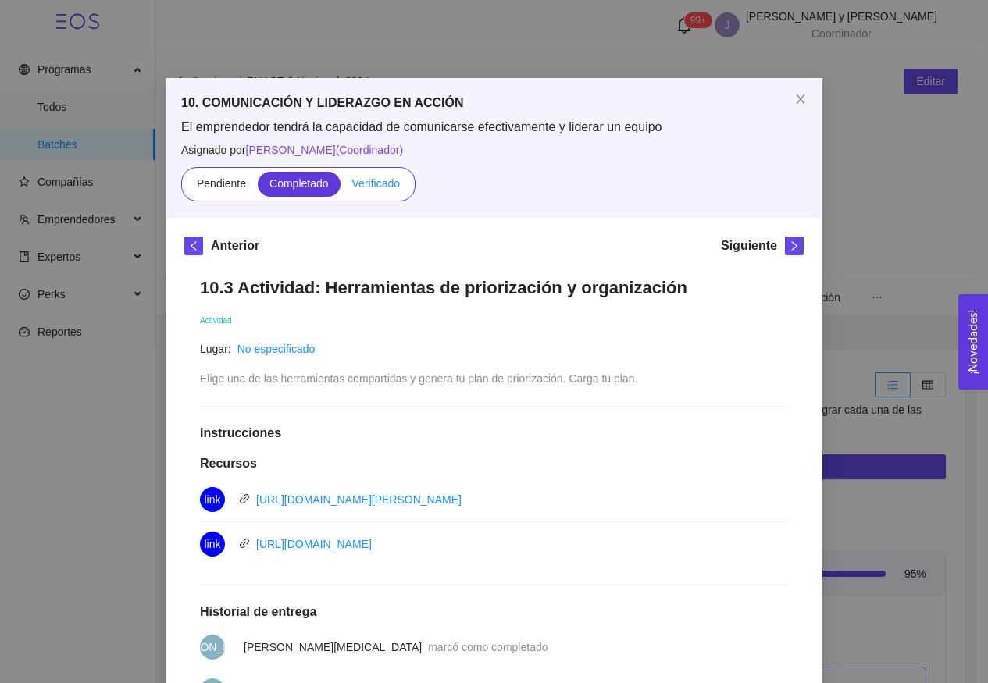
click at [382, 188] on span "Verificado" at bounding box center [376, 183] width 48 height 12
click at [341, 187] on input "Verificado" at bounding box center [341, 187] width 0 height 0
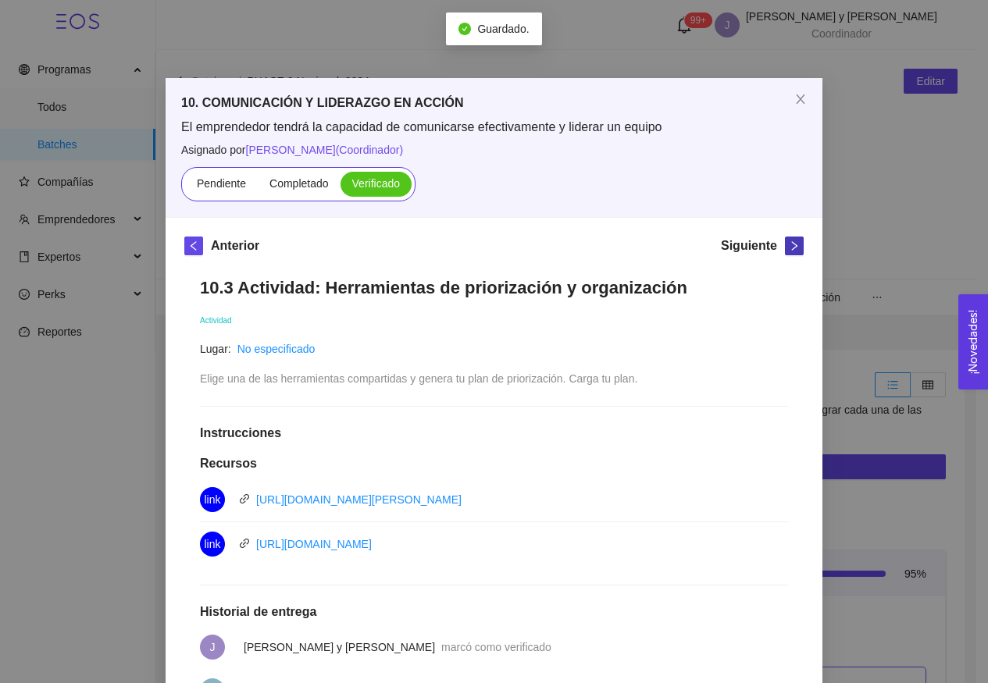
click at [789, 253] on button "button" at bounding box center [794, 246] width 19 height 19
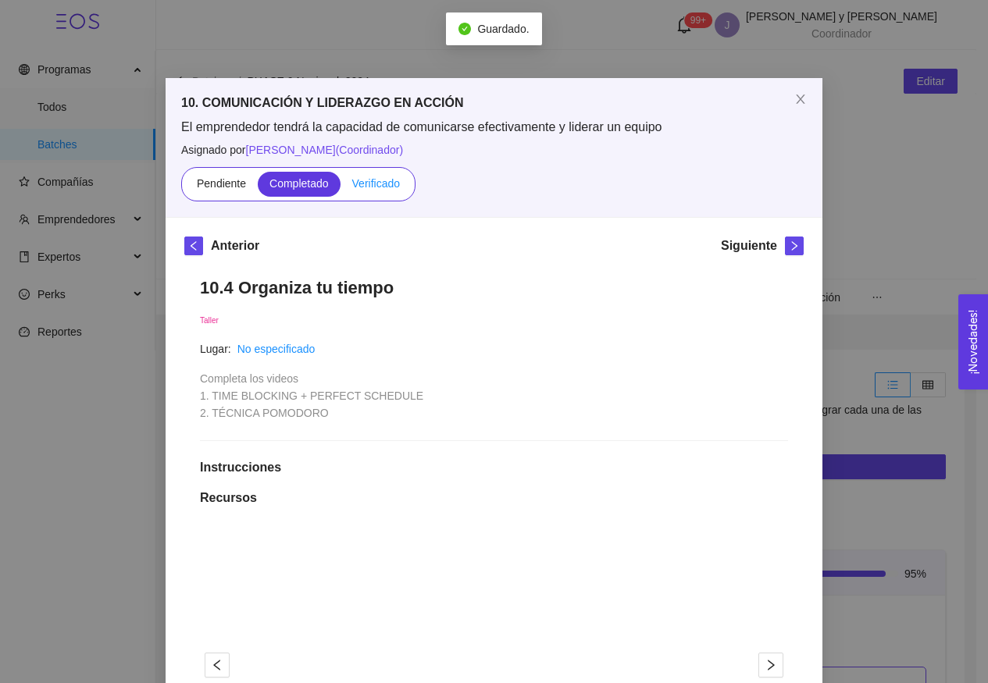
click at [383, 188] on span "Verificado" at bounding box center [376, 183] width 48 height 12
click at [341, 187] on input "Verificado" at bounding box center [341, 187] width 0 height 0
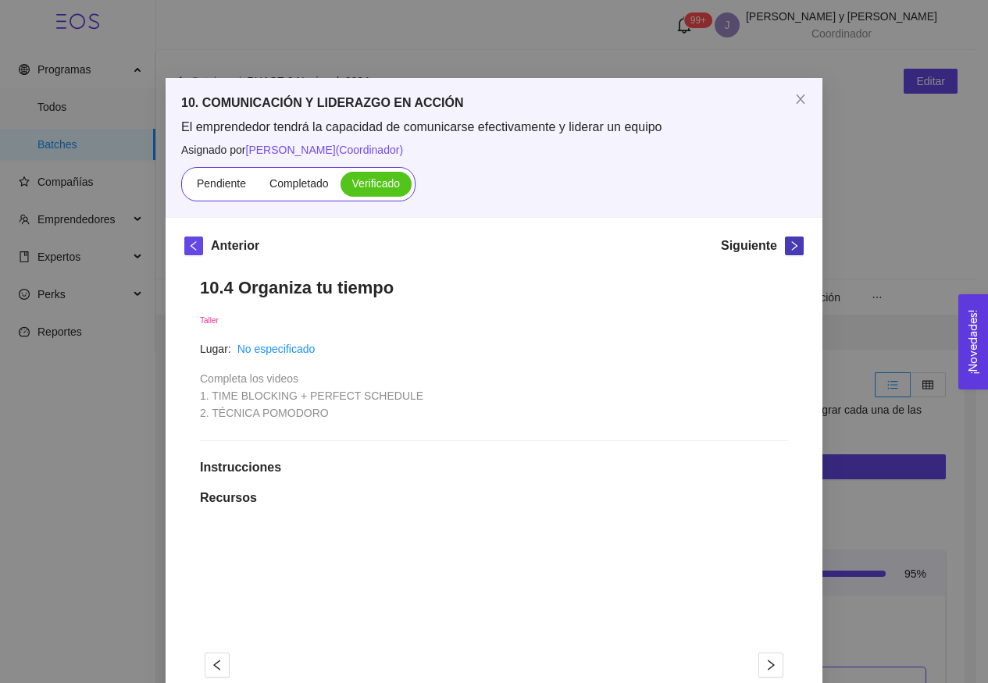
click at [786, 241] on span "right" at bounding box center [794, 246] width 17 height 11
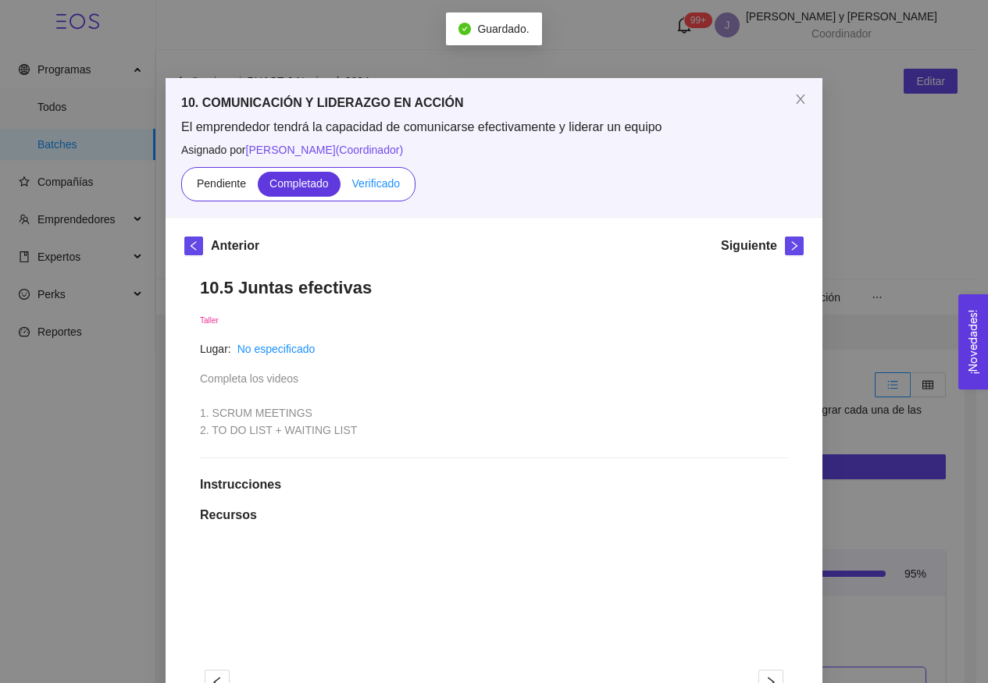
click at [385, 186] on span "Verificado" at bounding box center [376, 183] width 48 height 12
click at [341, 187] on input "Verificado" at bounding box center [341, 187] width 0 height 0
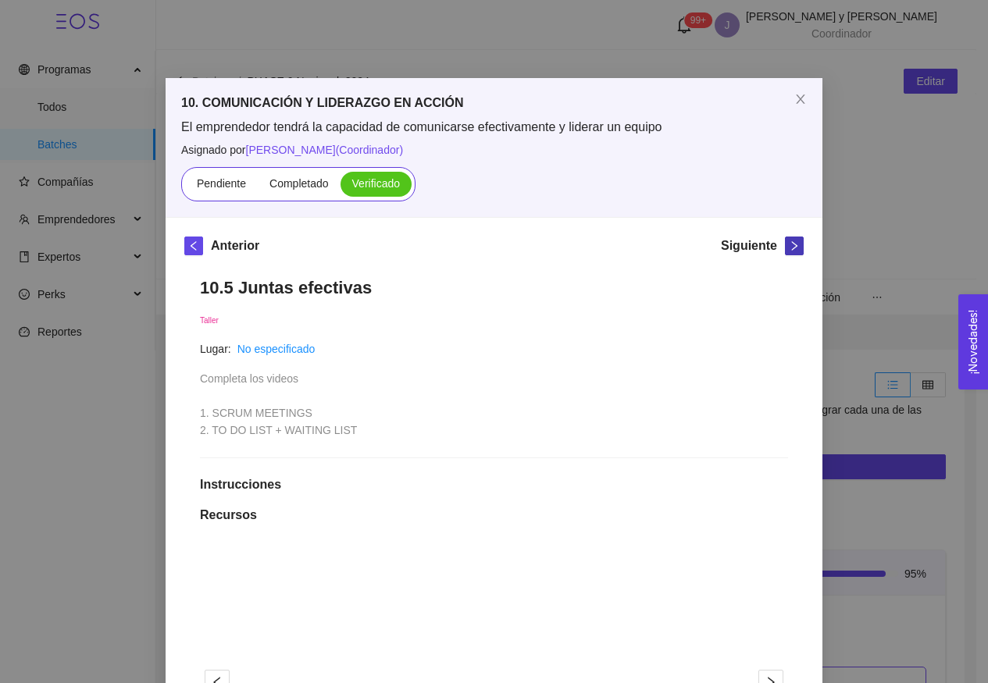
click at [794, 245] on span "right" at bounding box center [794, 246] width 17 height 11
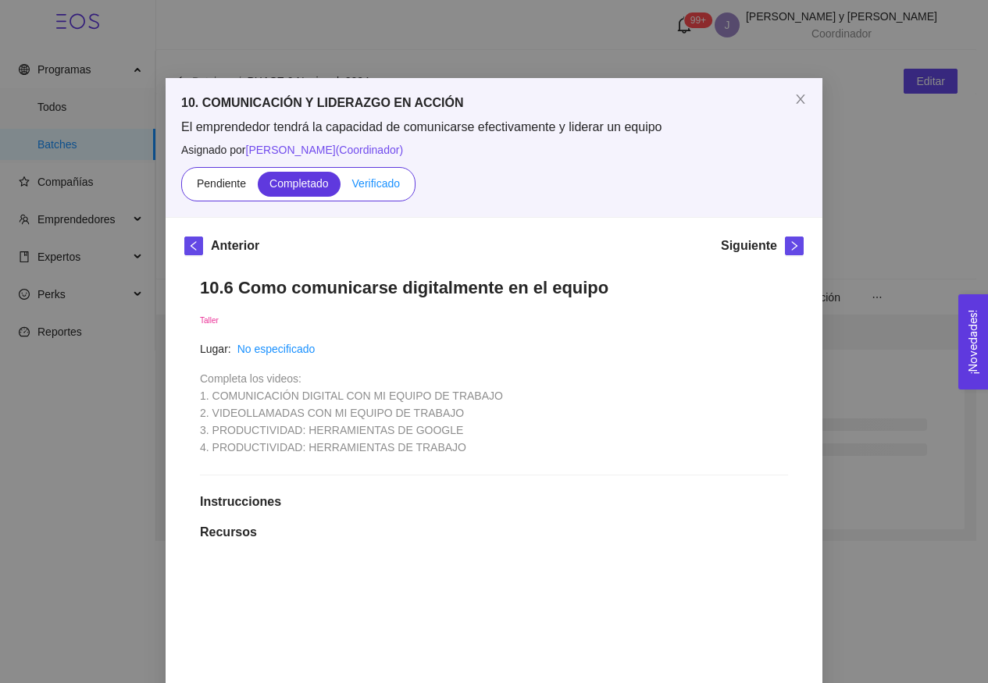
click at [387, 180] on span "Verificado" at bounding box center [376, 183] width 48 height 12
click at [341, 187] on input "Verificado" at bounding box center [341, 187] width 0 height 0
click at [377, 195] on span at bounding box center [376, 184] width 71 height 25
click at [341, 187] on input "Verificado" at bounding box center [341, 187] width 0 height 0
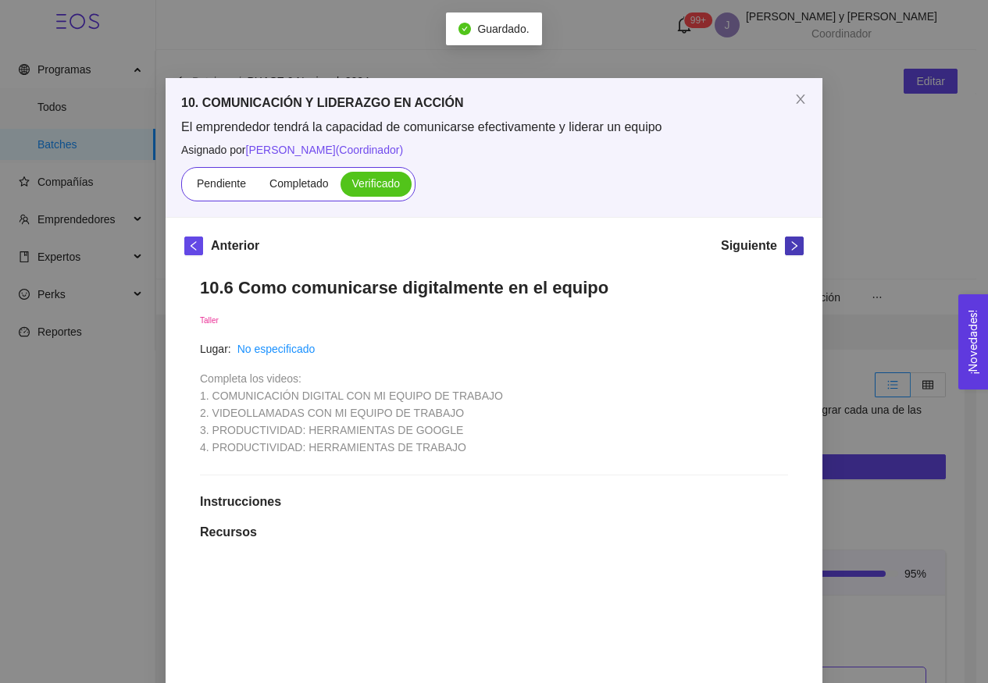
click at [789, 243] on icon "right" at bounding box center [794, 246] width 11 height 11
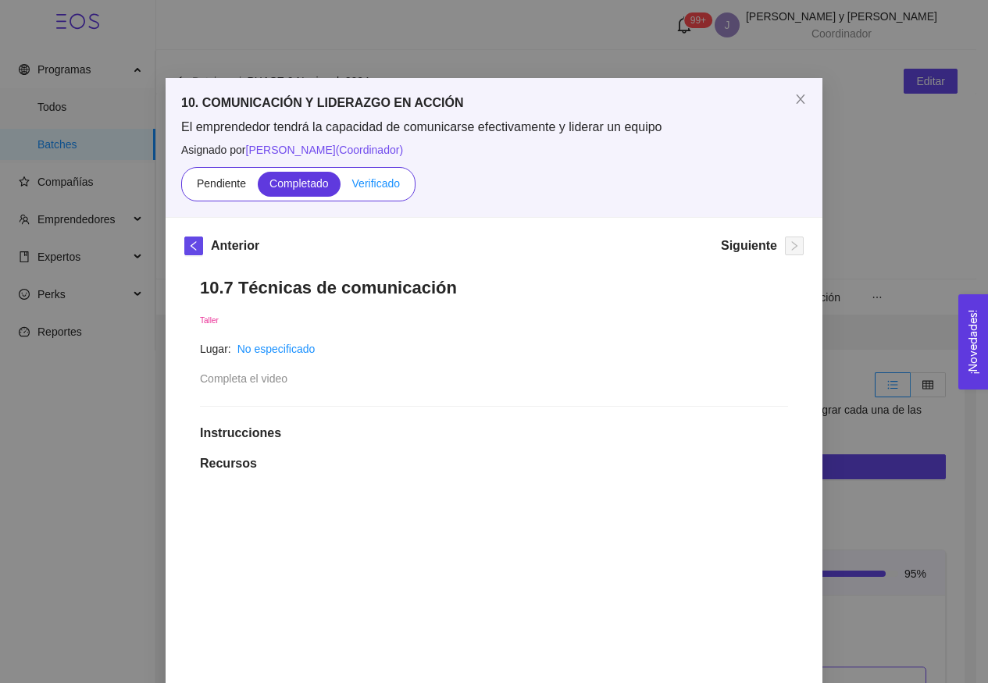
click at [382, 184] on span "Verificado" at bounding box center [376, 183] width 48 height 12
click at [341, 187] on input "Verificado" at bounding box center [341, 187] width 0 height 0
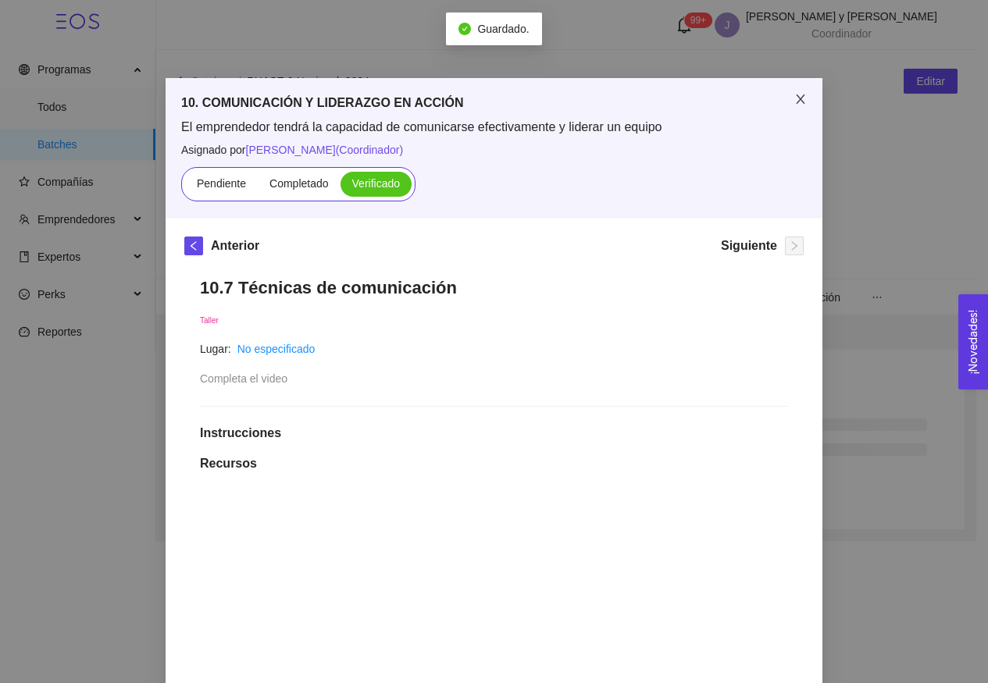
click at [794, 102] on icon "close" at bounding box center [800, 99] width 12 height 12
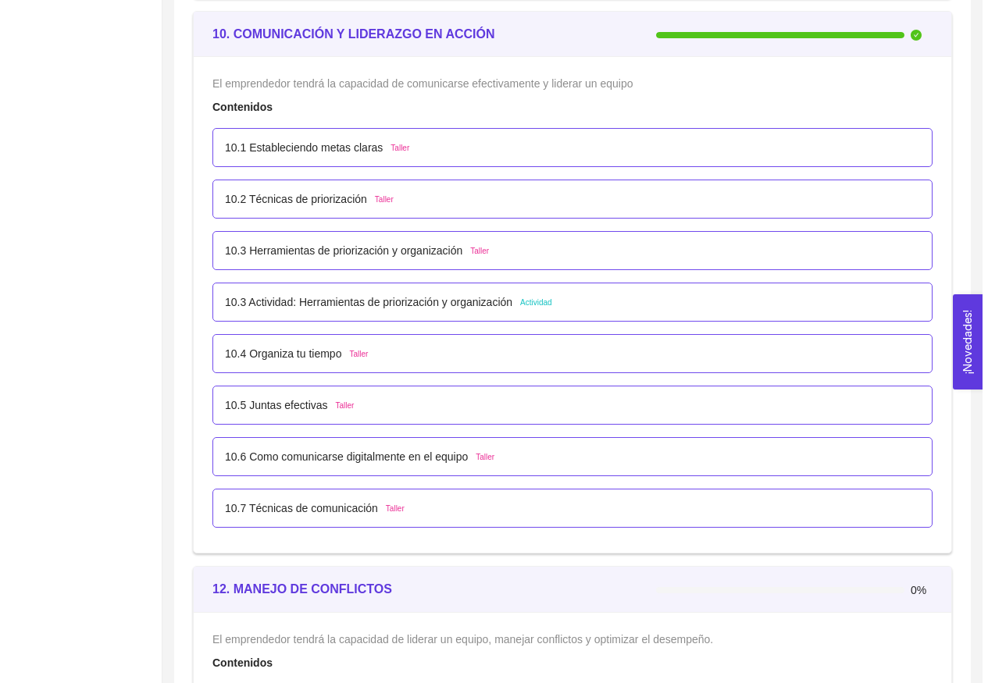
scroll to position [6547, 0]
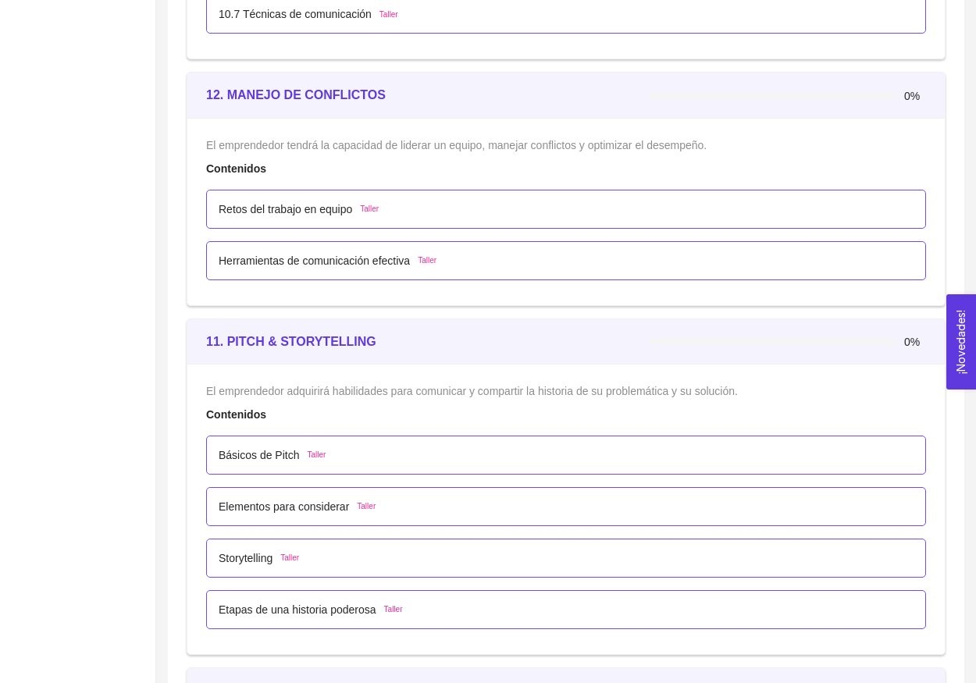
click at [352, 206] on p "Retos del trabajo en equipo" at bounding box center [286, 209] width 134 height 17
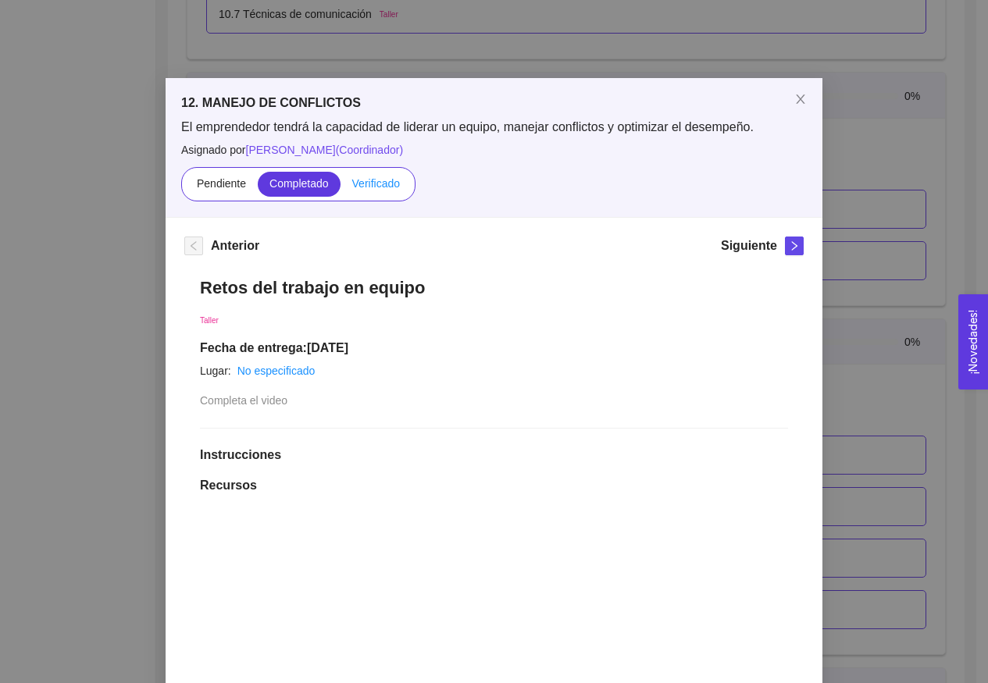
click at [396, 196] on label "Verificado" at bounding box center [376, 184] width 71 height 25
click at [341, 187] on input "Verificado" at bounding box center [341, 187] width 0 height 0
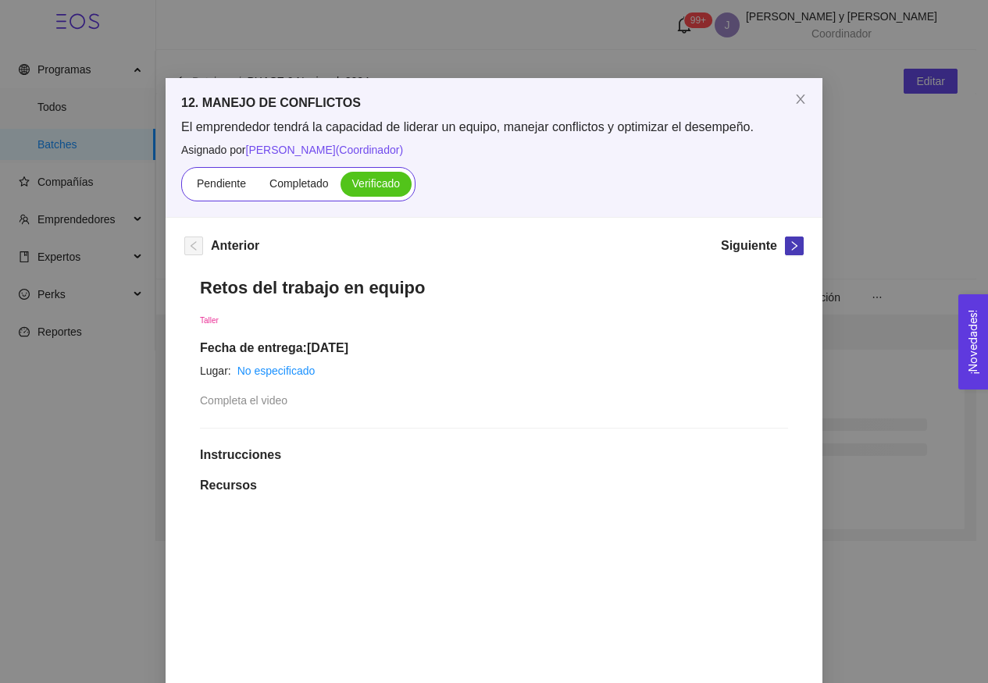
scroll to position [0, 0]
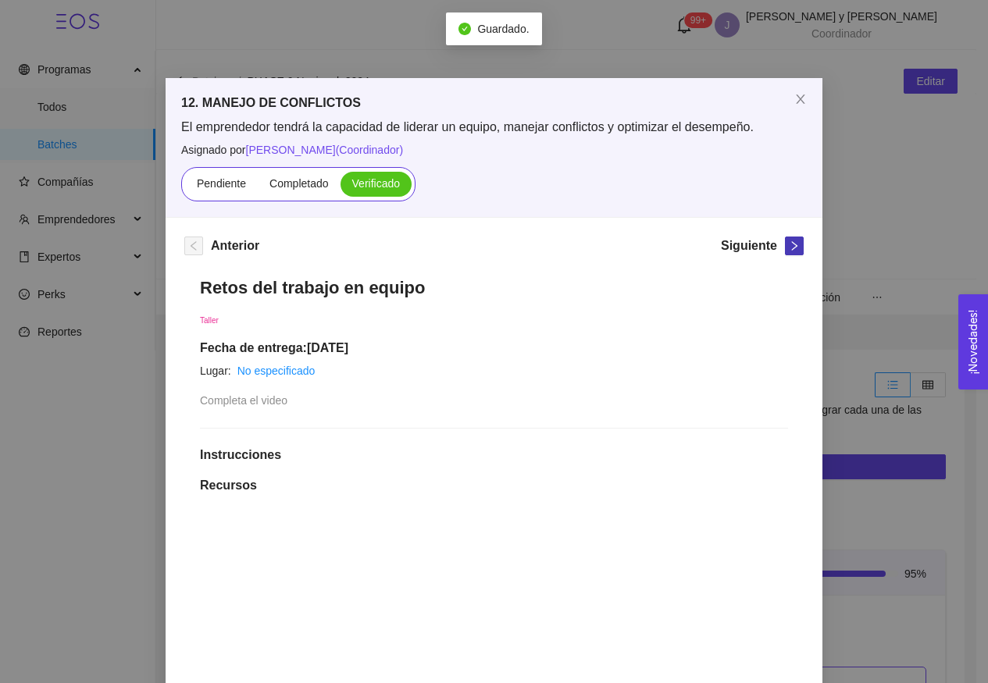
click at [789, 244] on icon "right" at bounding box center [794, 246] width 11 height 11
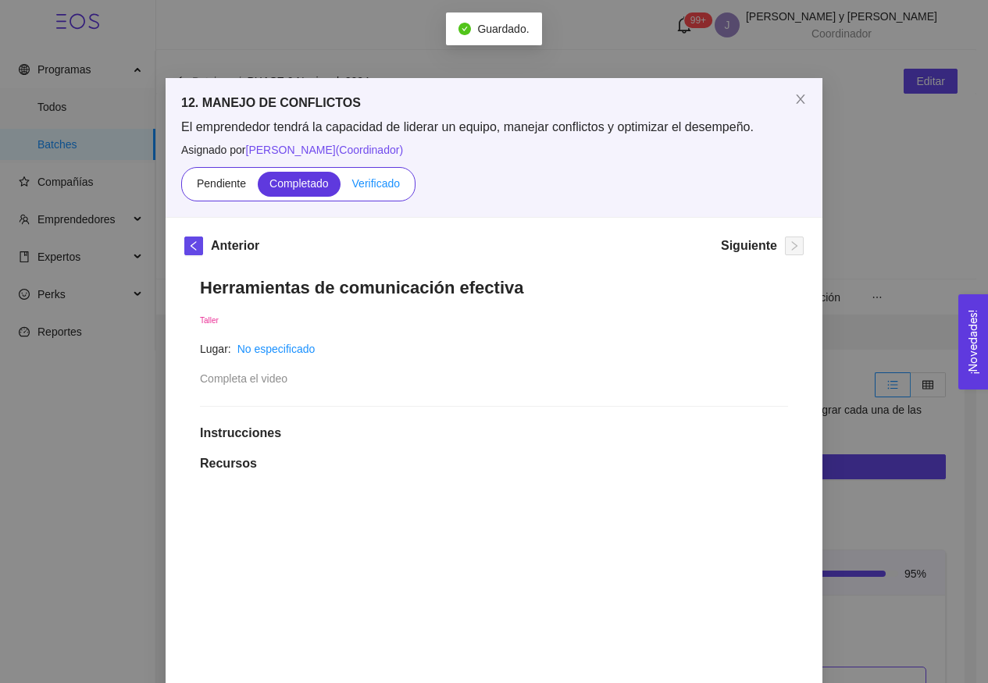
click at [383, 192] on label "Verificado" at bounding box center [376, 184] width 71 height 25
click at [341, 187] on input "Verificado" at bounding box center [341, 187] width 0 height 0
click at [783, 109] on span "Close" at bounding box center [801, 100] width 44 height 44
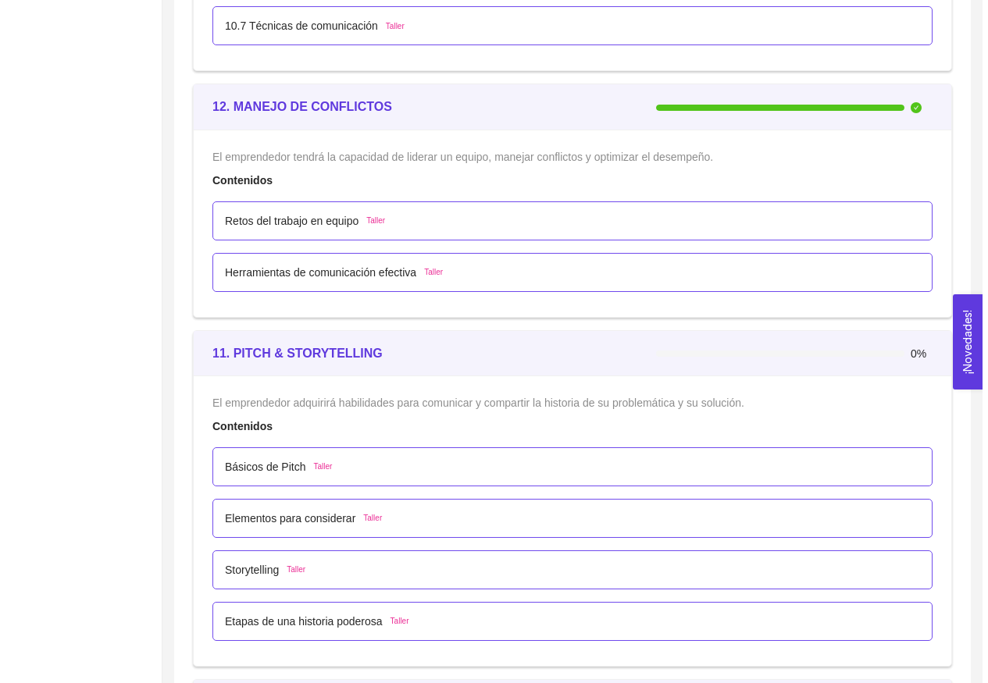
scroll to position [6564, 0]
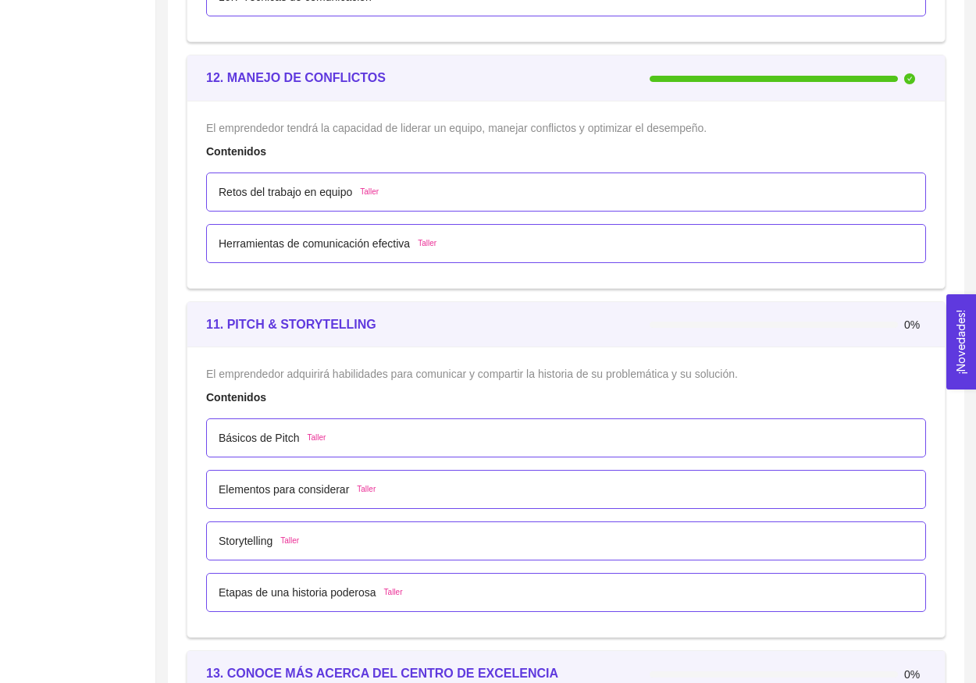
click at [305, 444] on div "Básicos de Pitch Taller" at bounding box center [272, 438] width 107 height 17
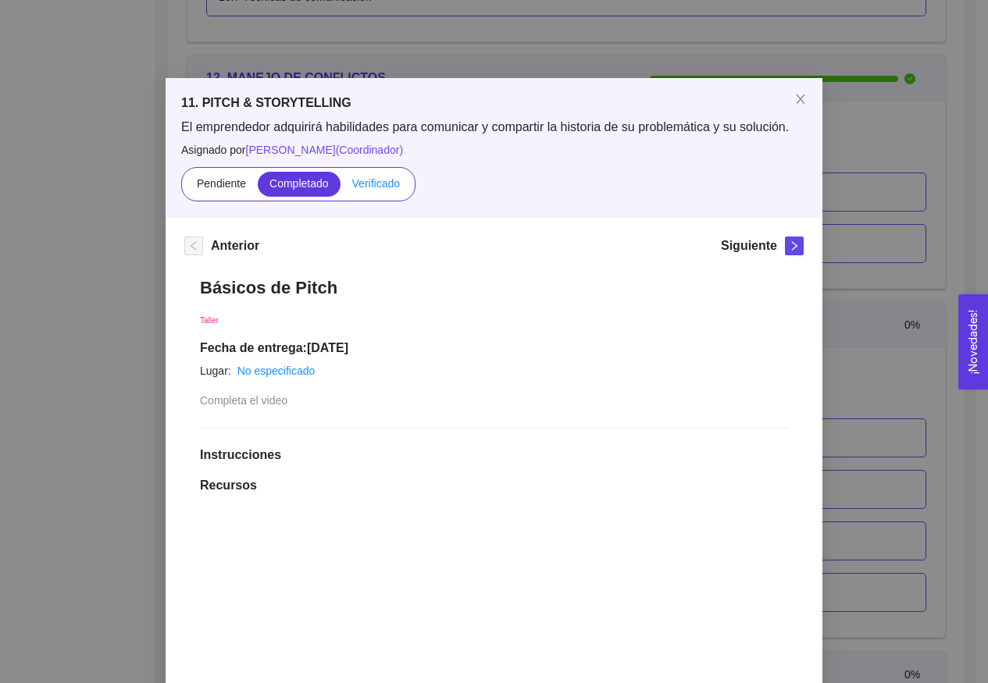
click at [374, 183] on span "Verificado" at bounding box center [376, 183] width 48 height 12
click at [341, 187] on input "Verificado" at bounding box center [341, 187] width 0 height 0
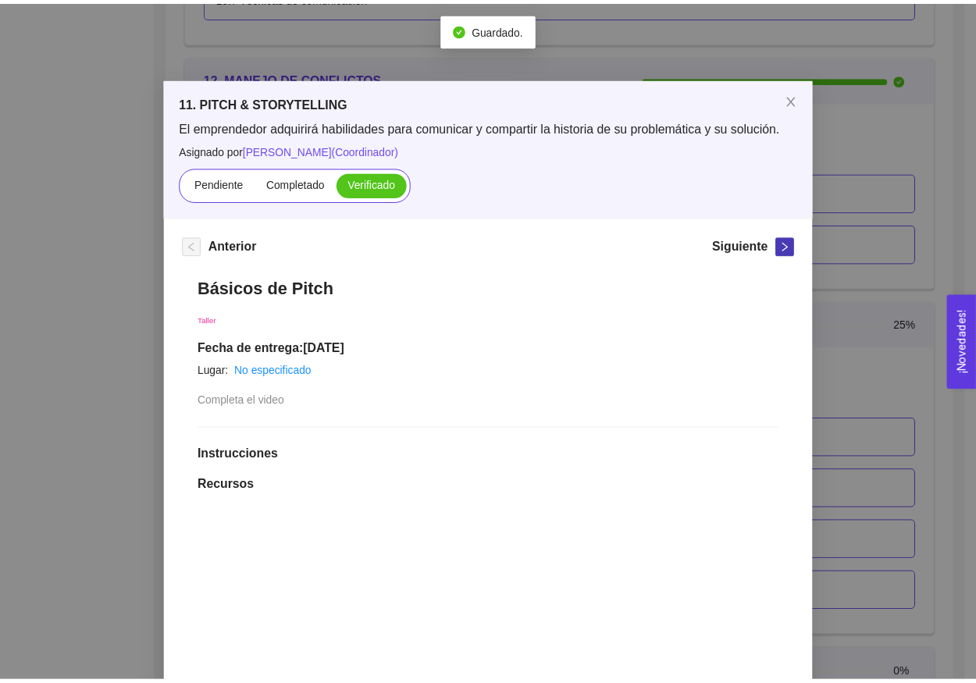
scroll to position [0, 0]
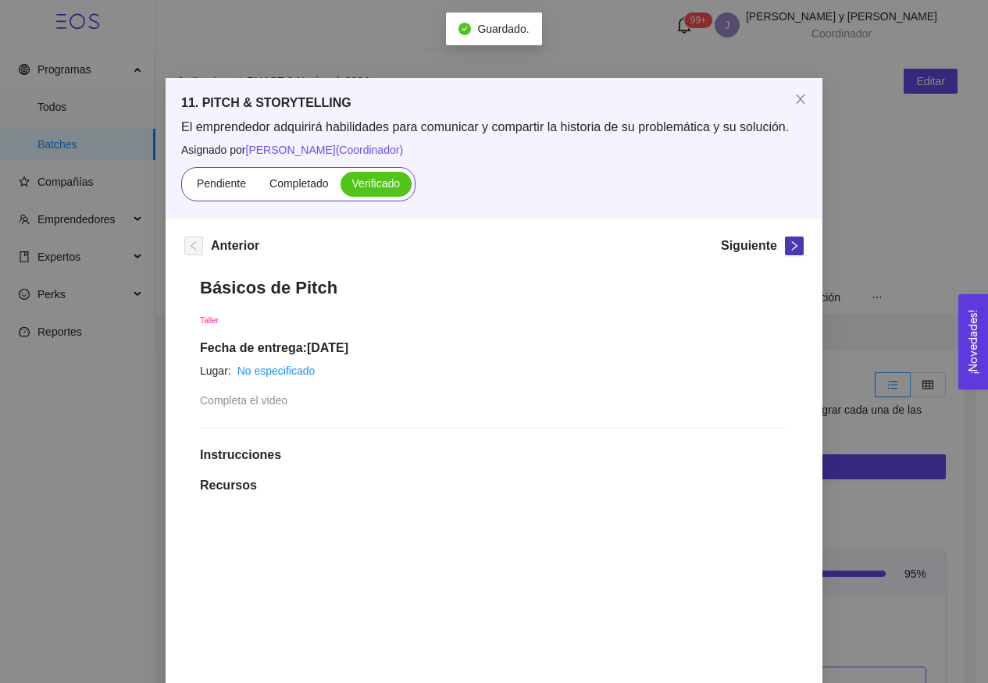
click at [789, 251] on button "button" at bounding box center [794, 246] width 19 height 19
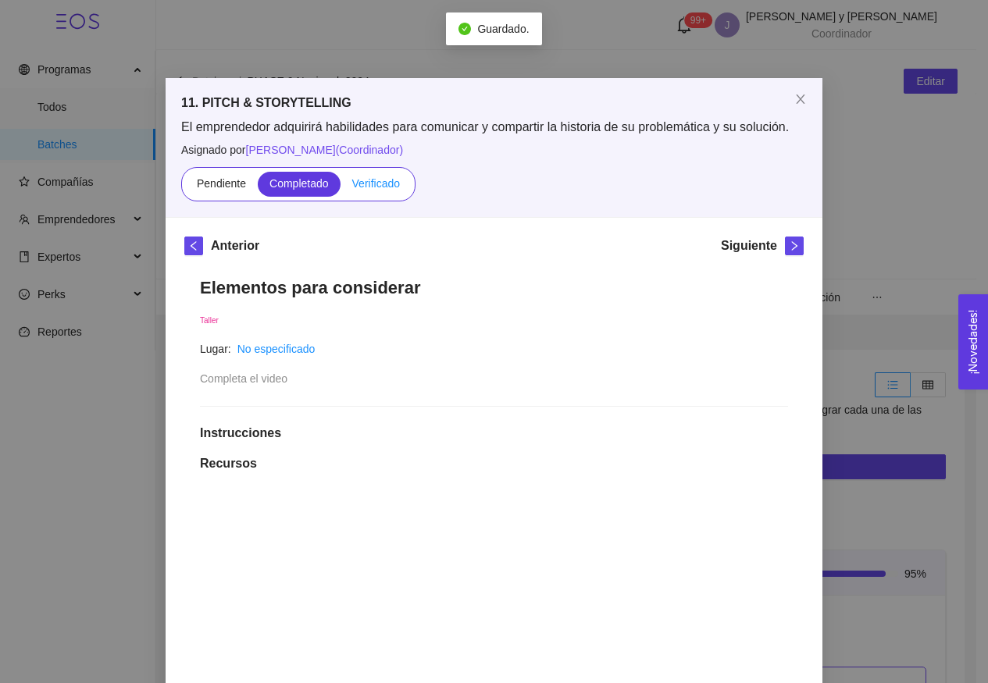
click at [375, 178] on span "Verificado" at bounding box center [376, 183] width 48 height 12
click at [341, 187] on input "Verificado" at bounding box center [341, 187] width 0 height 0
click at [790, 250] on icon "right" at bounding box center [794, 246] width 11 height 11
click at [382, 183] on span "Verificado" at bounding box center [376, 183] width 48 height 12
click at [341, 187] on input "Verificado" at bounding box center [341, 187] width 0 height 0
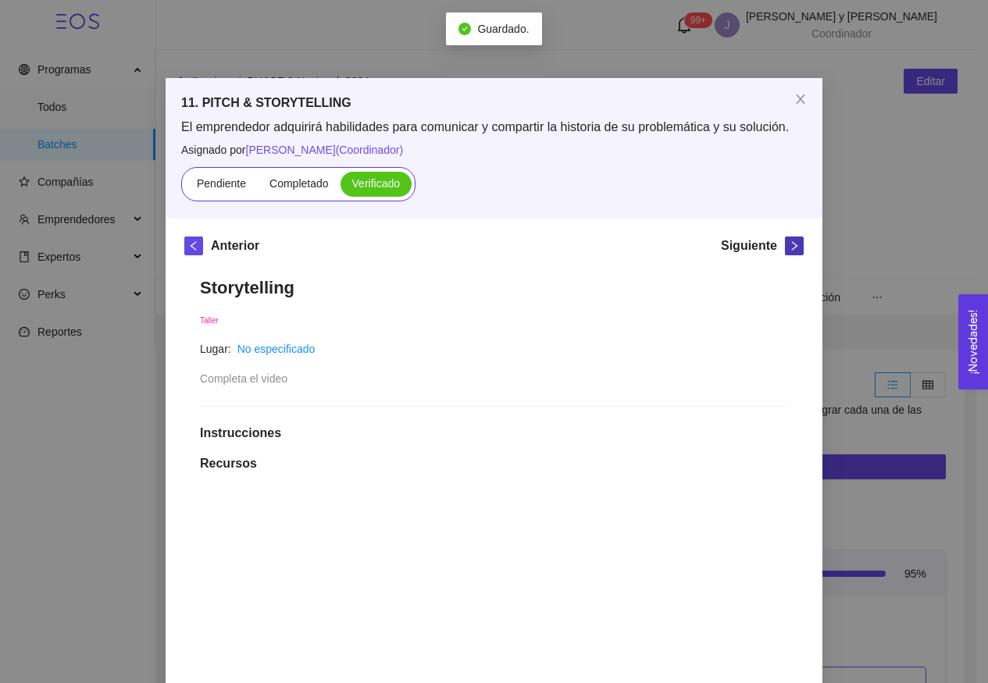
click at [792, 250] on icon "right" at bounding box center [794, 245] width 5 height 9
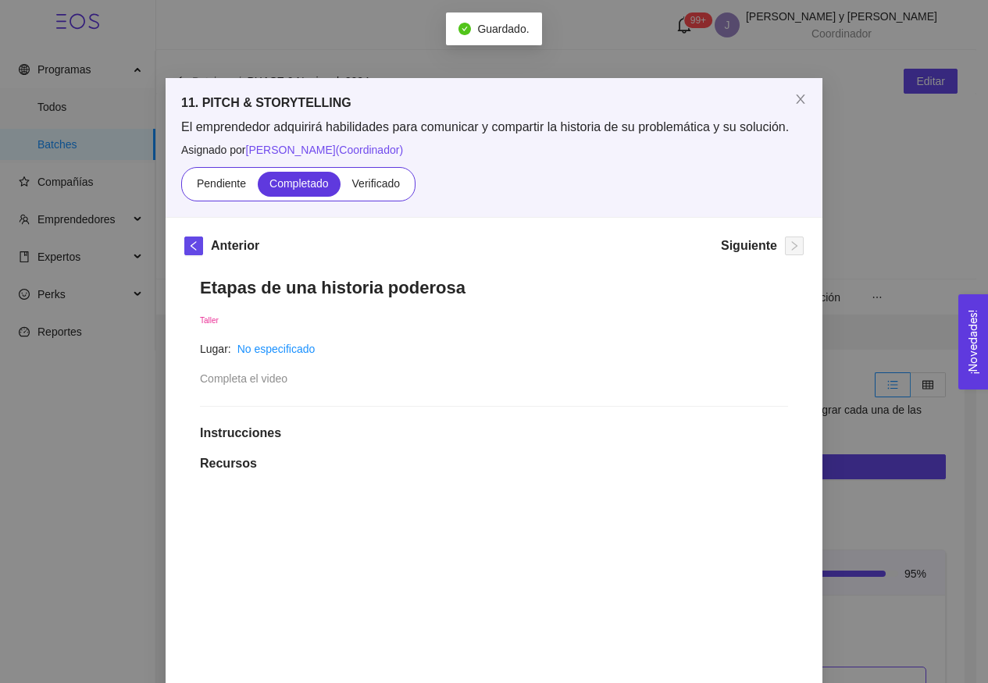
drag, startPoint x: 367, startPoint y: 178, endPoint x: 470, endPoint y: 327, distance: 181.3
click at [368, 178] on span "Verificado" at bounding box center [376, 183] width 48 height 12
click at [341, 187] on input "Verificado" at bounding box center [341, 187] width 0 height 0
click at [793, 109] on span "Close" at bounding box center [801, 100] width 44 height 44
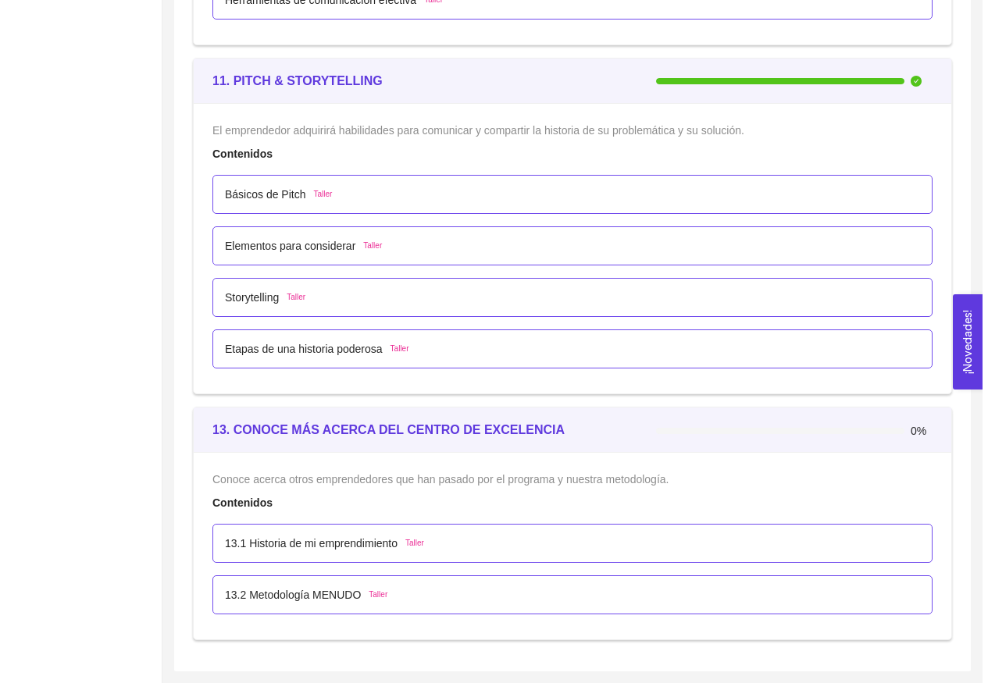
scroll to position [6807, 0]
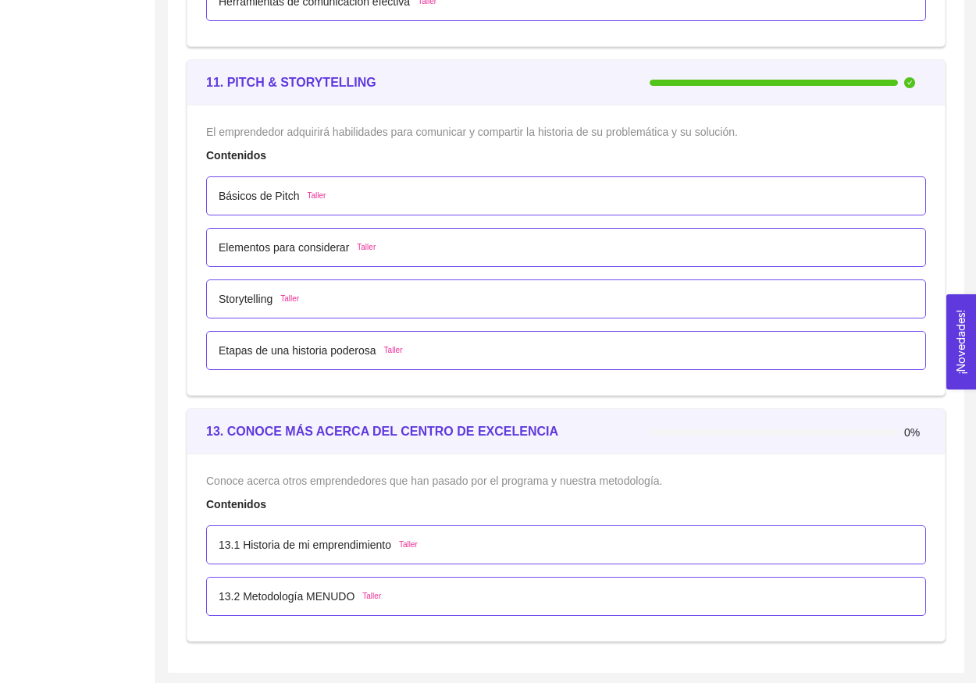
click at [354, 537] on p "13.1 Historia de mi emprendimiento" at bounding box center [305, 545] width 173 height 17
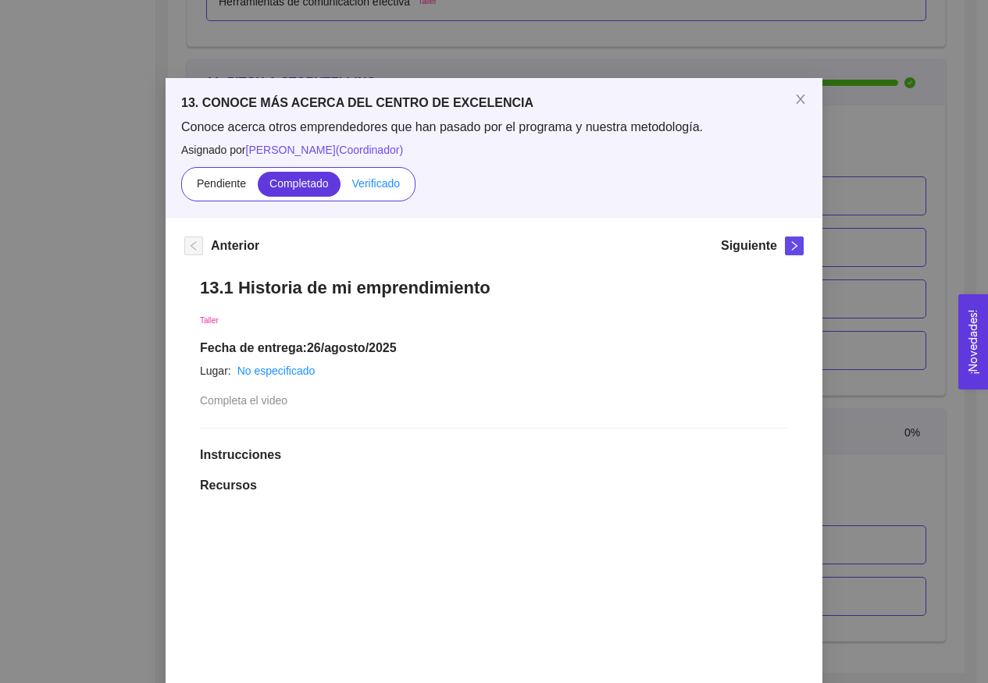
click at [384, 176] on label "Verificado" at bounding box center [376, 184] width 71 height 25
click at [341, 187] on input "Verificado" at bounding box center [341, 187] width 0 height 0
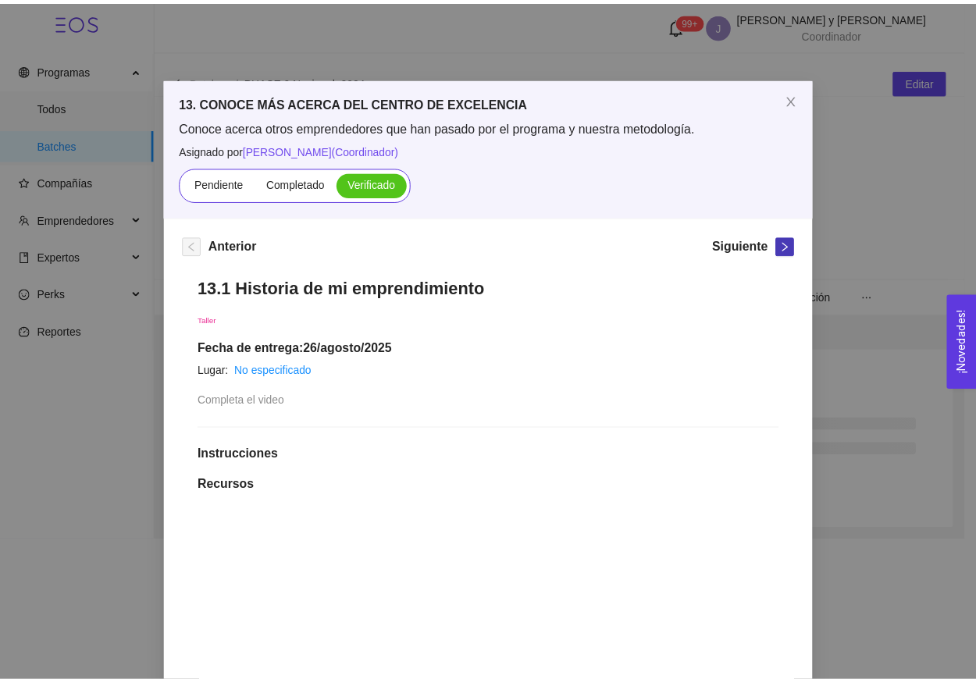
scroll to position [0, 0]
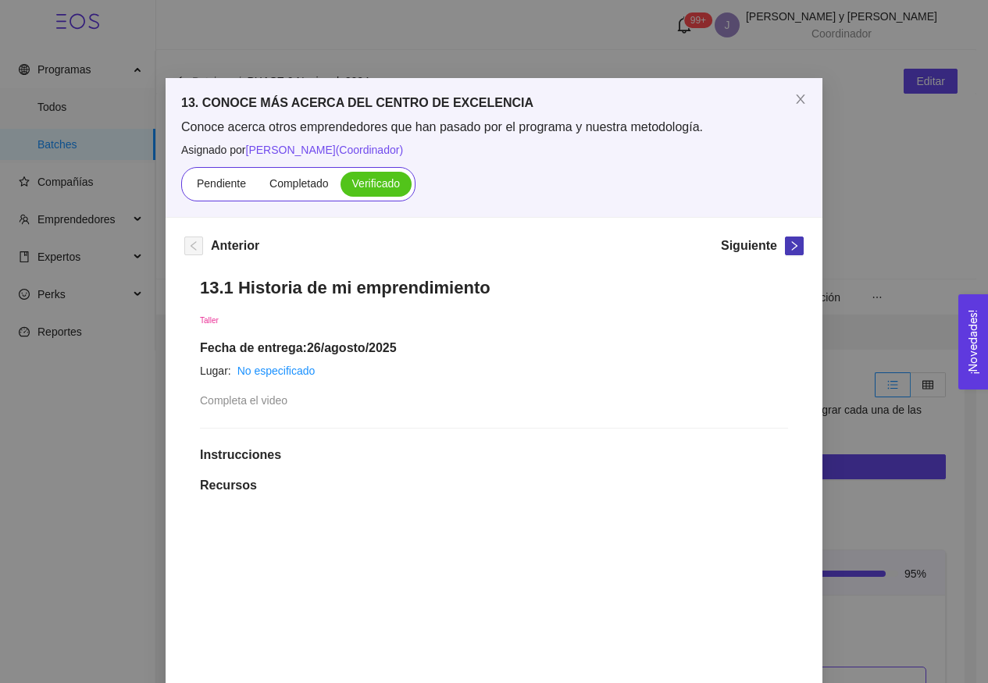
click at [790, 248] on icon "right" at bounding box center [794, 246] width 11 height 11
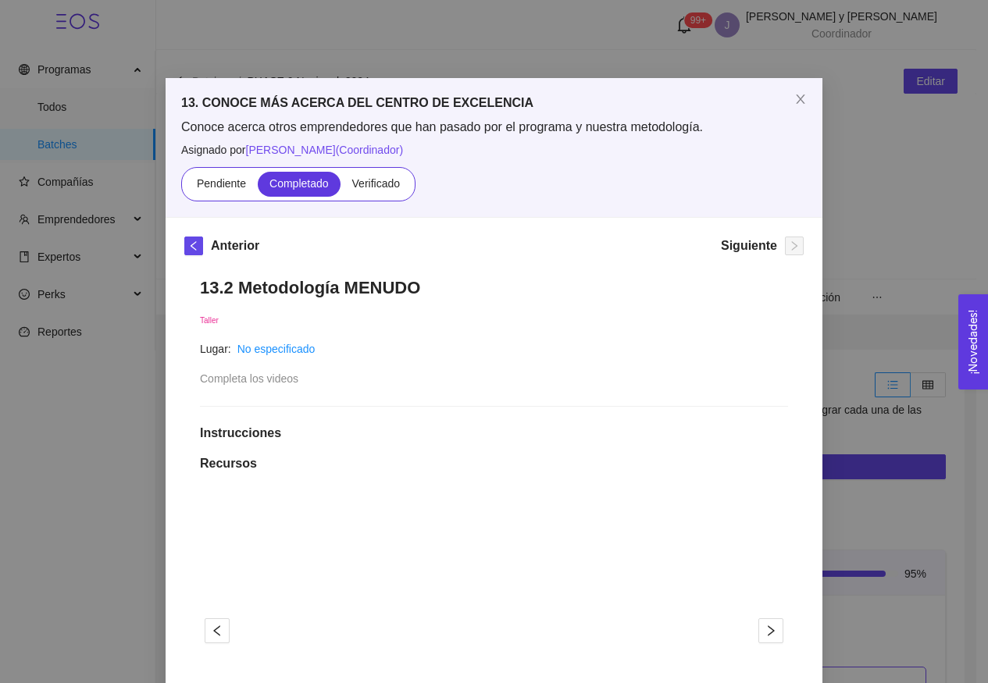
click at [373, 166] on div "Conoce acerca otros emprendedores que han pasado por el programa y nuestra meto…" at bounding box center [494, 160] width 626 height 83
click at [367, 187] on span "Verificado" at bounding box center [376, 183] width 48 height 12
click at [341, 187] on input "Verificado" at bounding box center [341, 187] width 0 height 0
click at [371, 194] on span at bounding box center [376, 184] width 71 height 25
click at [341, 187] on input "Verificado" at bounding box center [341, 187] width 0 height 0
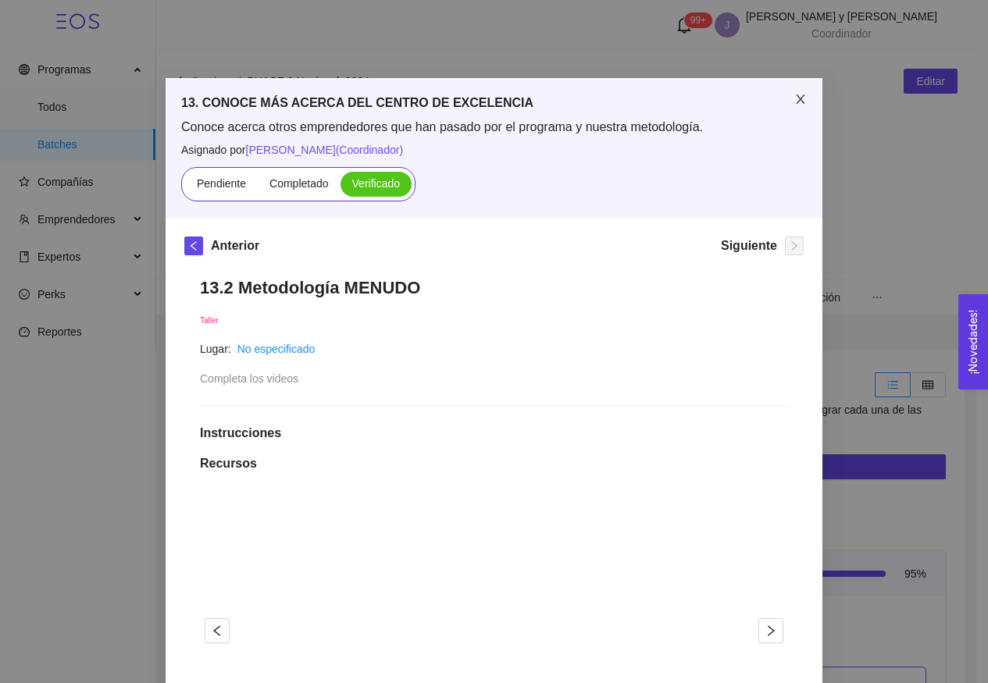
click at [795, 107] on span "Close" at bounding box center [801, 100] width 44 height 44
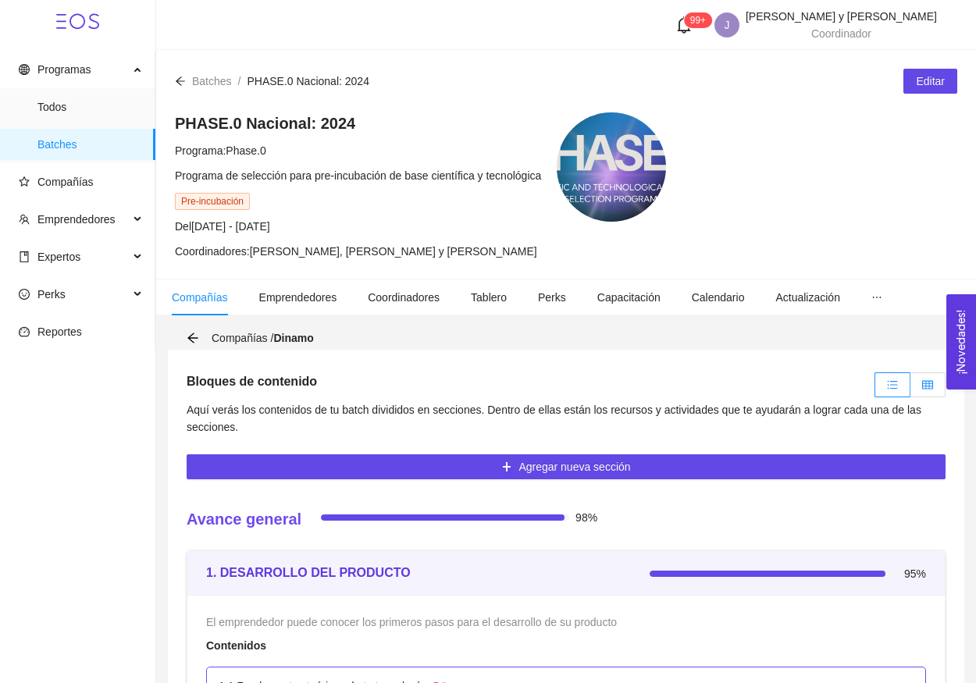
click at [929, 387] on icon "table" at bounding box center [927, 385] width 11 height 11
click at [911, 389] on input "radio" at bounding box center [911, 389] width 0 height 0
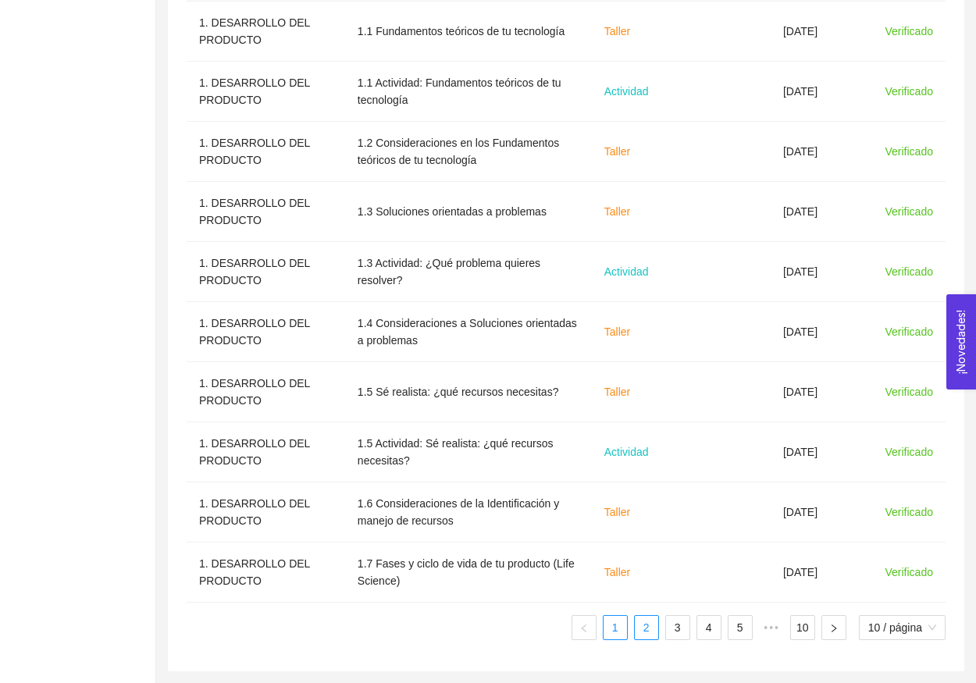
scroll to position [591, 0]
click at [645, 624] on link "2" at bounding box center [646, 627] width 23 height 23
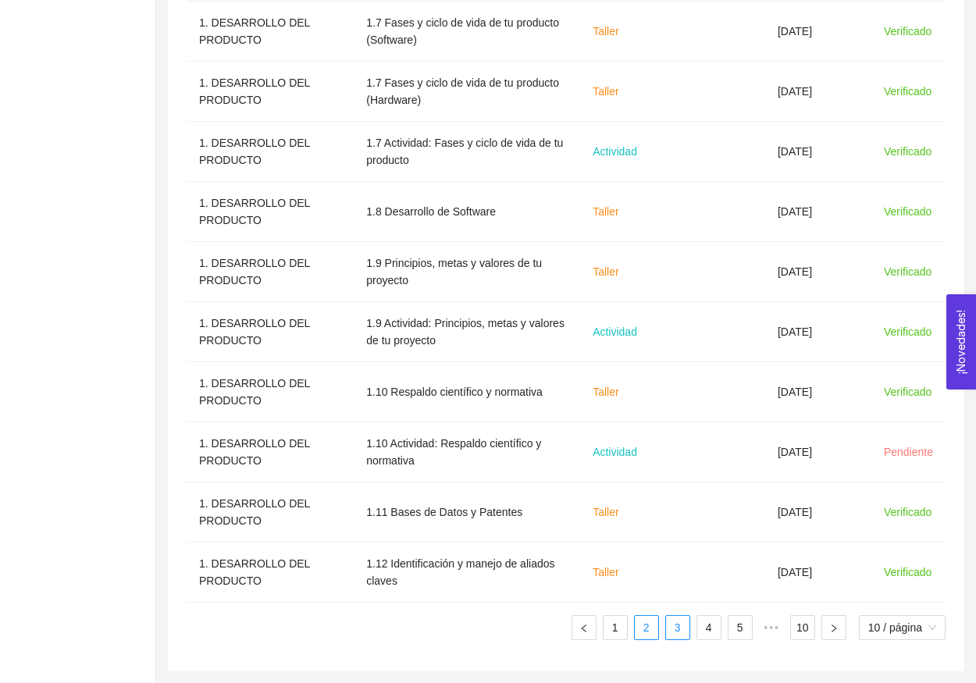
click at [671, 633] on link "3" at bounding box center [677, 627] width 23 height 23
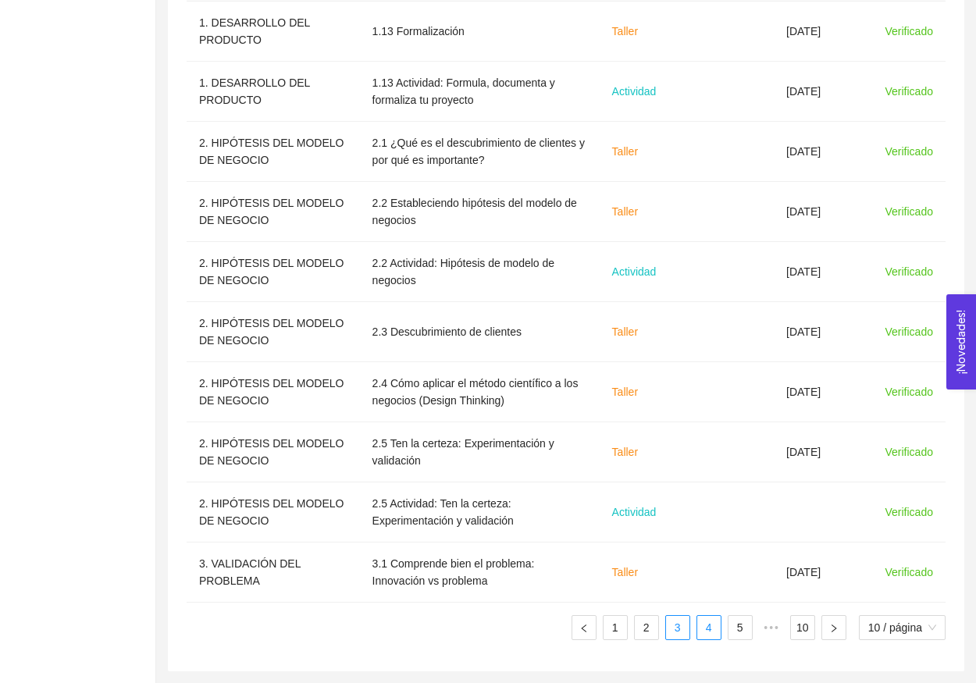
click at [697, 631] on link "4" at bounding box center [708, 627] width 23 height 23
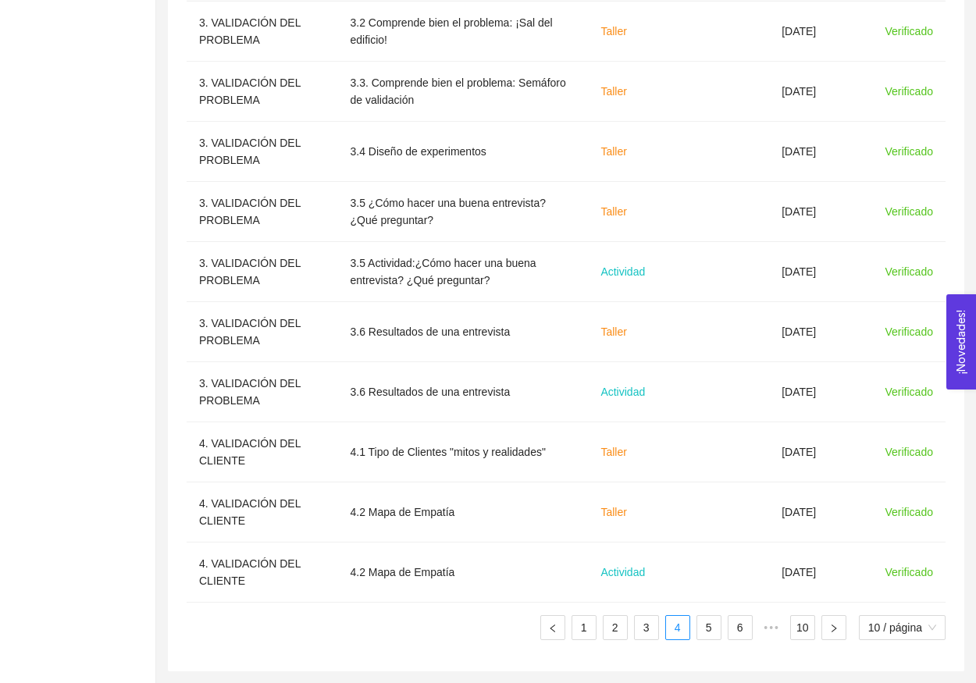
click at [721, 637] on ul "1 2 3 4 5 6 ••• 10 10 / página" at bounding box center [566, 627] width 759 height 25
click at [710, 632] on link "5" at bounding box center [708, 627] width 23 height 23
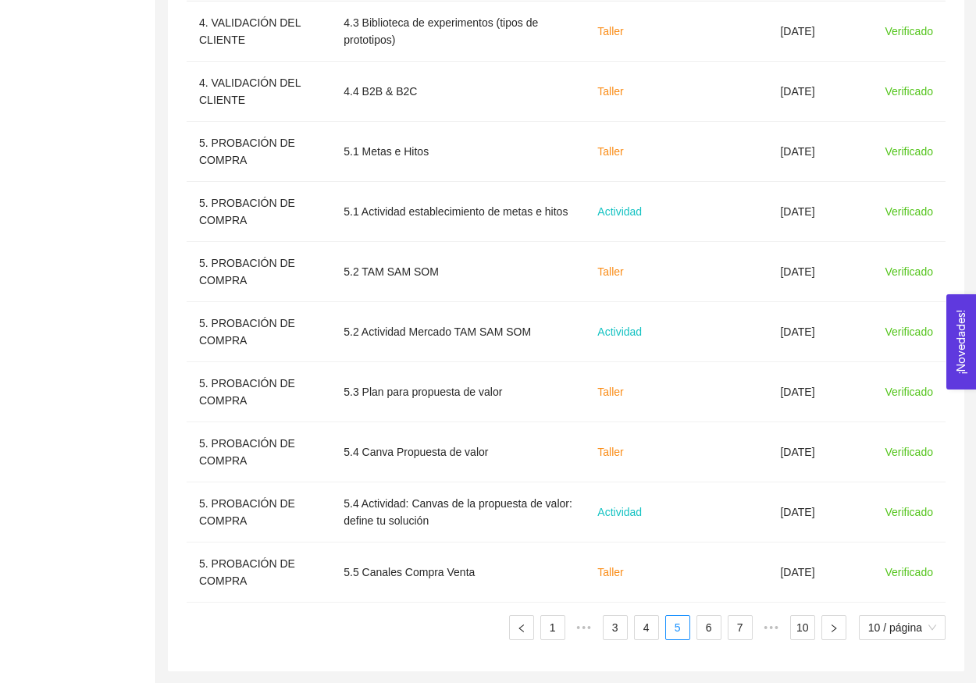
click at [722, 632] on ul "1 ••• 3 4 5 6 7 ••• 10 10 / página" at bounding box center [566, 627] width 759 height 25
click at [560, 620] on link "1" at bounding box center [552, 627] width 23 height 23
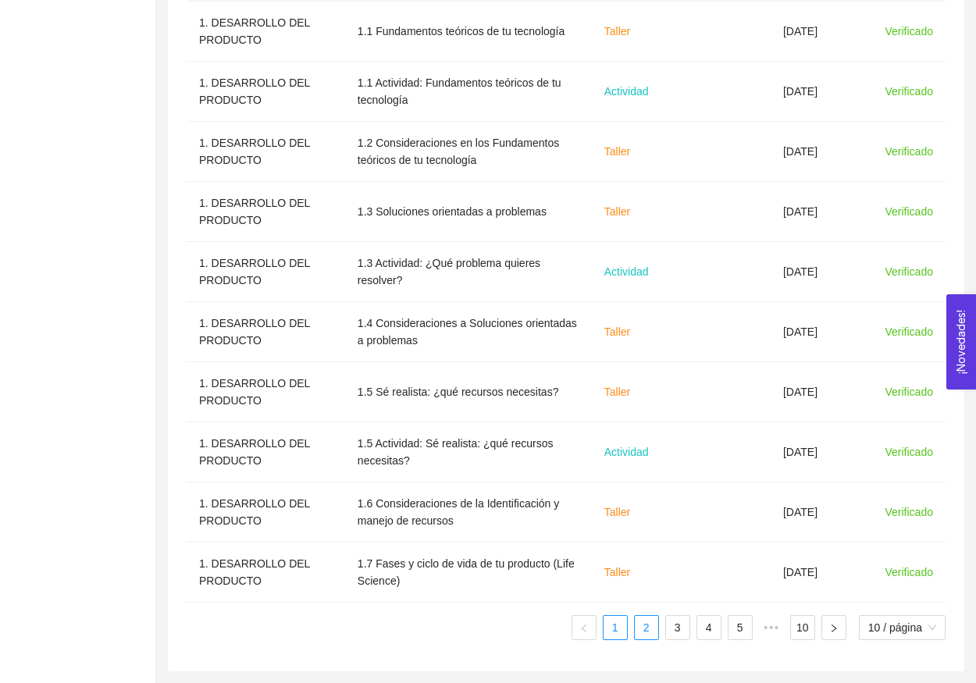
click at [647, 627] on link "2" at bounding box center [646, 627] width 23 height 23
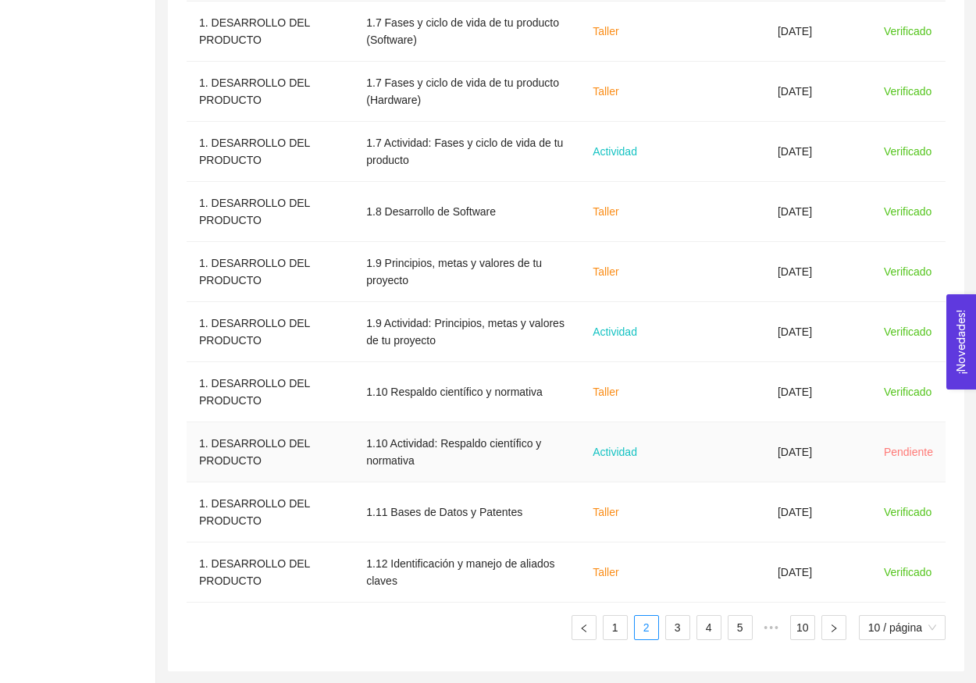
click at [618, 438] on td "Actividad" at bounding box center [629, 453] width 98 height 60
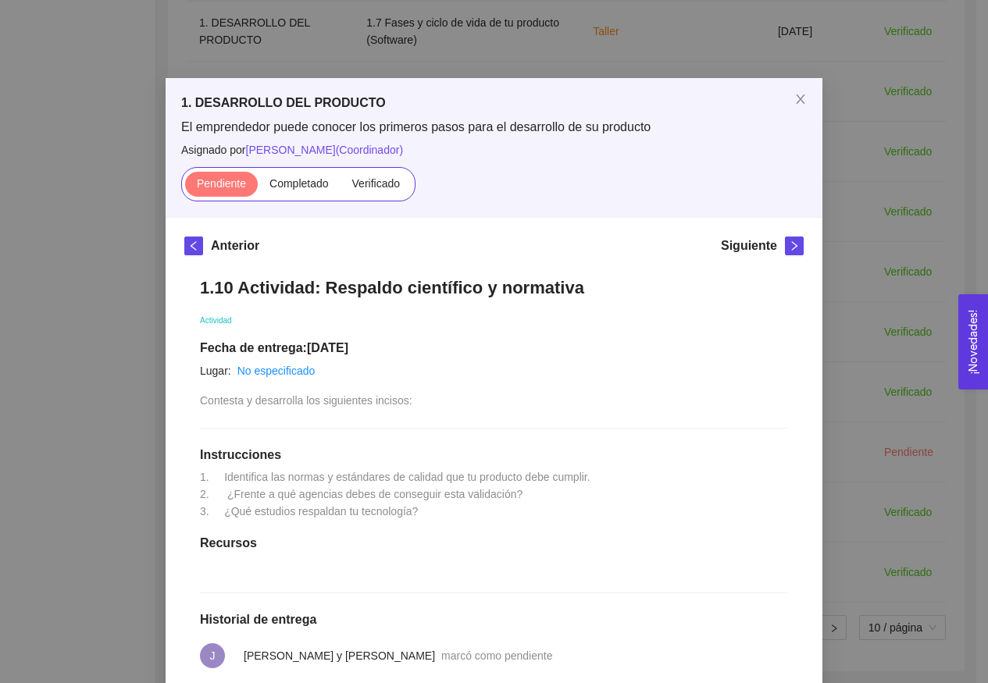
scroll to position [0, 0]
